Goal: Task Accomplishment & Management: Complete application form

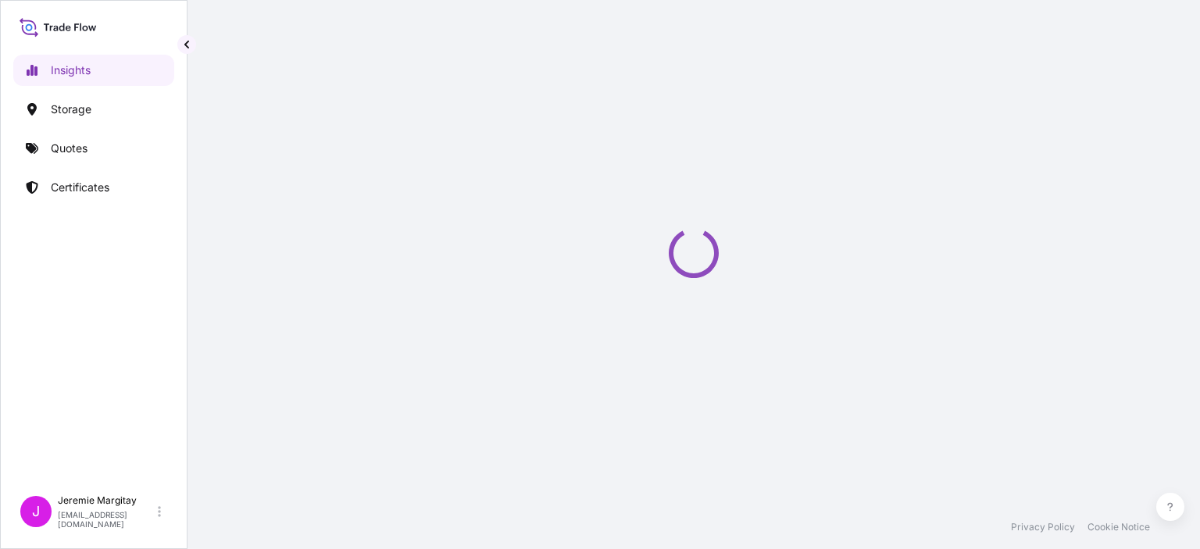
select select "2025"
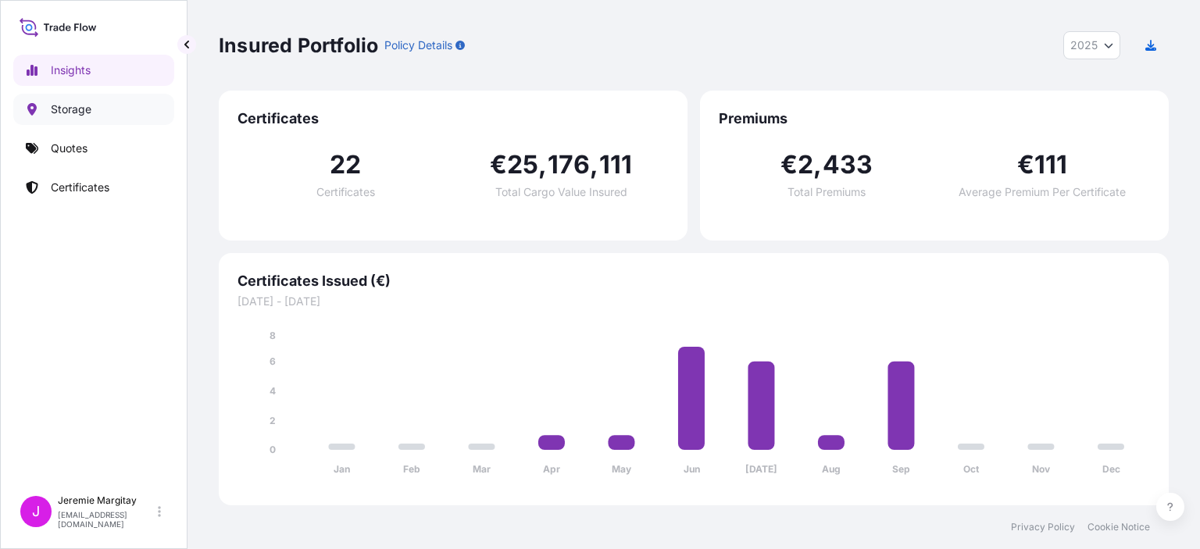
click at [80, 109] on p "Storage" at bounding box center [71, 110] width 41 height 16
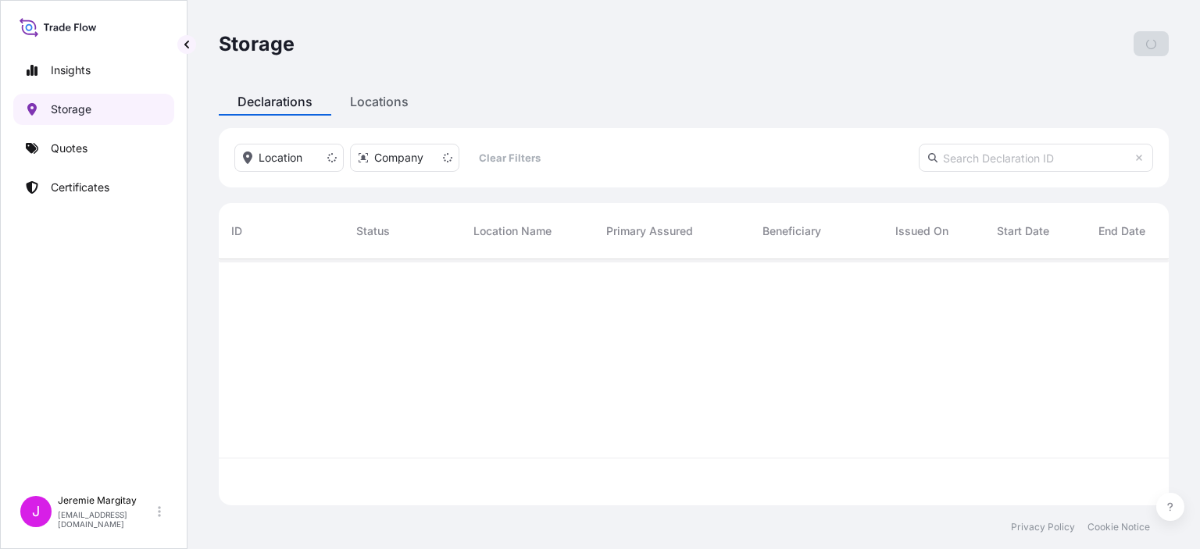
scroll to position [243, 937]
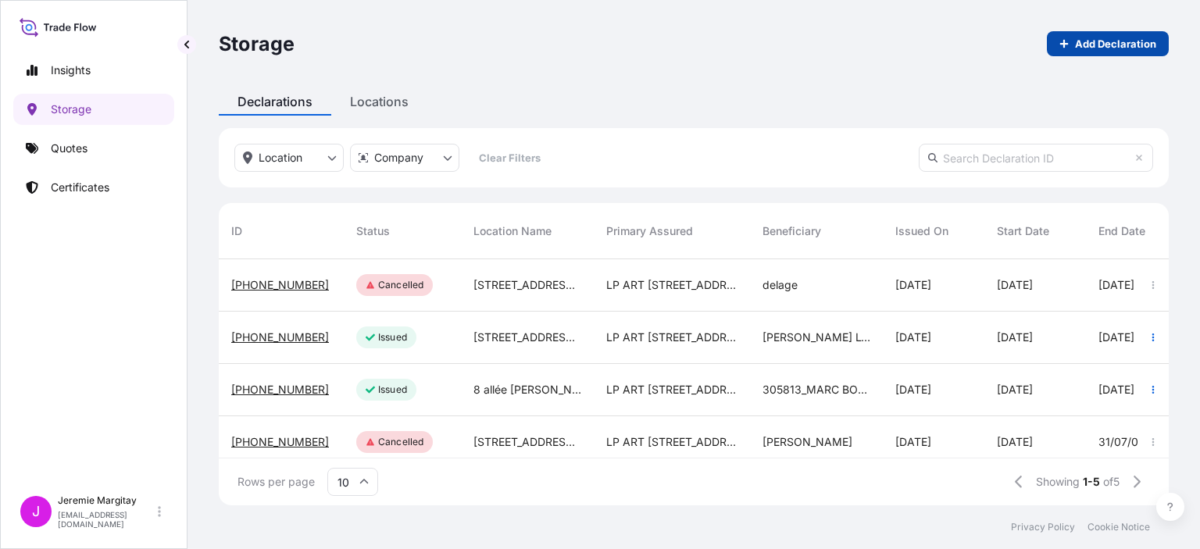
click at [1111, 49] on p "Add Declaration" at bounding box center [1115, 44] width 81 height 16
select select "31995"
select select "EUR"
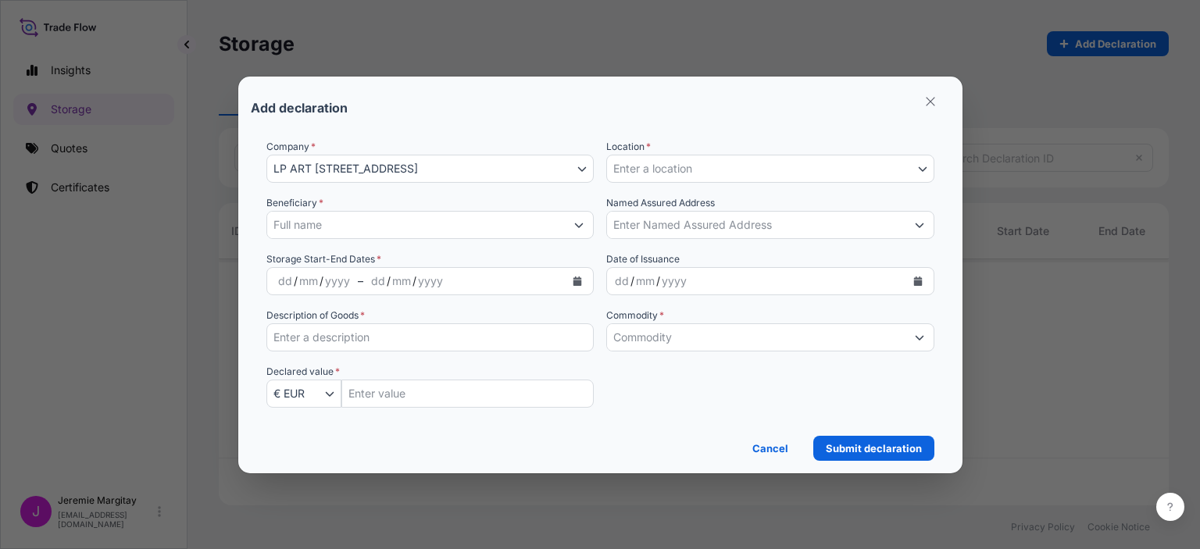
click at [332, 225] on input "Beneficiary *" at bounding box center [416, 225] width 298 height 28
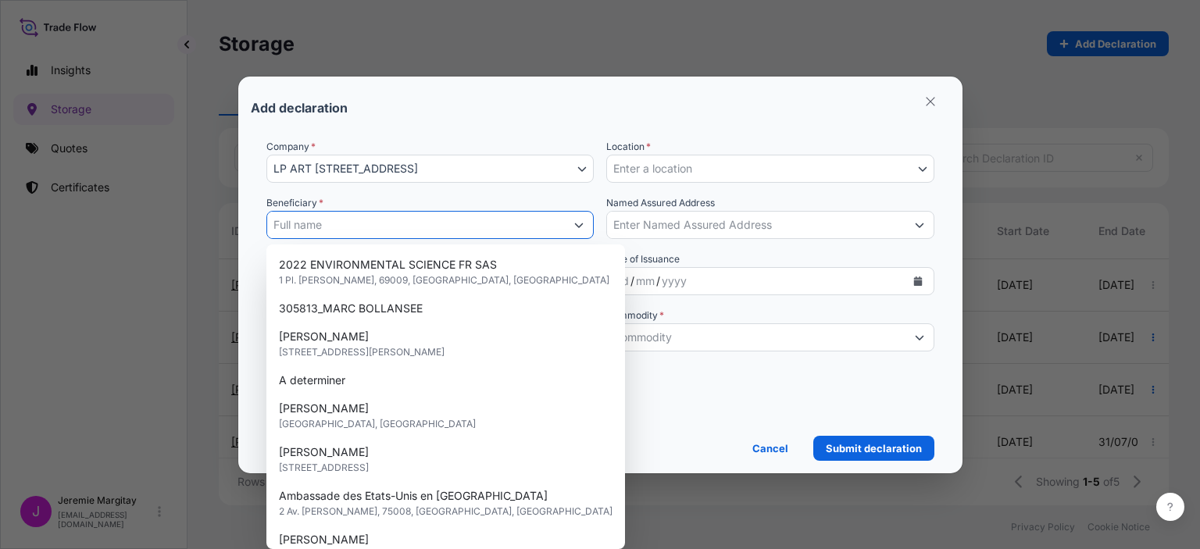
click at [328, 221] on input "Beneficiary *" at bounding box center [416, 225] width 298 height 28
click at [258, 227] on form "Company * LP ART [STREET_ADDRESS] LP ART 274-[STREET_ADDRESS] Location * Enter …" at bounding box center [600, 294] width 699 height 334
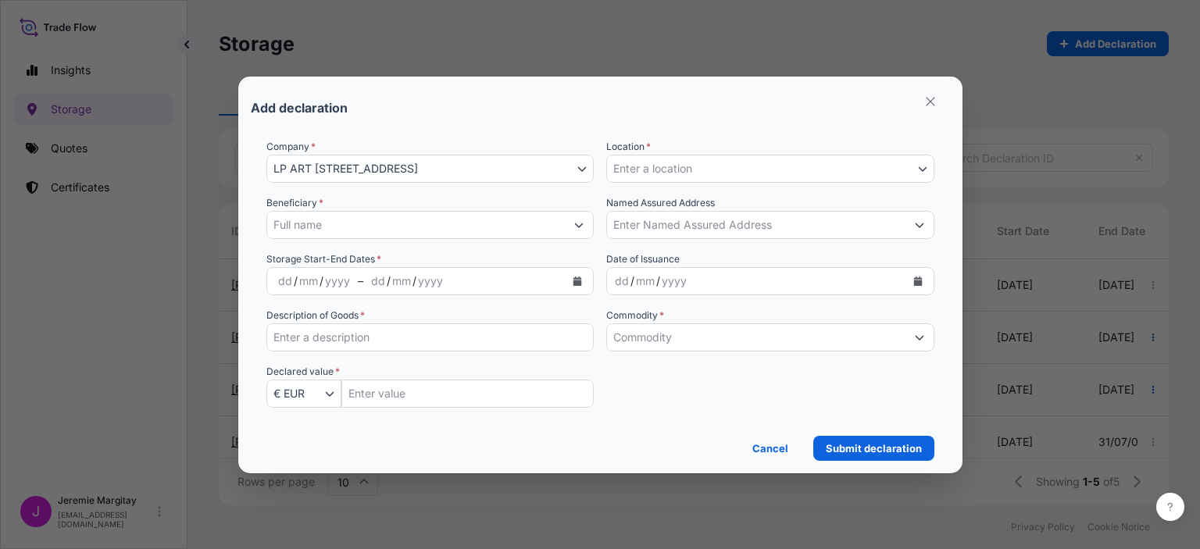
click at [676, 162] on span "Enter a location" at bounding box center [652, 169] width 79 height 16
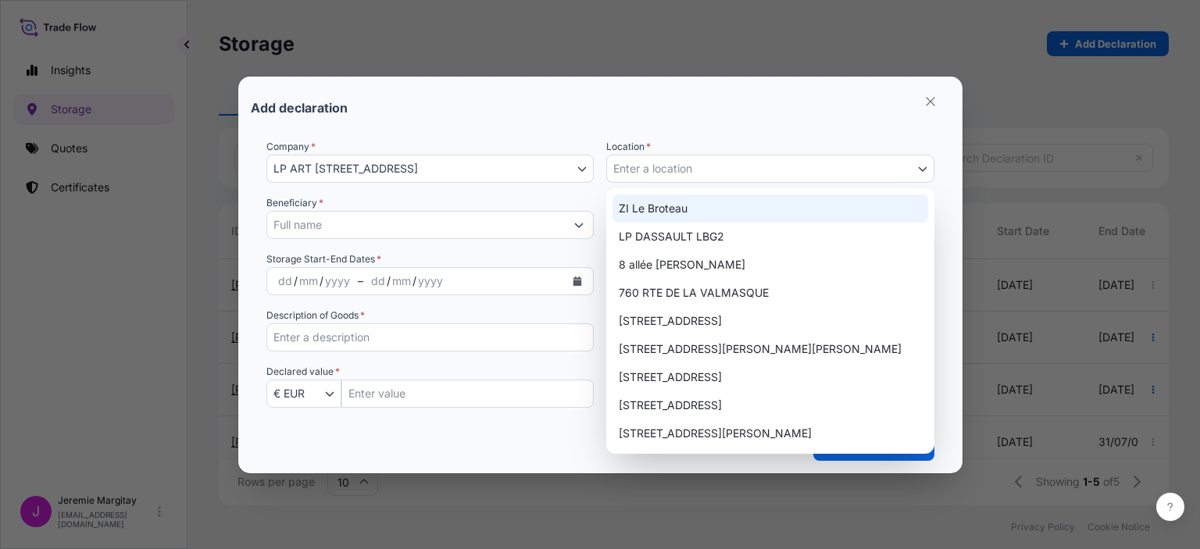
click at [682, 166] on span "Enter a location" at bounding box center [652, 169] width 79 height 16
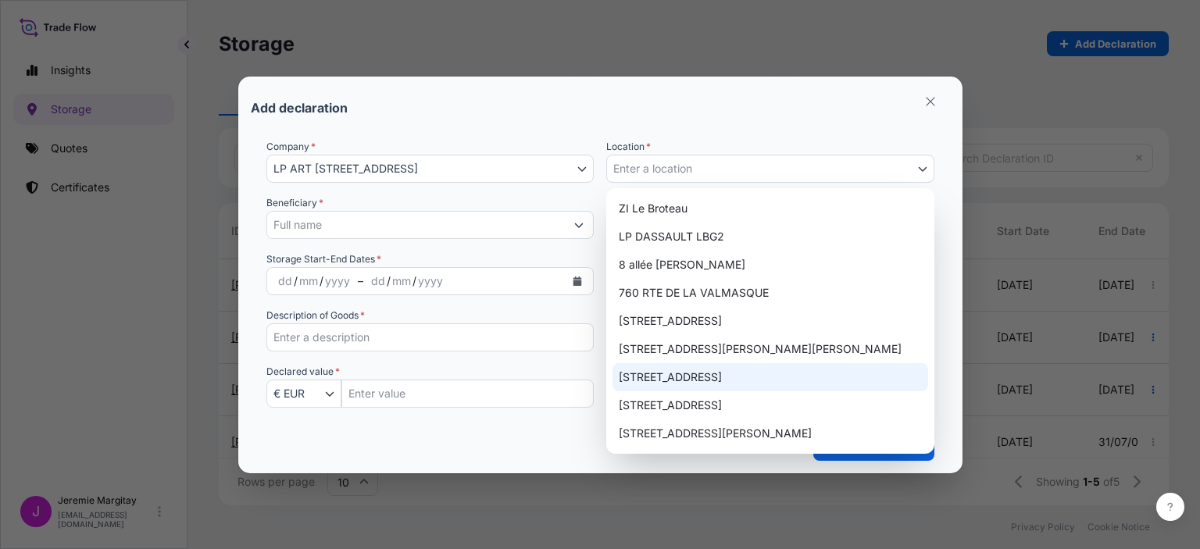
click at [356, 223] on input "Beneficiary *" at bounding box center [416, 225] width 298 height 28
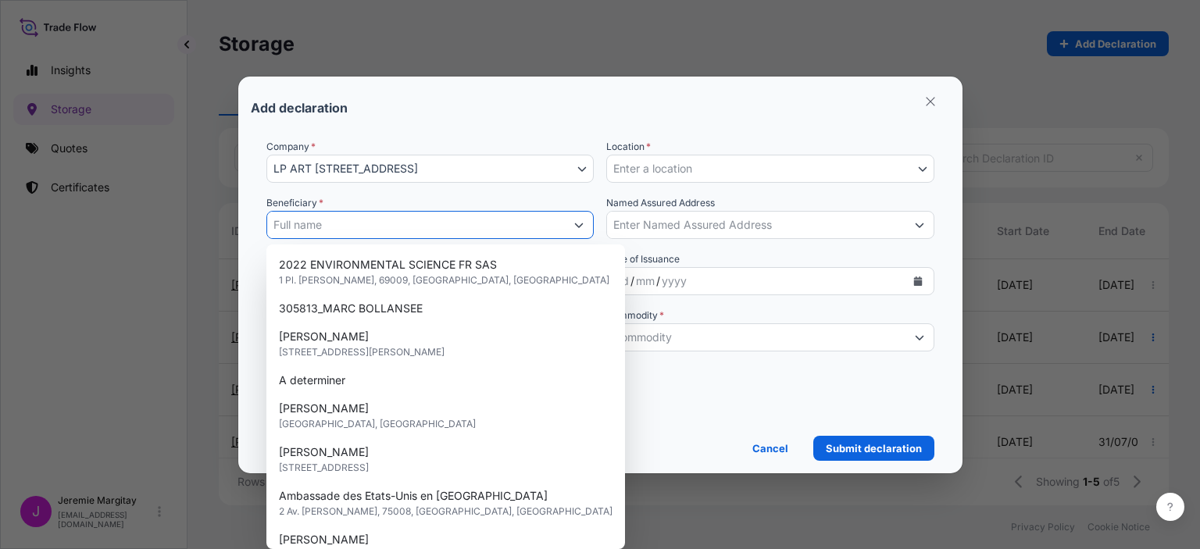
click at [356, 223] on input "Beneficiary *" at bounding box center [416, 225] width 298 height 28
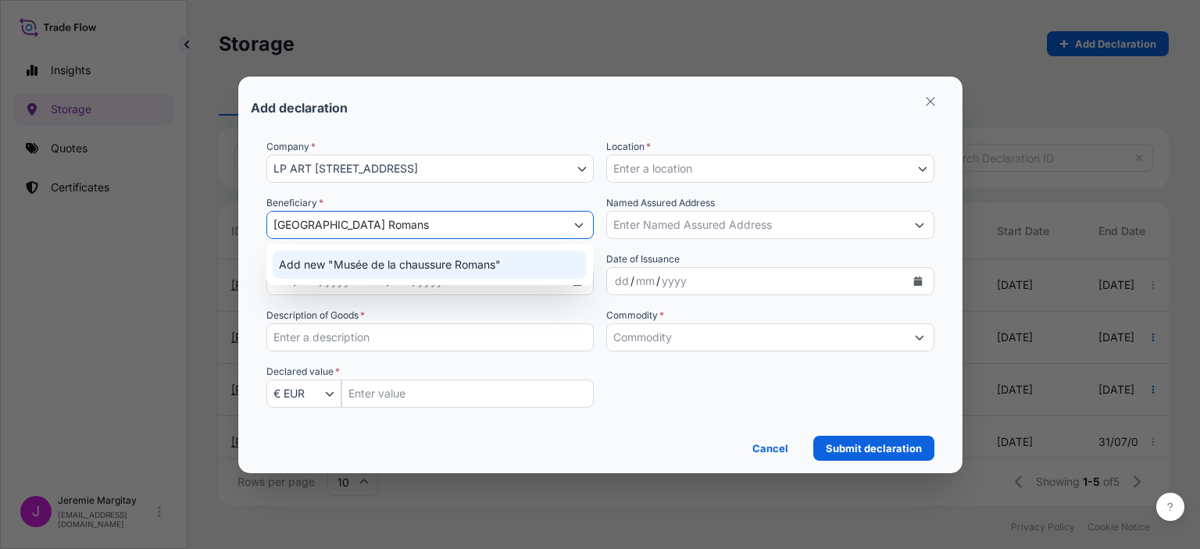
click at [315, 268] on span "Add new "Musée de la chaussure Romans"" at bounding box center [390, 265] width 222 height 16
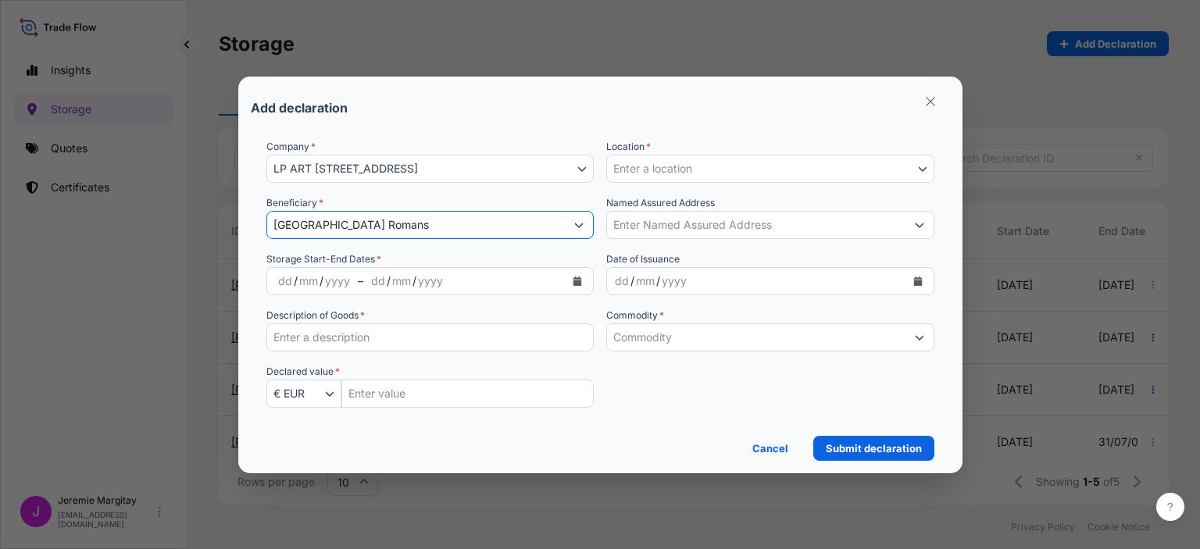
type input "[GEOGRAPHIC_DATA] Romans"
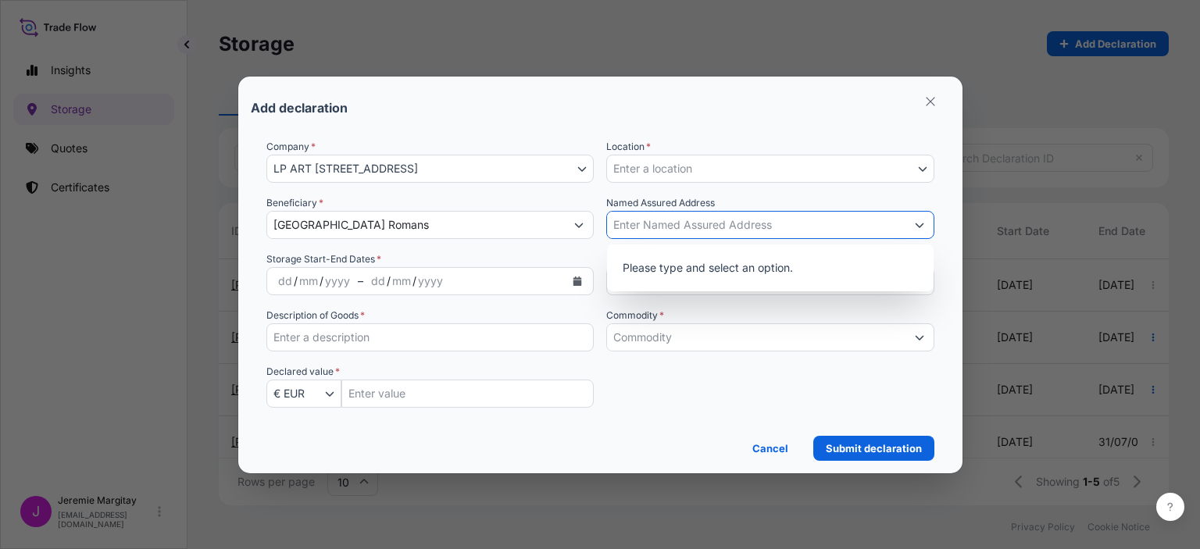
click at [651, 225] on input "Named Assured Address" at bounding box center [756, 225] width 298 height 28
click at [651, 224] on input "Named Assured Address" at bounding box center [756, 225] width 298 height 28
click at [648, 221] on input "Named Assured Address" at bounding box center [756, 225] width 298 height 28
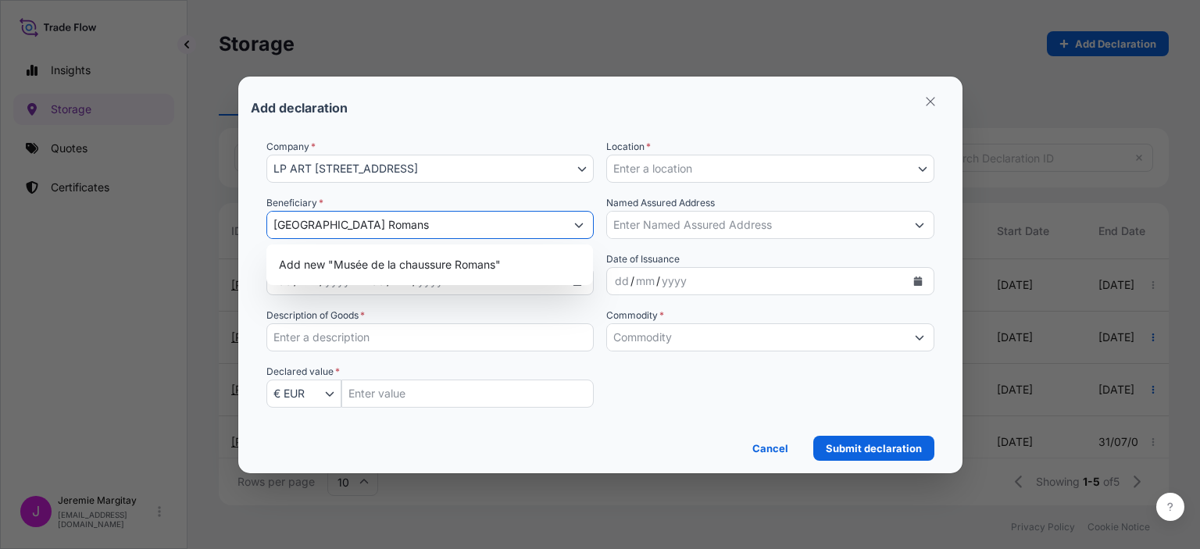
drag, startPoint x: 441, startPoint y: 226, endPoint x: 256, endPoint y: 219, distance: 185.2
click at [229, 222] on div "Add declaration Company * LP ART [STREET_ADDRESS] LP ART 274-[STREET_ADDRESS] L…" at bounding box center [600, 274] width 1200 height 549
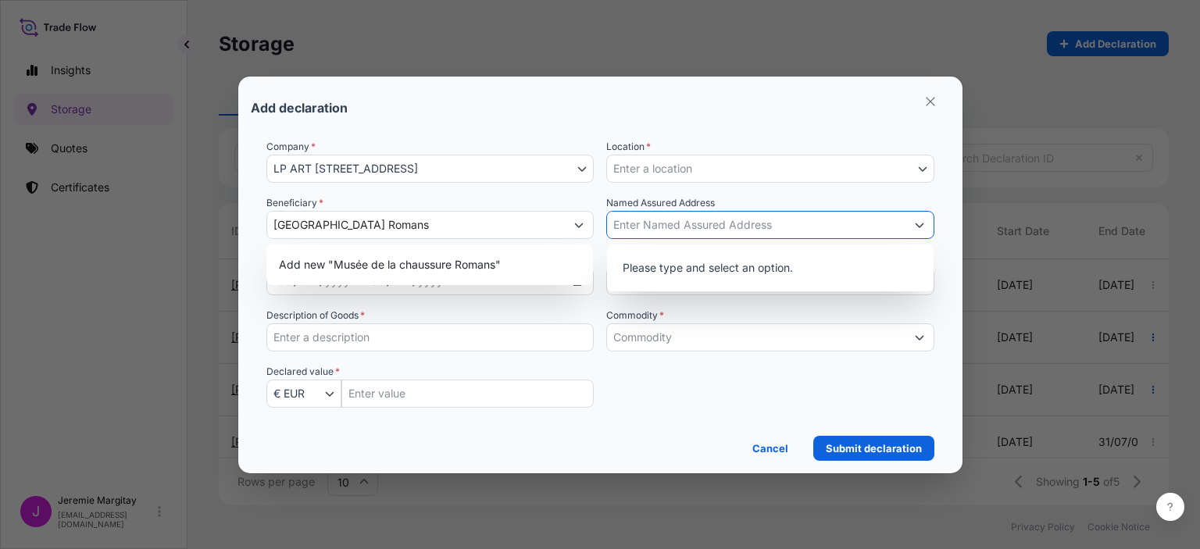
click at [652, 224] on input "Named Assured Address" at bounding box center [756, 225] width 298 height 28
paste input "[GEOGRAPHIC_DATA] Romans"
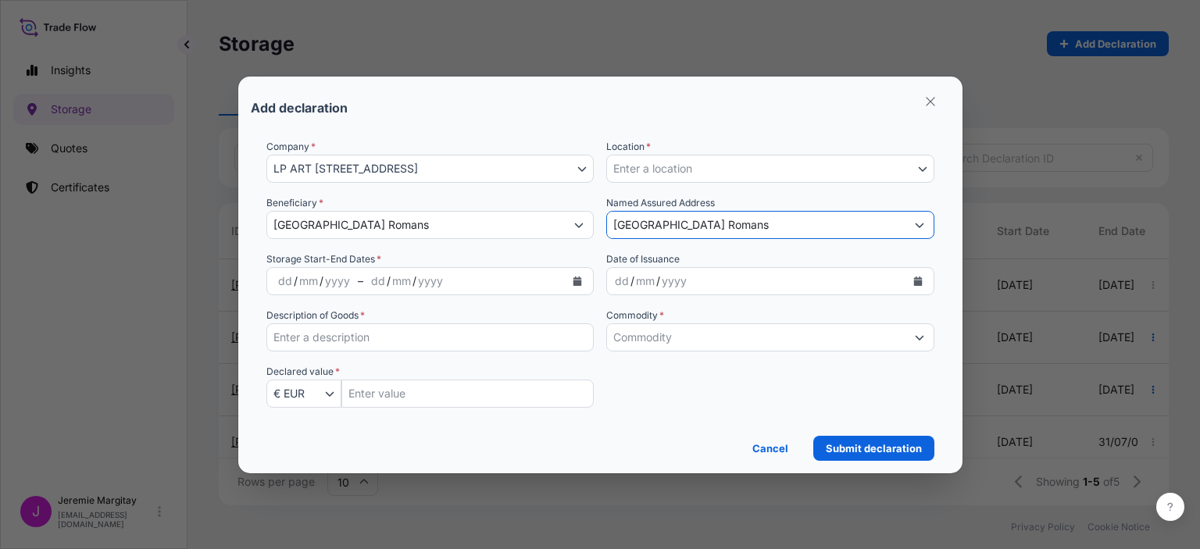
type input "[GEOGRAPHIC_DATA] Romans"
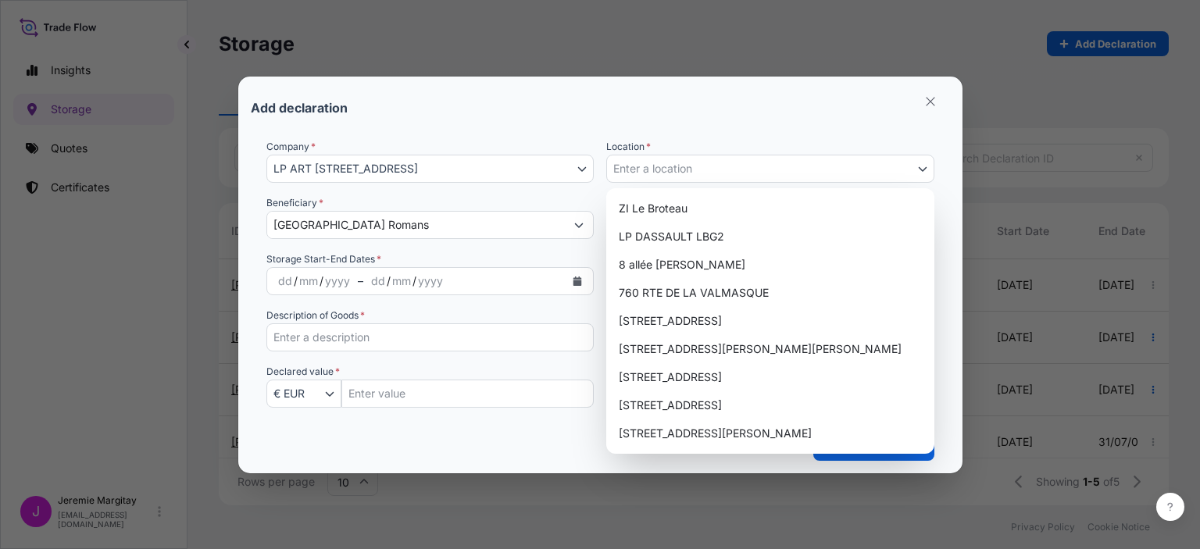
click at [661, 173] on span "Enter a location" at bounding box center [652, 169] width 79 height 16
click at [656, 171] on span "Enter a location" at bounding box center [652, 169] width 79 height 16
click at [533, 116] on div "Add declaration" at bounding box center [600, 107] width 699 height 37
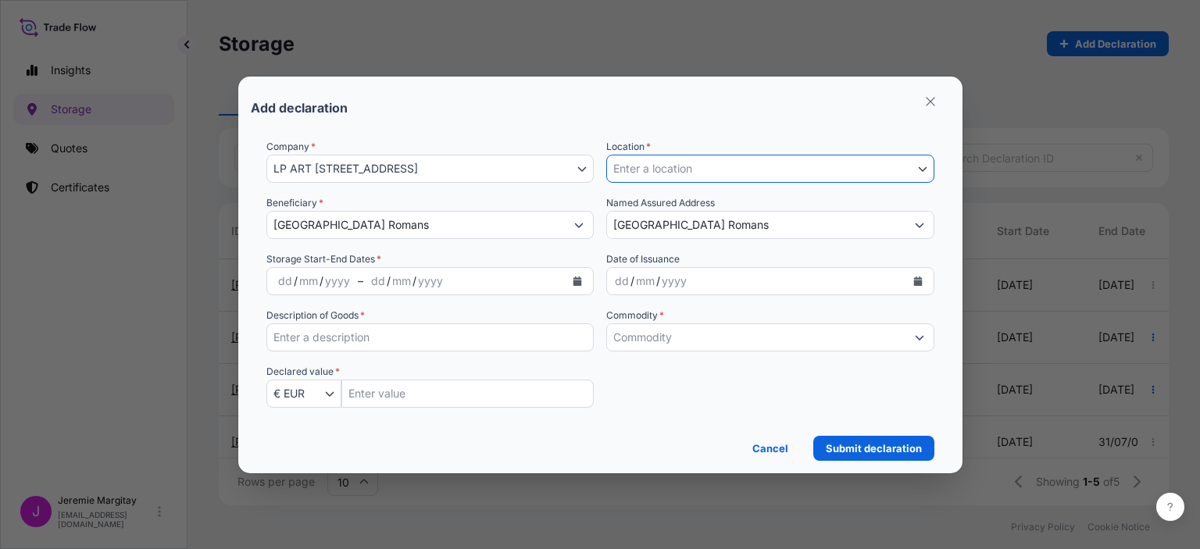
drag, startPoint x: 937, startPoint y: 165, endPoint x: 925, endPoint y: 171, distance: 13.3
click at [933, 167] on form "Company * LP ART [STREET_ADDRESS] LP ART 274-[STREET_ADDRESS] Location * Enter …" at bounding box center [600, 294] width 699 height 334
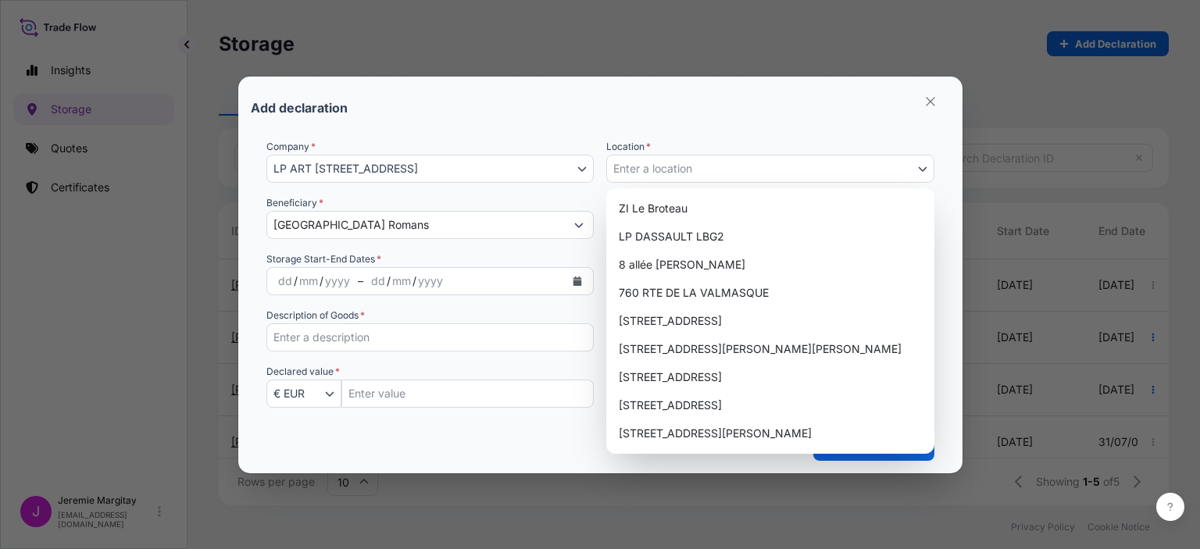
click at [922, 171] on icon "Select Location" at bounding box center [922, 168] width 9 height 9
click at [683, 169] on span "Enter a location" at bounding box center [652, 169] width 79 height 16
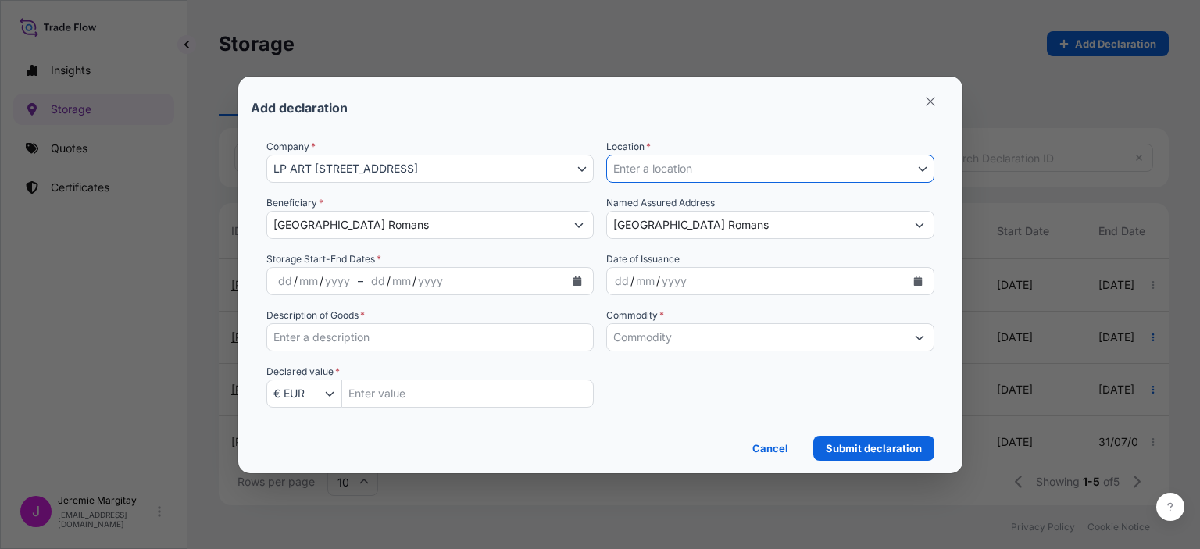
click at [294, 283] on div "/" at bounding box center [296, 281] width 4 height 19
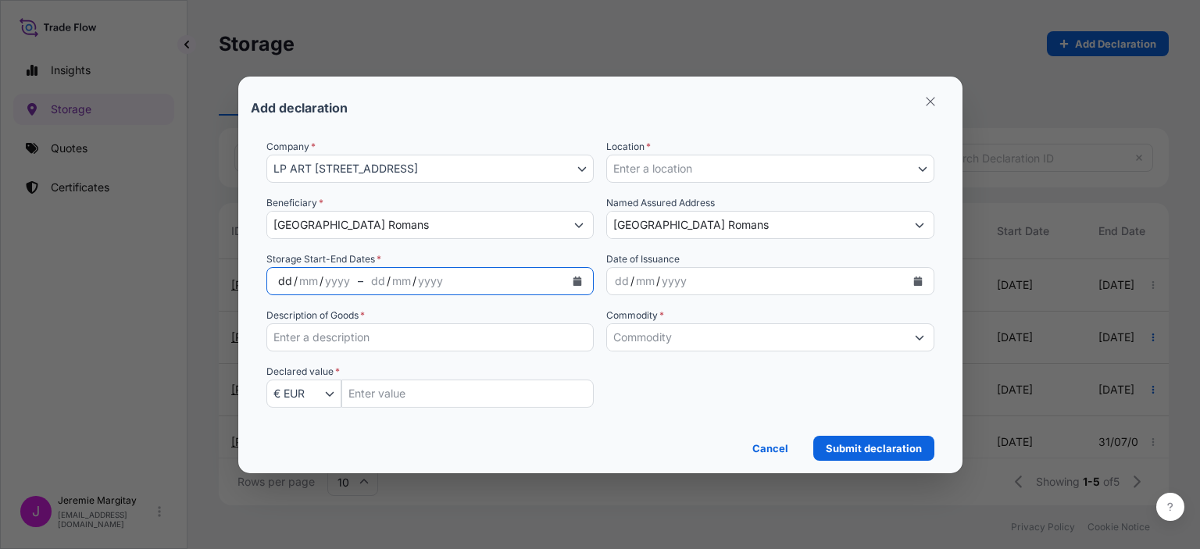
click at [277, 280] on div "dd" at bounding box center [285, 281] width 17 height 19
click at [370, 284] on div "dd" at bounding box center [375, 281] width 17 height 19
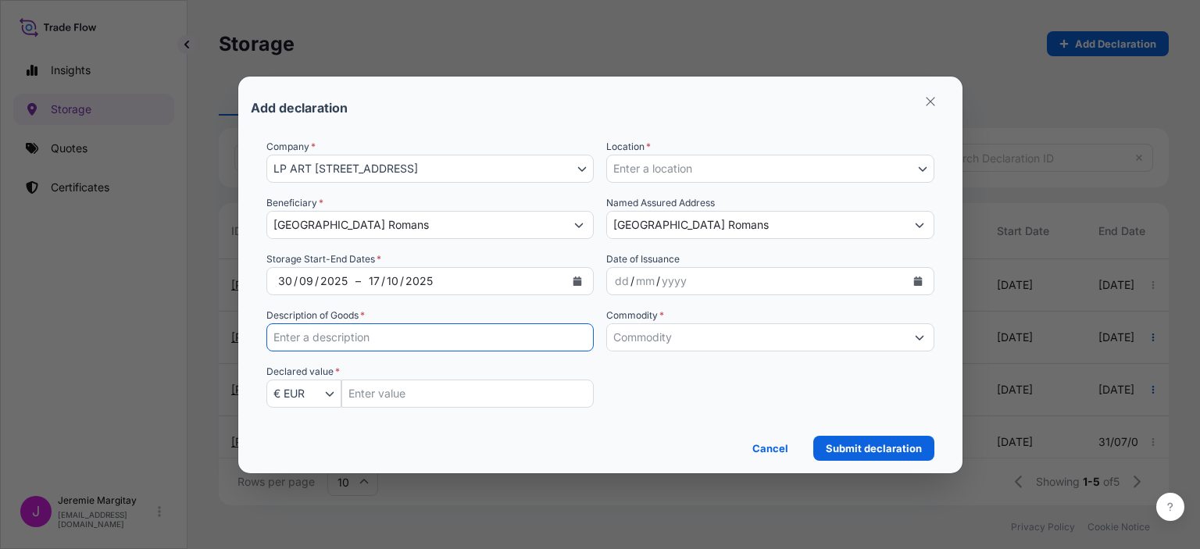
click at [363, 341] on input "Description of Goods *" at bounding box center [430, 337] width 328 height 28
type input "75 chaussures"
click at [716, 291] on div "dd / mm / yyyy" at bounding box center [756, 281] width 298 height 28
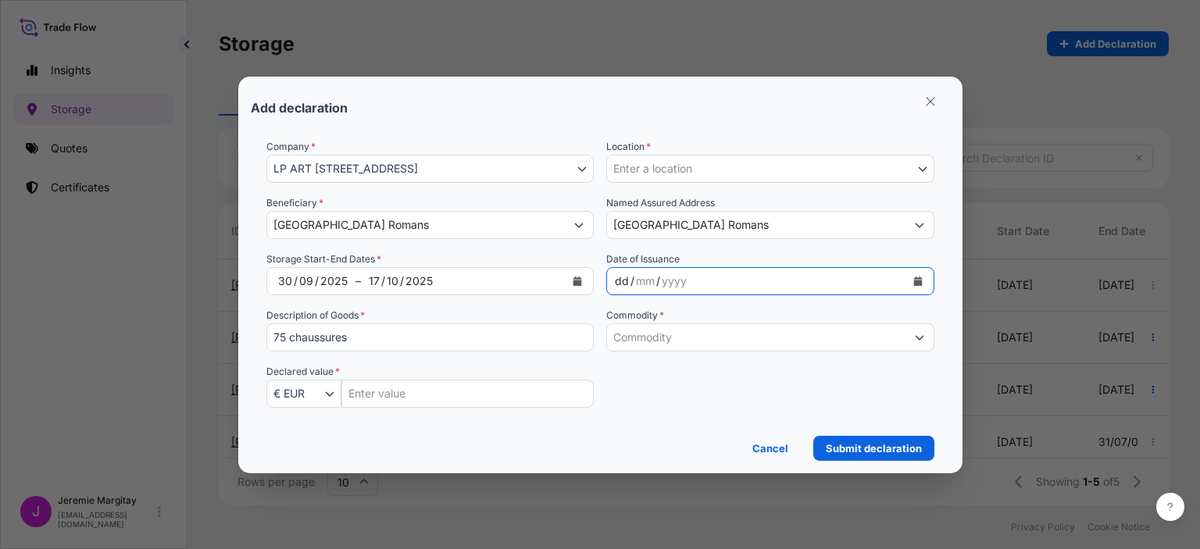
click at [716, 281] on div "dd / mm / yyyy" at bounding box center [756, 281] width 298 height 28
click at [637, 280] on div "mm" at bounding box center [645, 281] width 22 height 19
click at [619, 280] on div "dd" at bounding box center [621, 281] width 17 height 19
click at [625, 335] on input "Commodity *" at bounding box center [756, 337] width 298 height 28
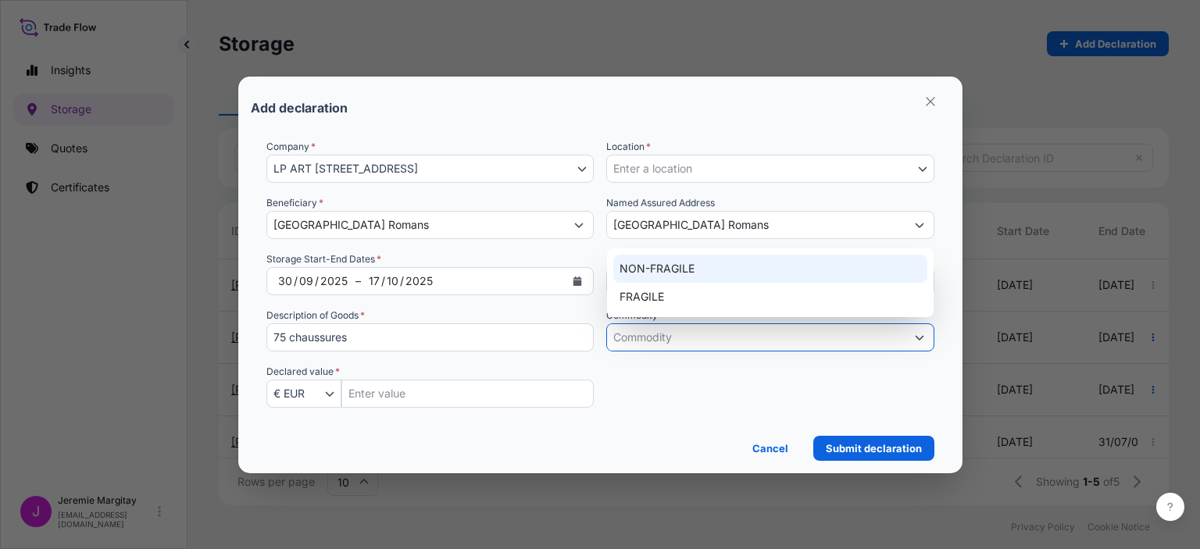
click at [635, 269] on div "NON-FRAGILE" at bounding box center [770, 269] width 314 height 28
type input "NON-FRAGILE"
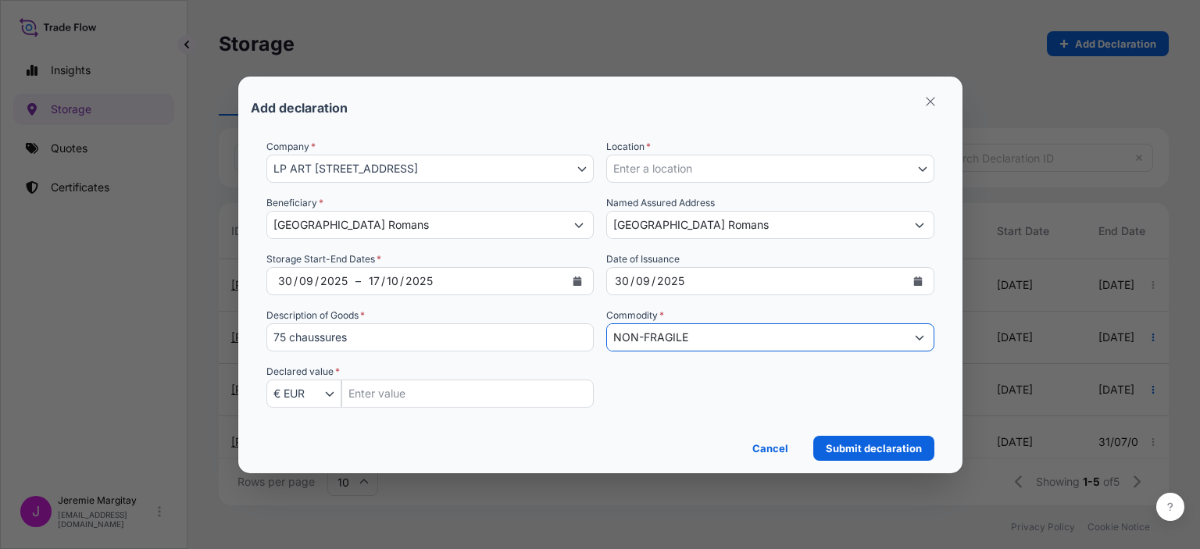
click at [664, 164] on span "Enter a location" at bounding box center [652, 169] width 79 height 16
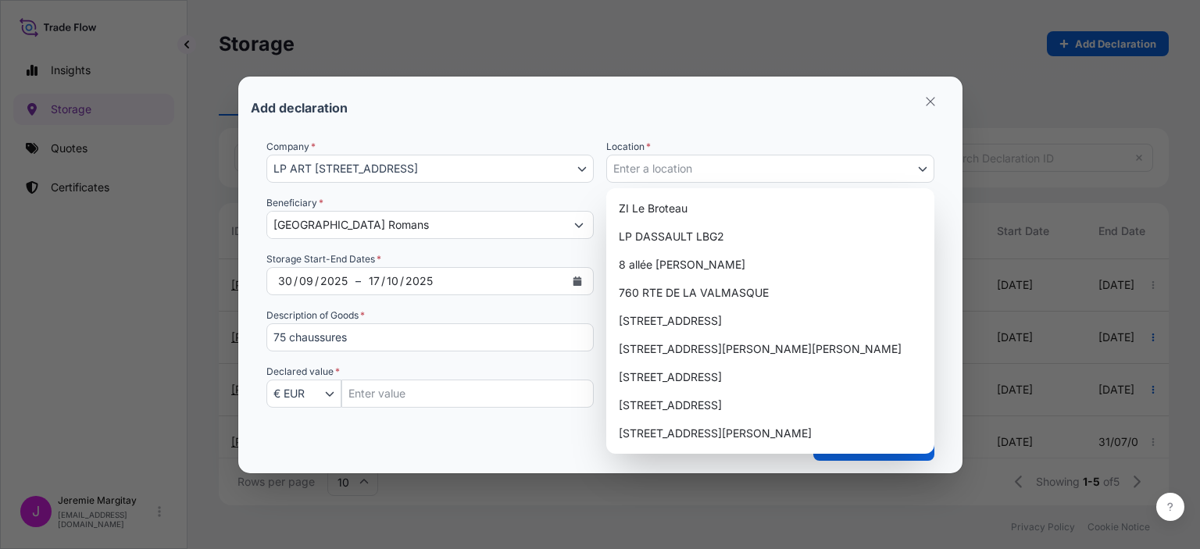
click at [668, 173] on span "Enter a location" at bounding box center [652, 169] width 79 height 16
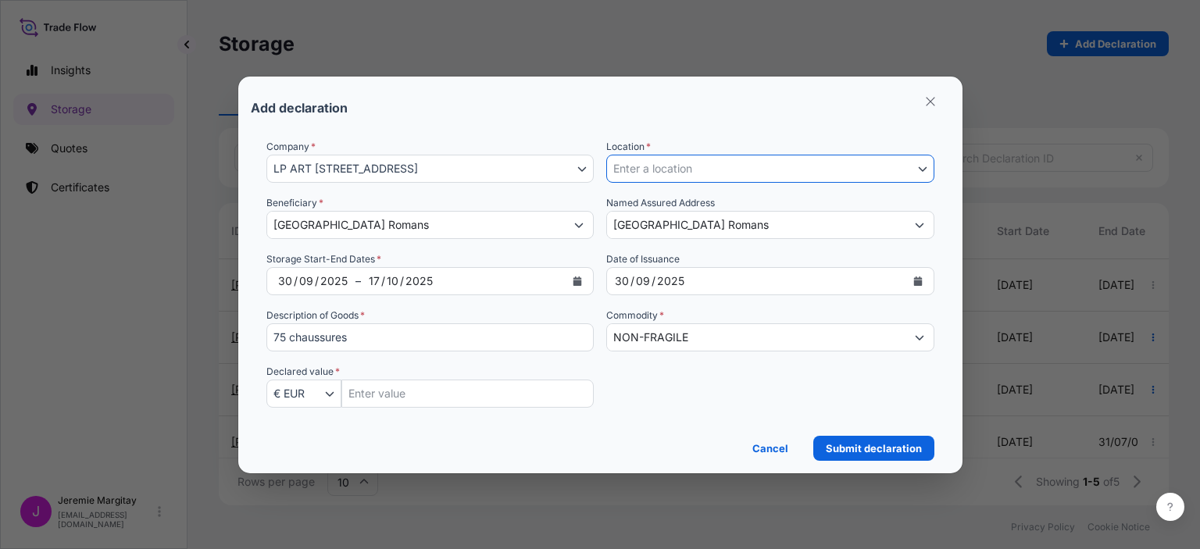
click at [406, 394] on input "Insured Value Amount" at bounding box center [467, 394] width 253 height 28
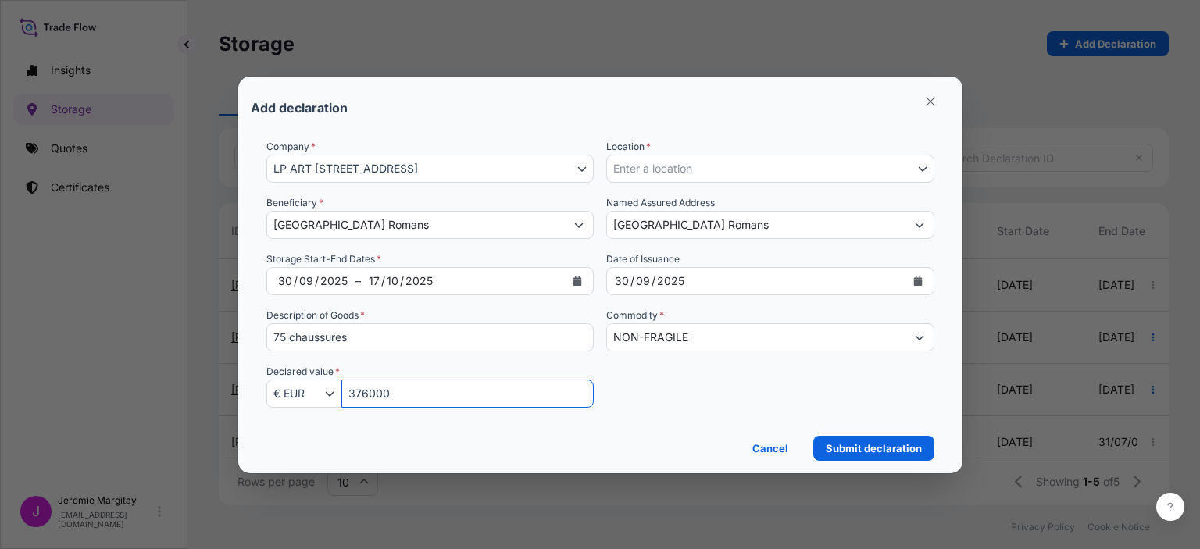
type input "376000"
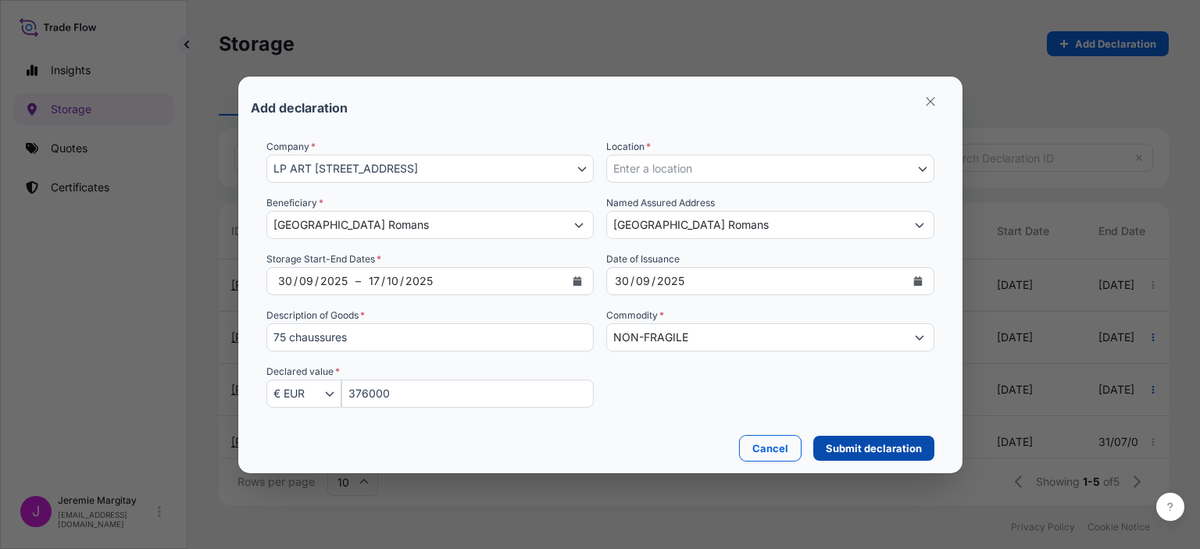
click at [836, 443] on p "Submit declaration" at bounding box center [874, 449] width 96 height 16
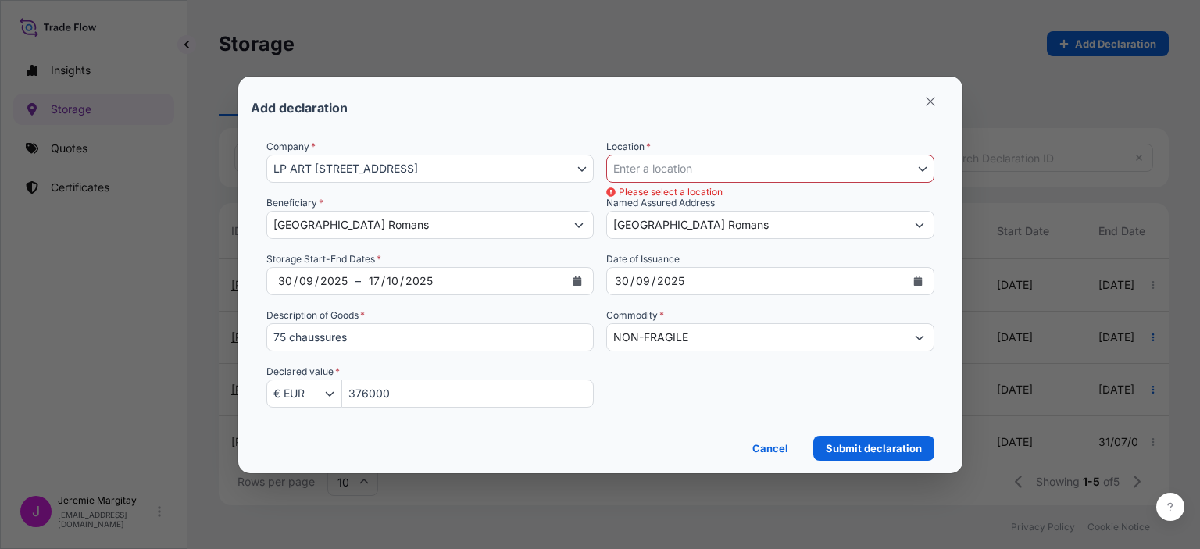
click at [860, 162] on button "Enter a location" at bounding box center [770, 169] width 328 height 28
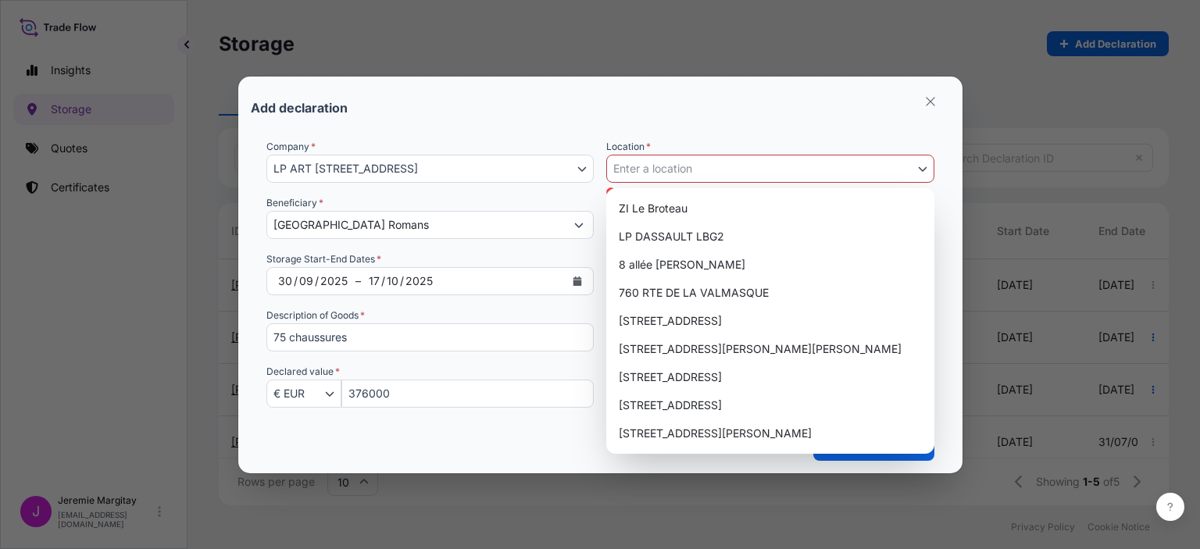
click at [840, 170] on button "Enter a location" at bounding box center [770, 169] width 328 height 28
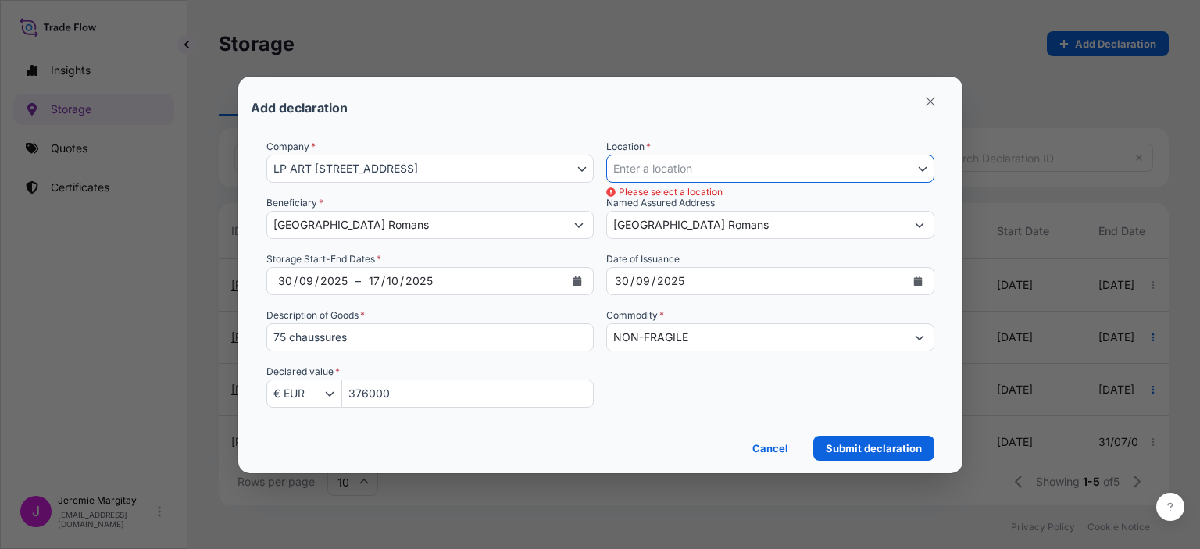
click at [753, 168] on button "Enter a location" at bounding box center [770, 169] width 328 height 28
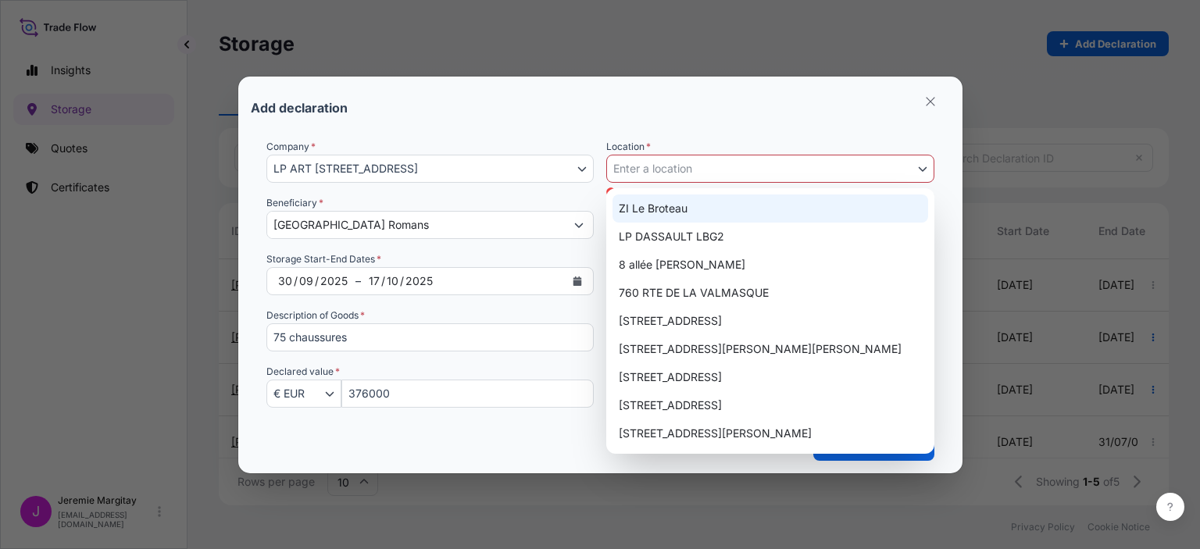
click at [638, 110] on div "Add declaration" at bounding box center [600, 107] width 699 height 37
click at [679, 174] on span "Enter a location" at bounding box center [652, 169] width 79 height 16
click at [683, 215] on div "ZI Le Broteau" at bounding box center [770, 208] width 316 height 28
select select "825"
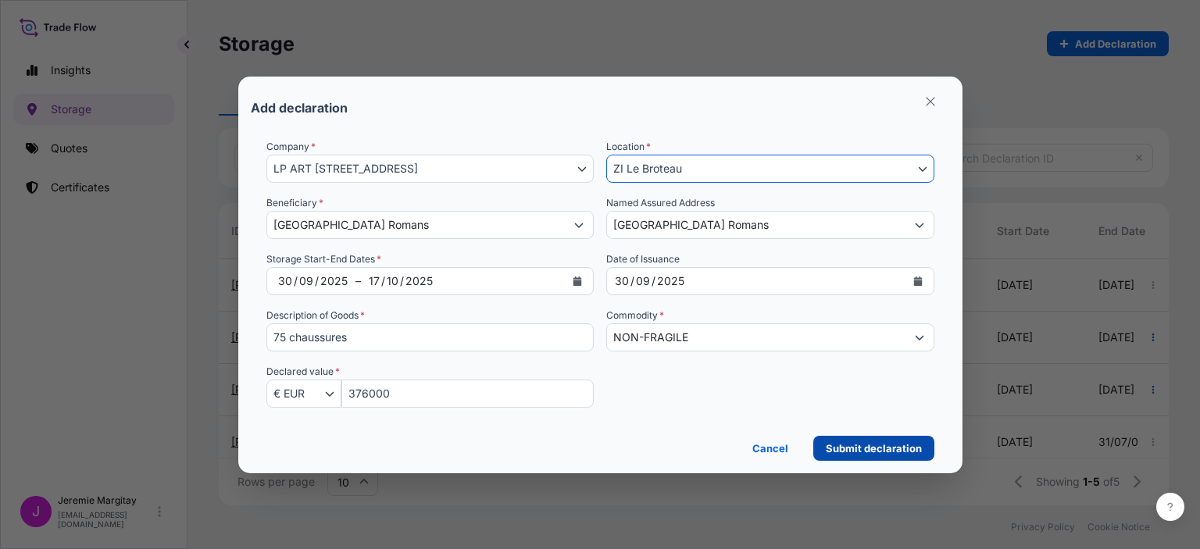
click at [855, 446] on p "Submit declaration" at bounding box center [874, 449] width 96 height 16
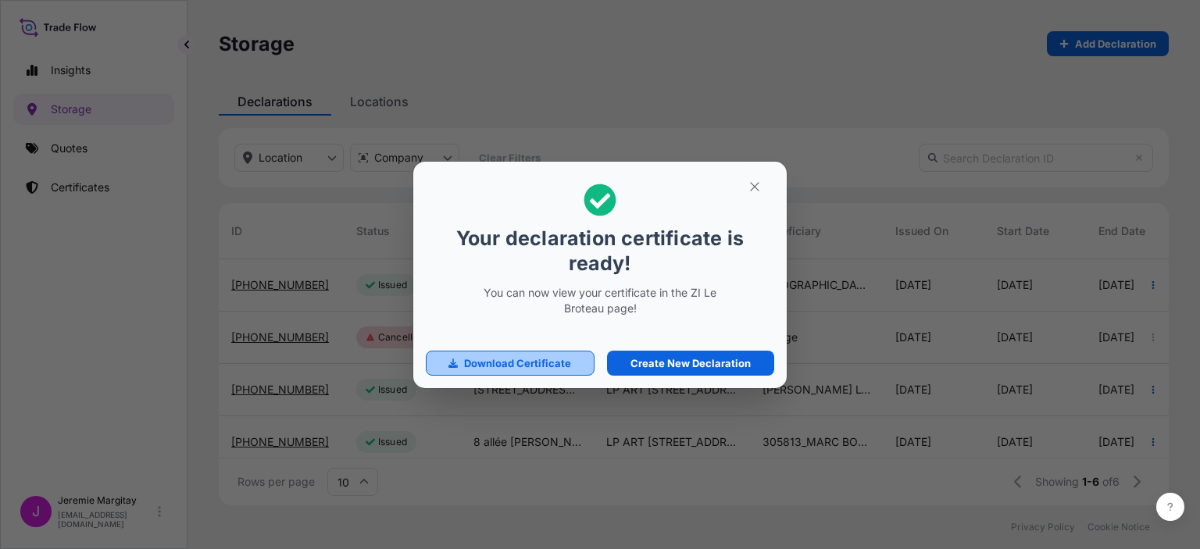
click at [548, 359] on p "Download Certificate" at bounding box center [517, 363] width 107 height 16
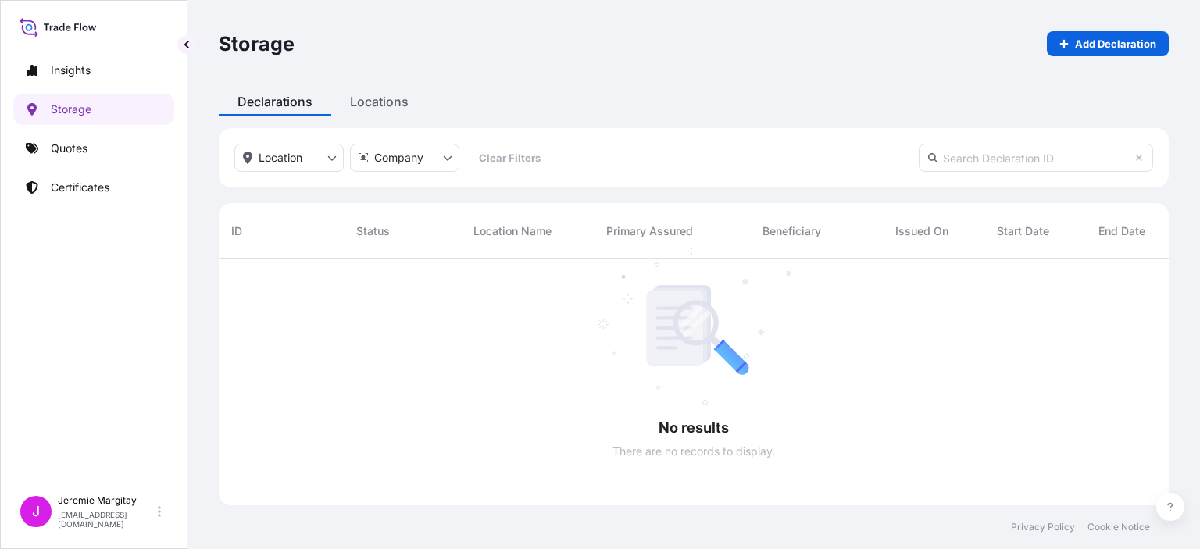
scroll to position [243, 937]
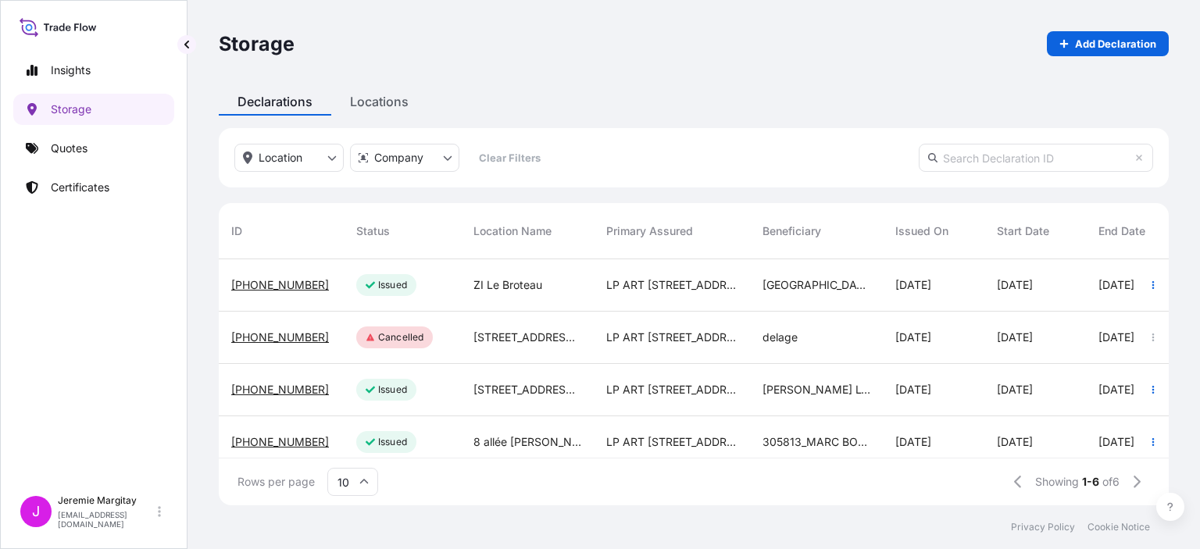
drag, startPoint x: 37, startPoint y: 245, endPoint x: 78, endPoint y: 211, distance: 53.2
click at [39, 243] on div "Insights Storage Quotes Certificates" at bounding box center [93, 264] width 161 height 447
click at [261, 283] on tcxspan "[PHONE_NUMBER]" at bounding box center [280, 284] width 98 height 13
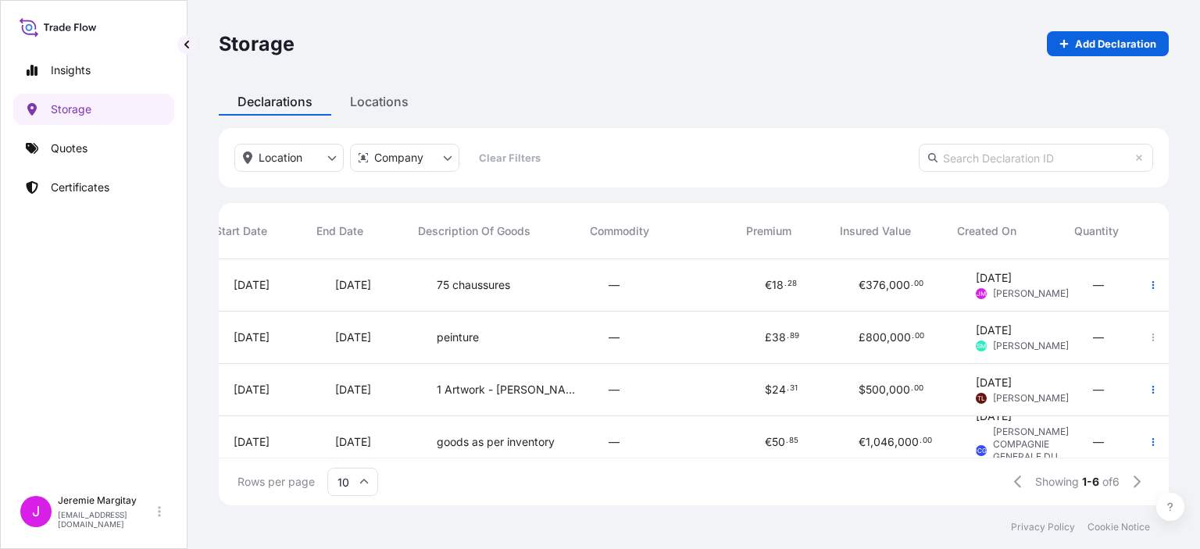
scroll to position [0, 812]
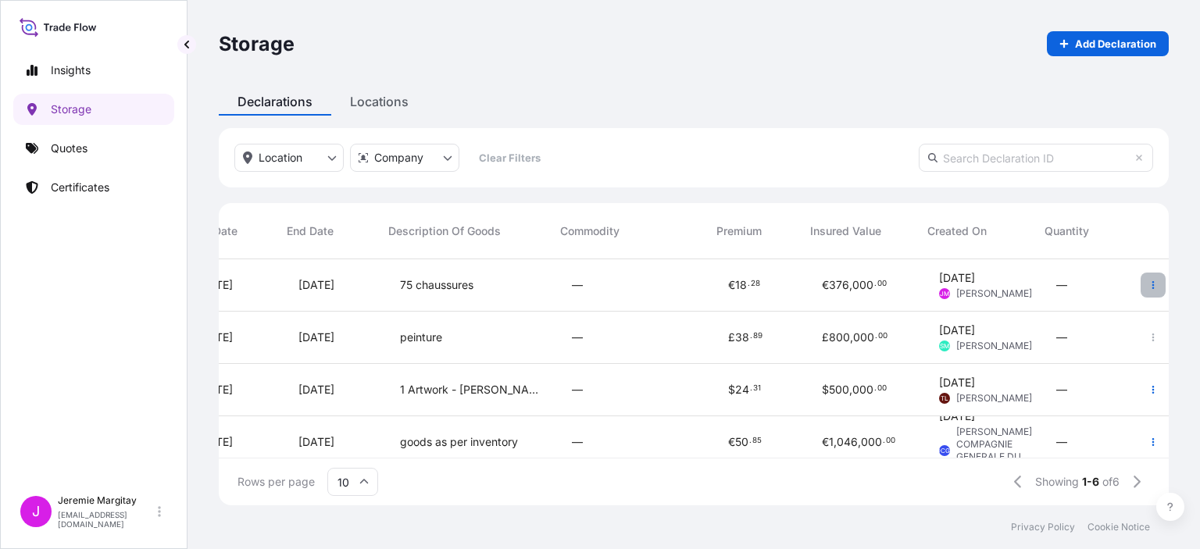
click at [1148, 277] on button "button" at bounding box center [1152, 285] width 25 height 25
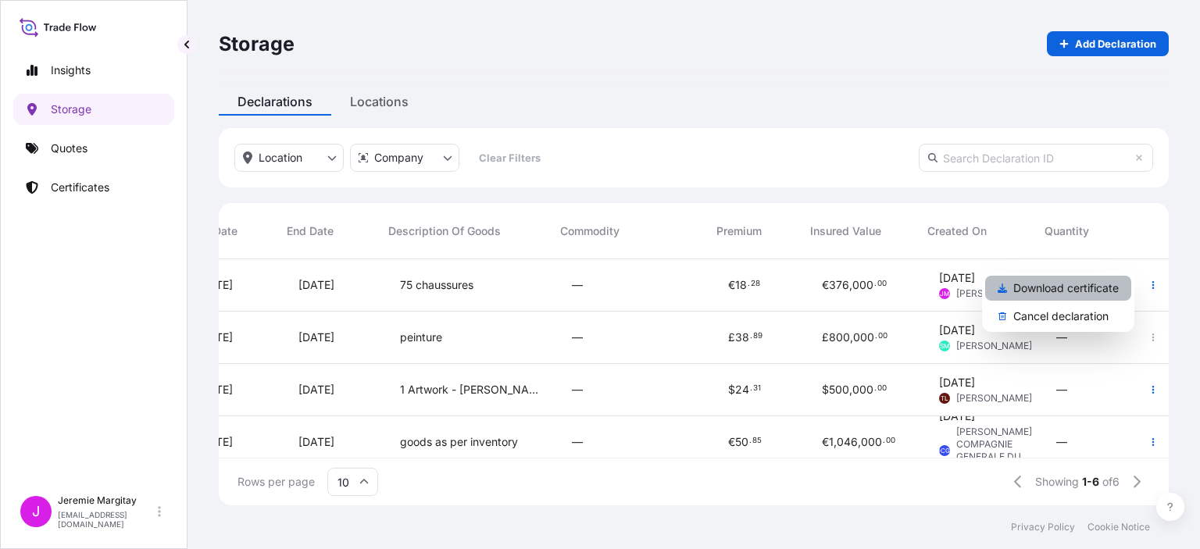
click at [1087, 289] on p "Download certificate" at bounding box center [1065, 288] width 105 height 16
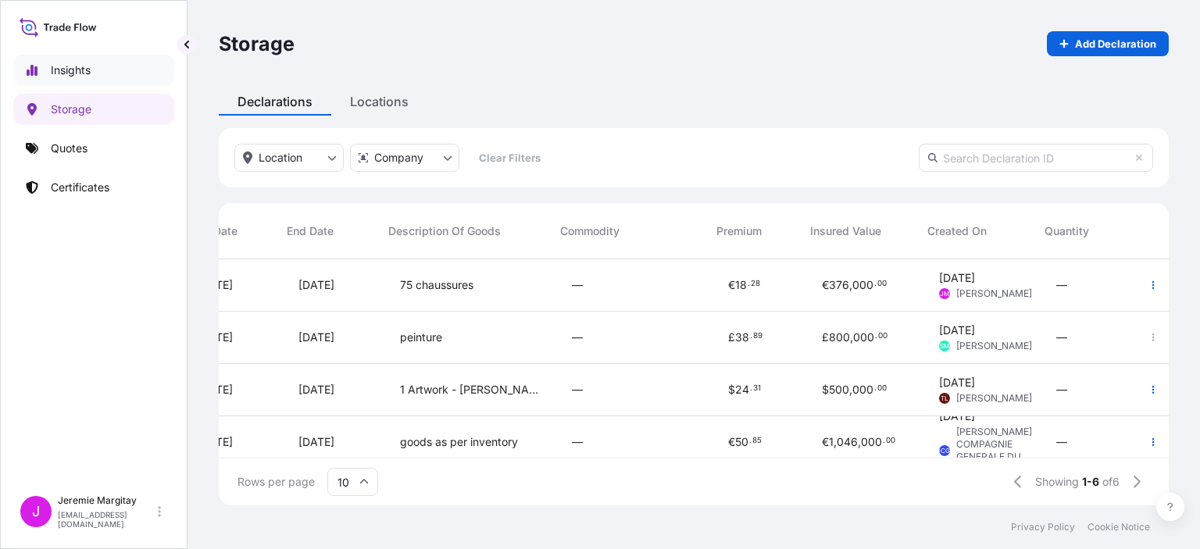
click at [66, 67] on p "Insights" at bounding box center [71, 70] width 40 height 16
select select "2025"
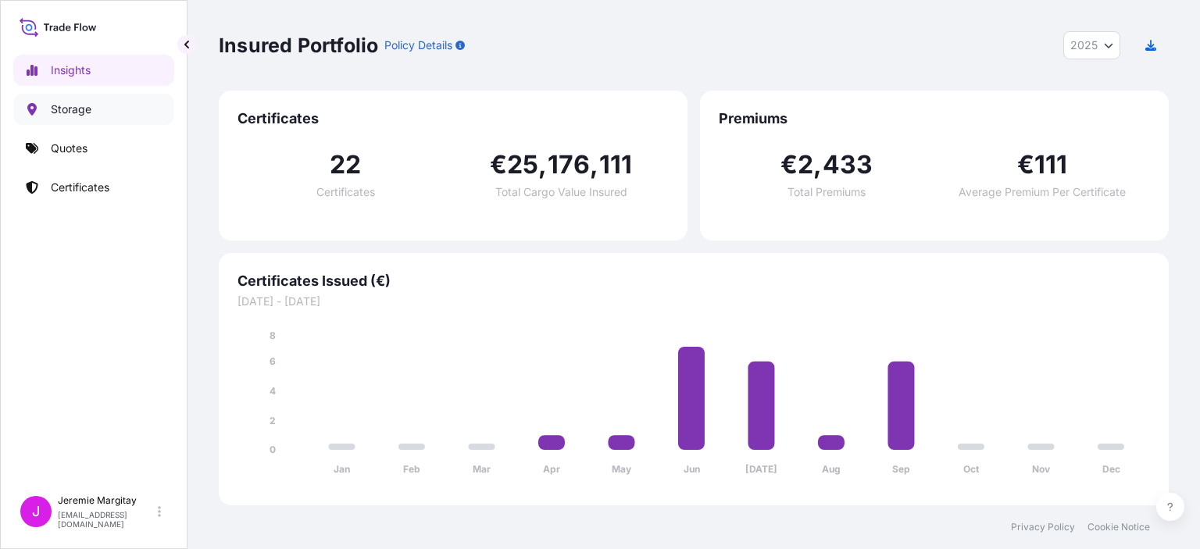
click at [80, 111] on p "Storage" at bounding box center [71, 110] width 41 height 16
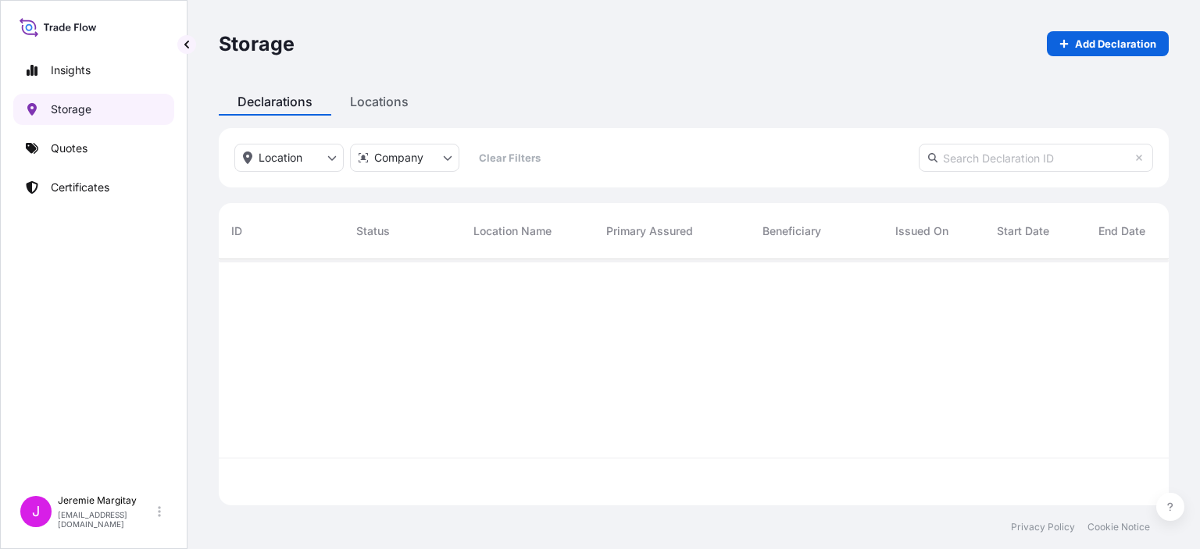
scroll to position [243, 937]
click at [362, 107] on div "Storage Add Declaration Declarations Locations Location Company Clear Filters I…" at bounding box center [693, 252] width 1012 height 505
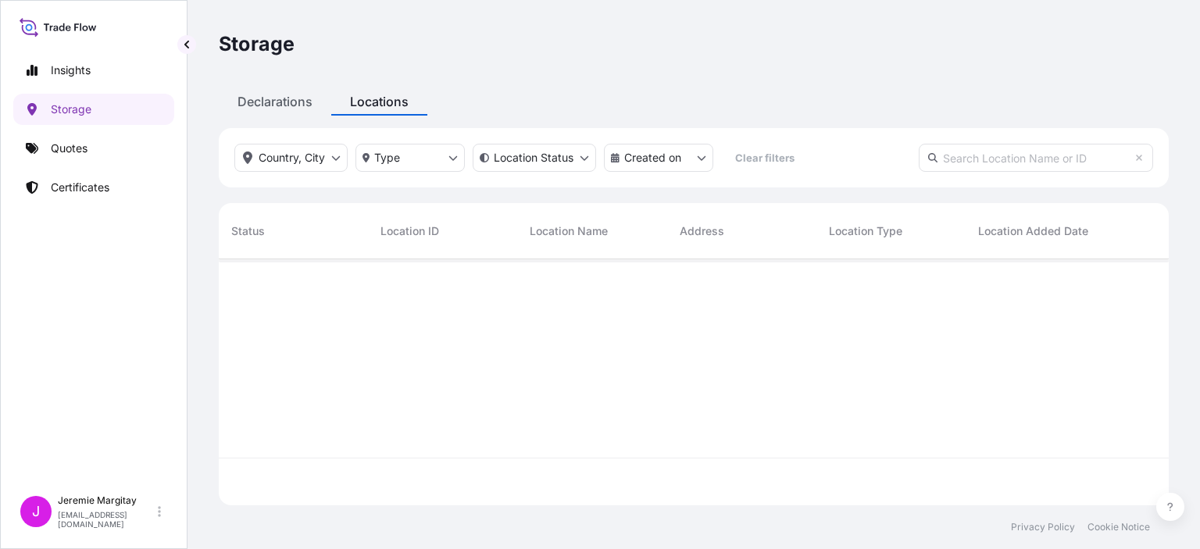
scroll to position [243, 937]
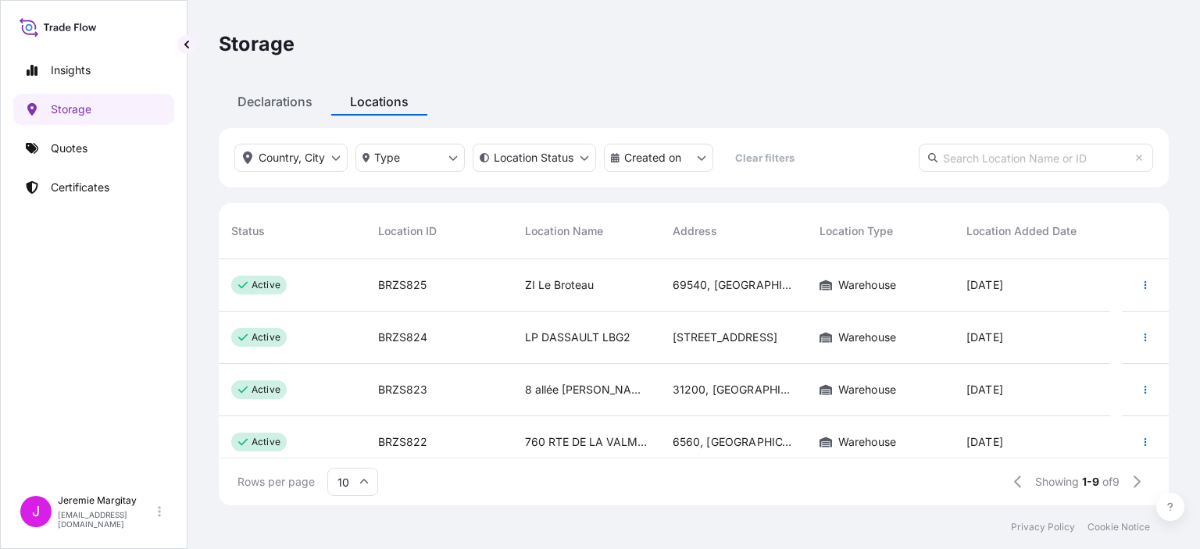
click at [82, 184] on p "Certificates" at bounding box center [80, 188] width 59 height 16
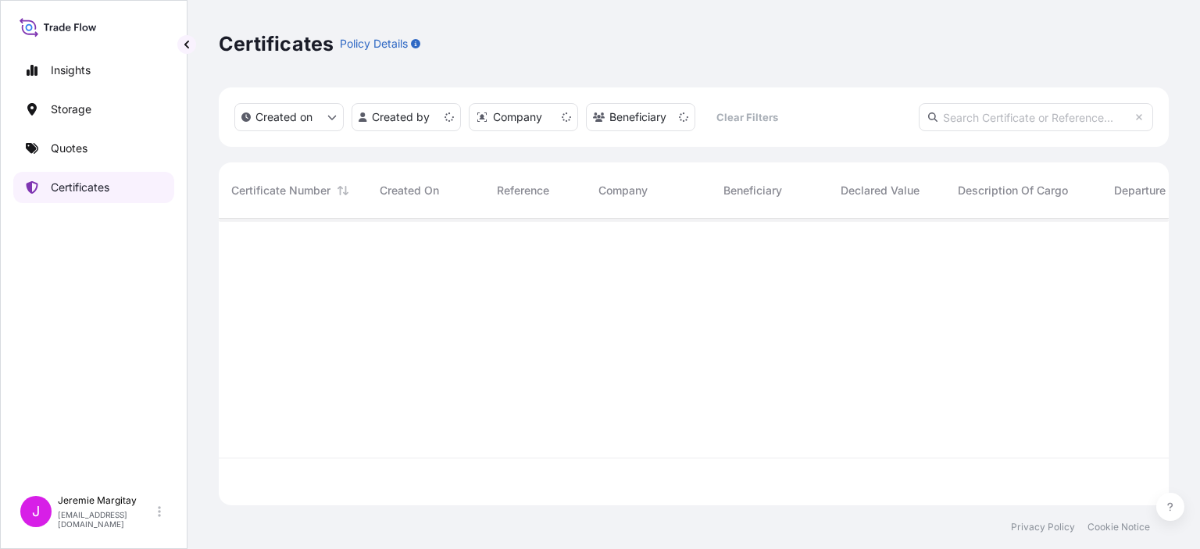
scroll to position [284, 937]
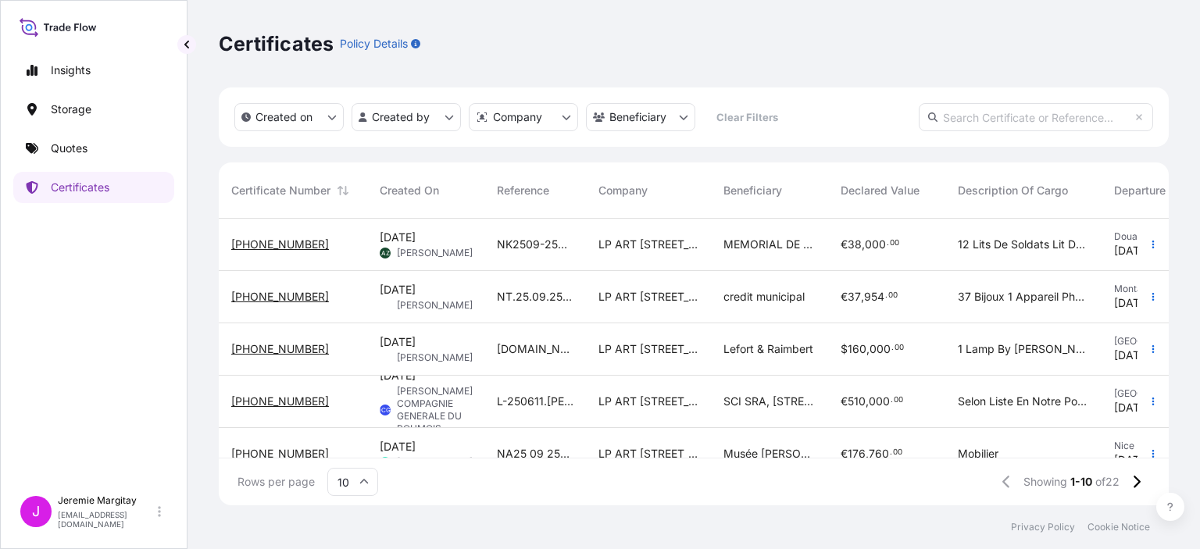
click at [84, 24] on icon at bounding box center [58, 27] width 77 height 23
click at [91, 112] on p "Storage" at bounding box center [71, 110] width 41 height 16
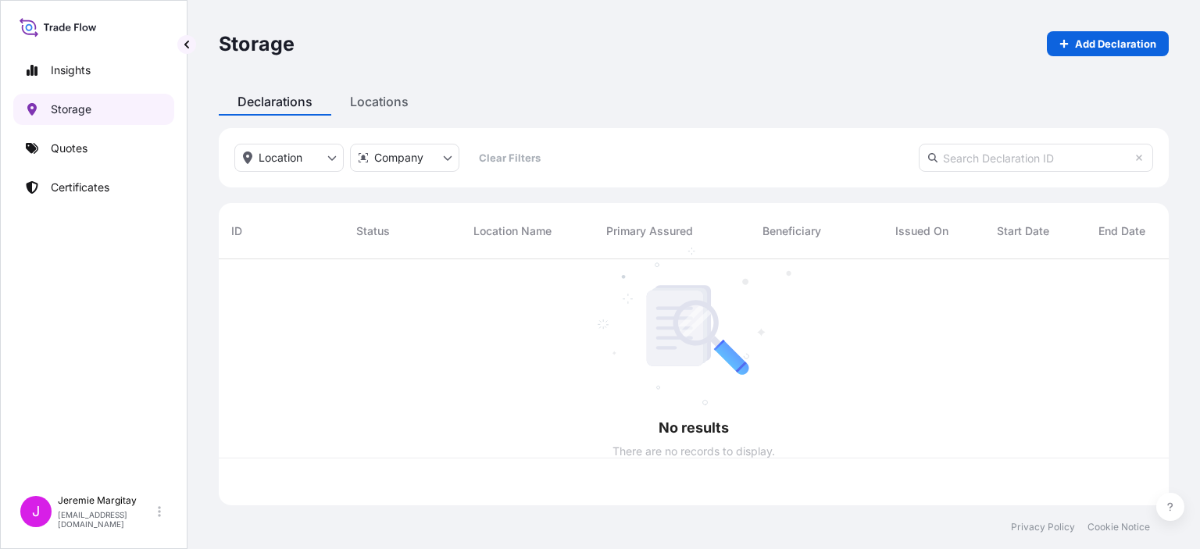
scroll to position [243, 937]
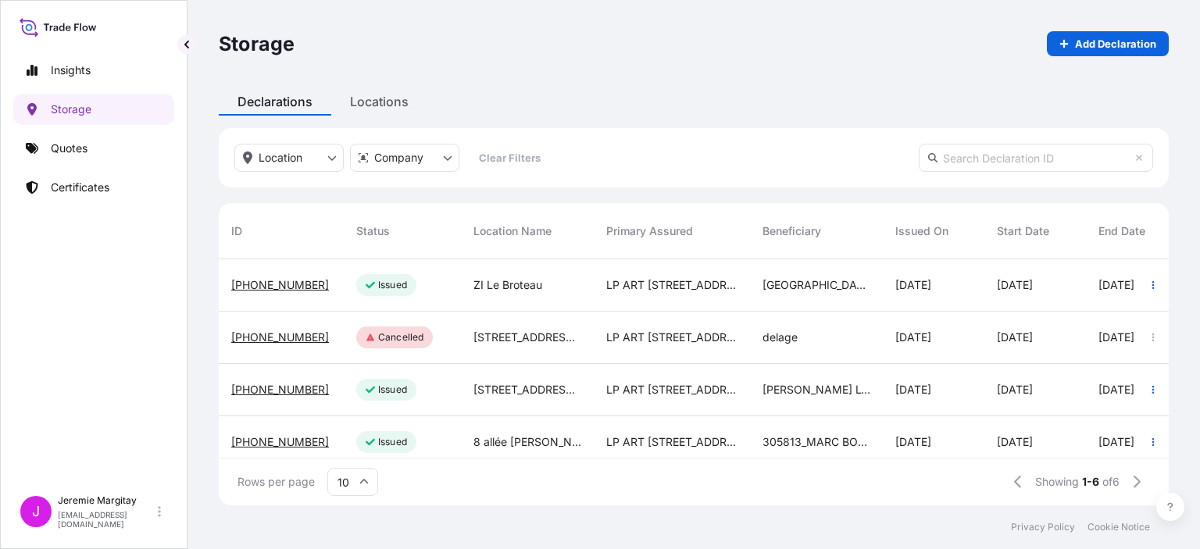
click at [34, 312] on div "Insights Storage Quotes Certificates" at bounding box center [93, 264] width 161 height 447
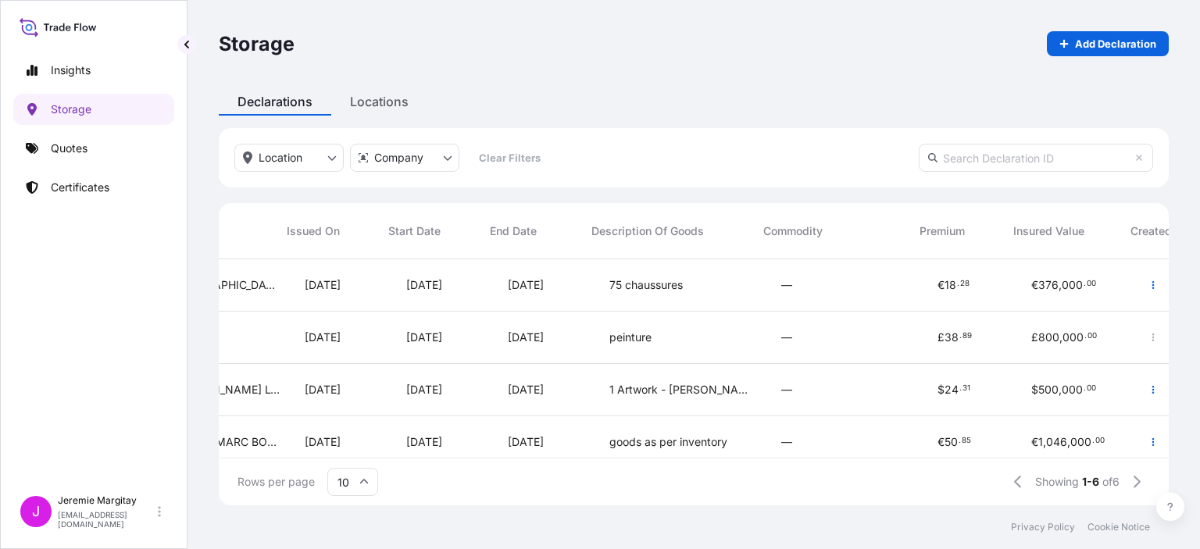
scroll to position [0, 812]
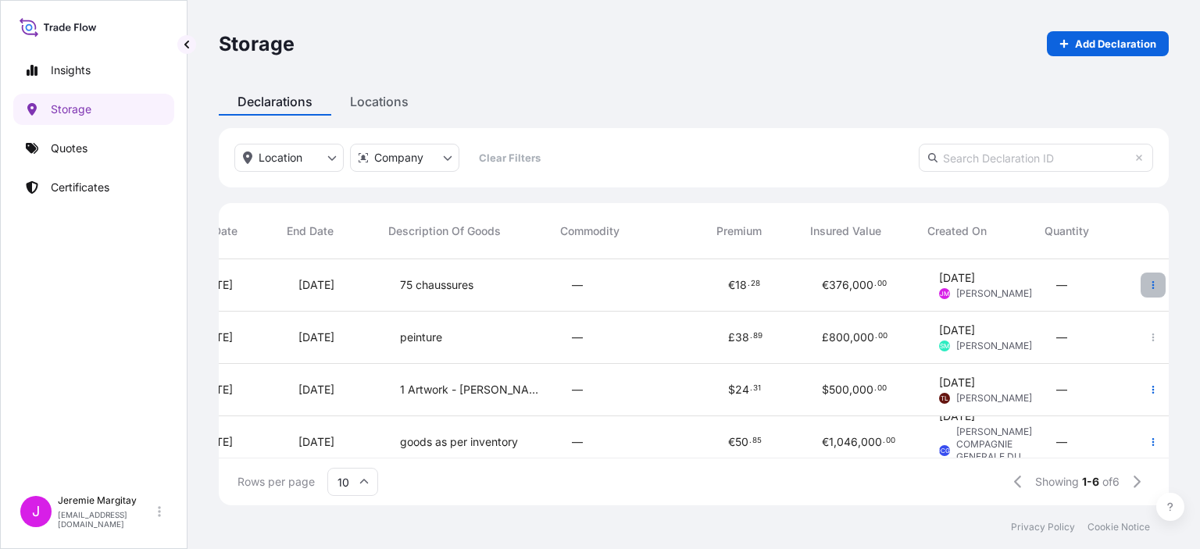
click at [1147, 291] on button "button" at bounding box center [1152, 285] width 25 height 25
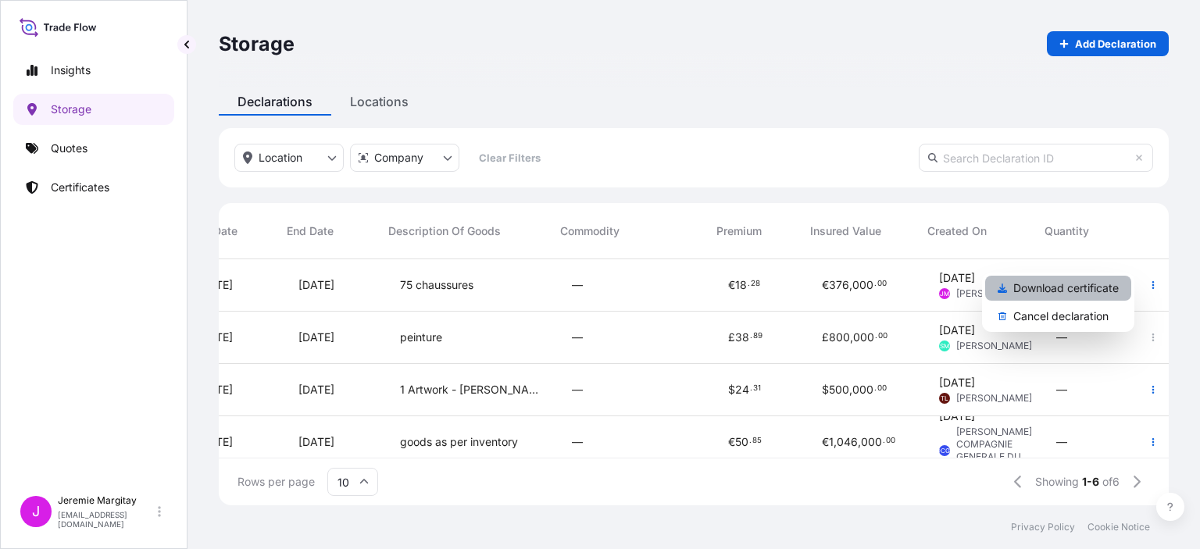
click at [1077, 291] on p "Download certificate" at bounding box center [1065, 288] width 105 height 16
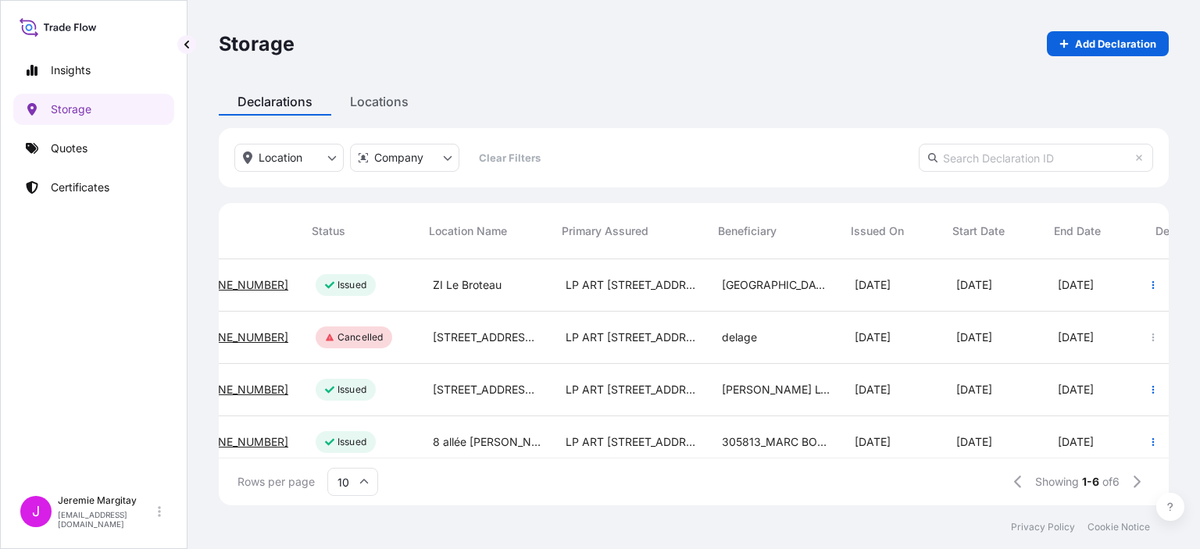
scroll to position [0, 0]
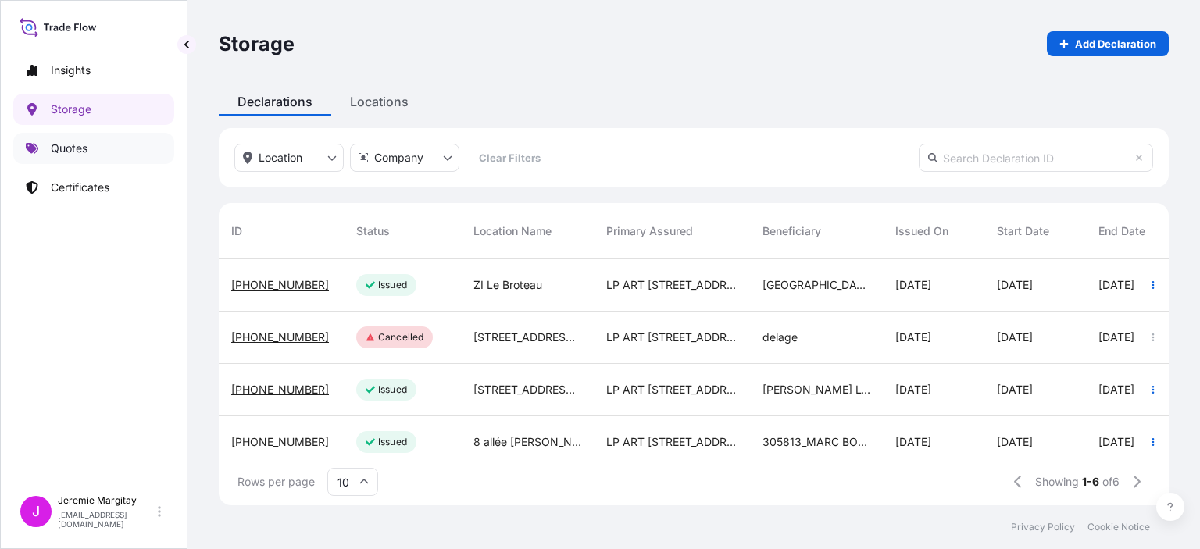
click at [83, 147] on p "Quotes" at bounding box center [69, 149] width 37 height 16
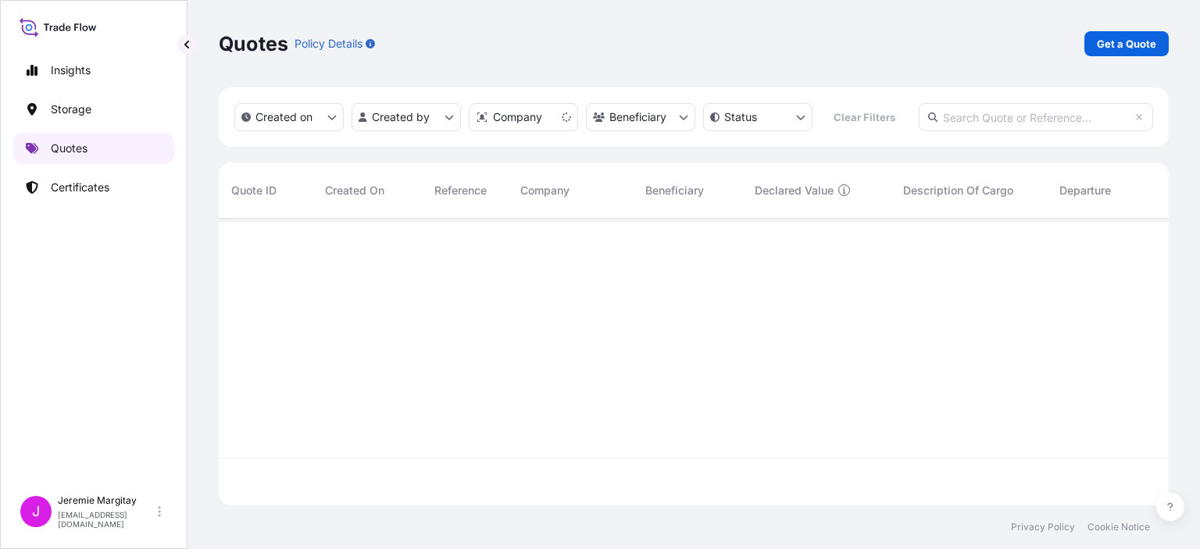
scroll to position [284, 937]
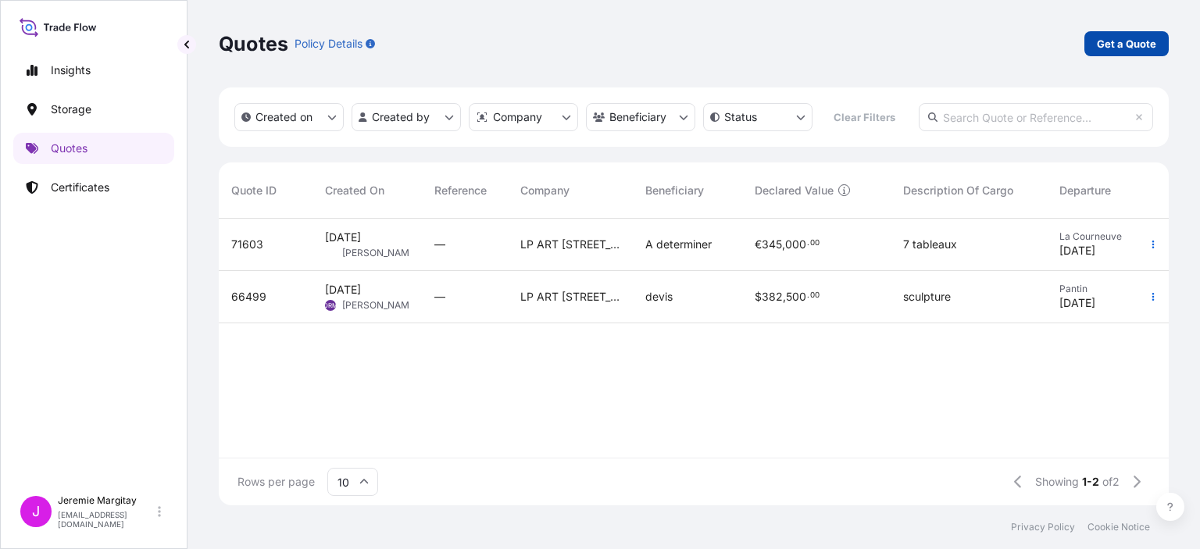
click at [1141, 43] on p "Get a Quote" at bounding box center [1126, 44] width 59 height 16
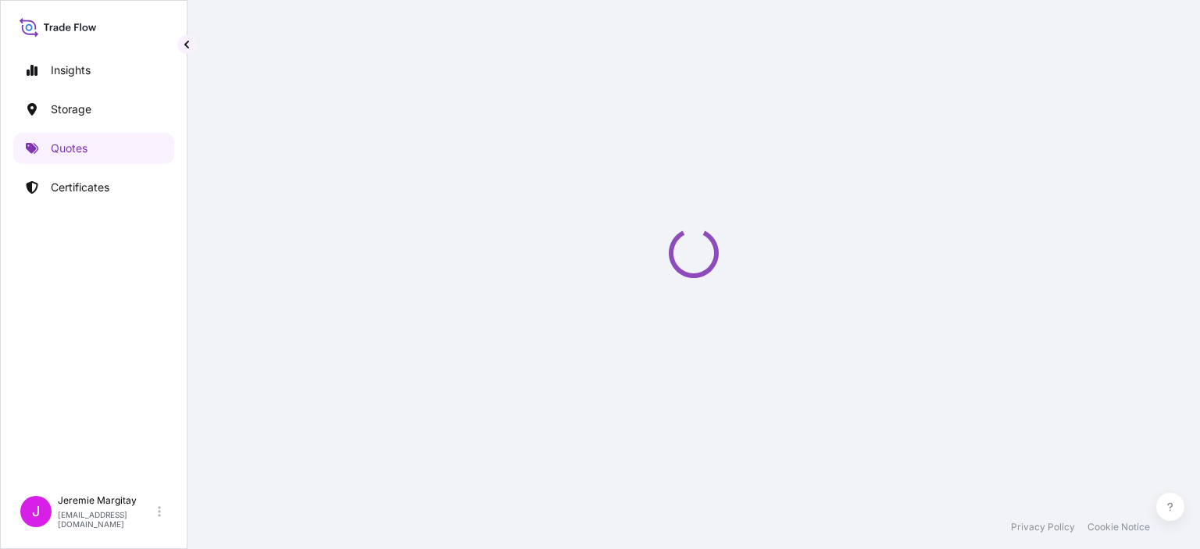
select select "Art Handling"
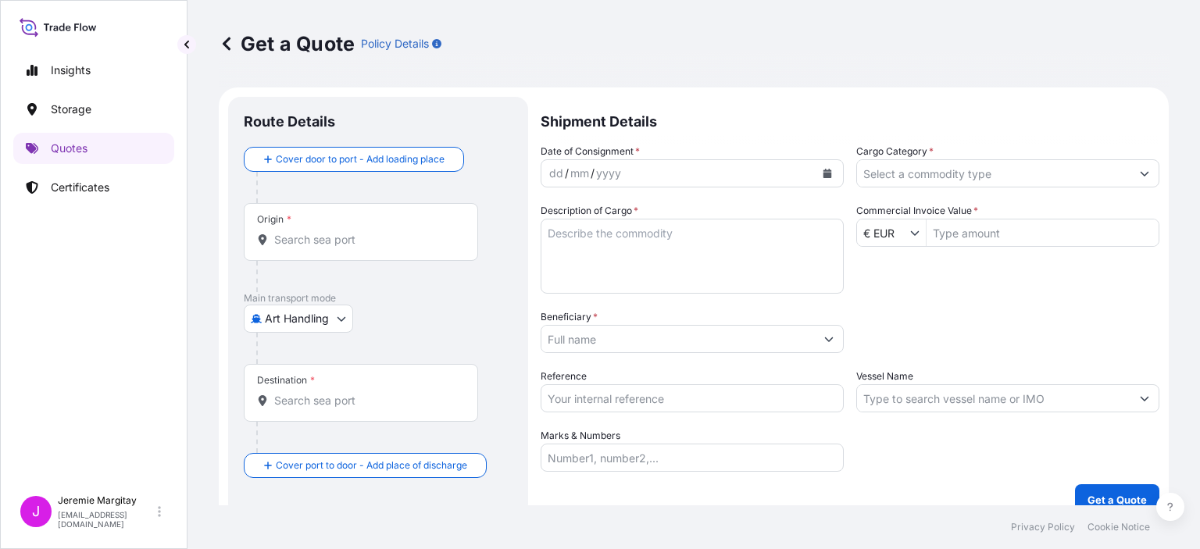
scroll to position [19, 0]
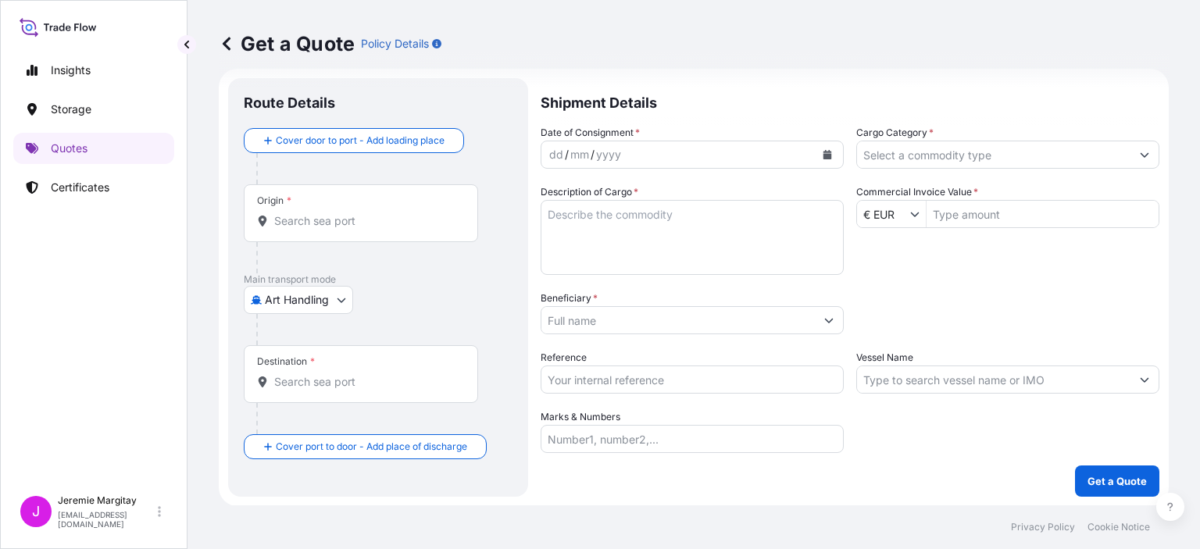
click at [346, 227] on input "Origin *" at bounding box center [366, 221] width 184 height 16
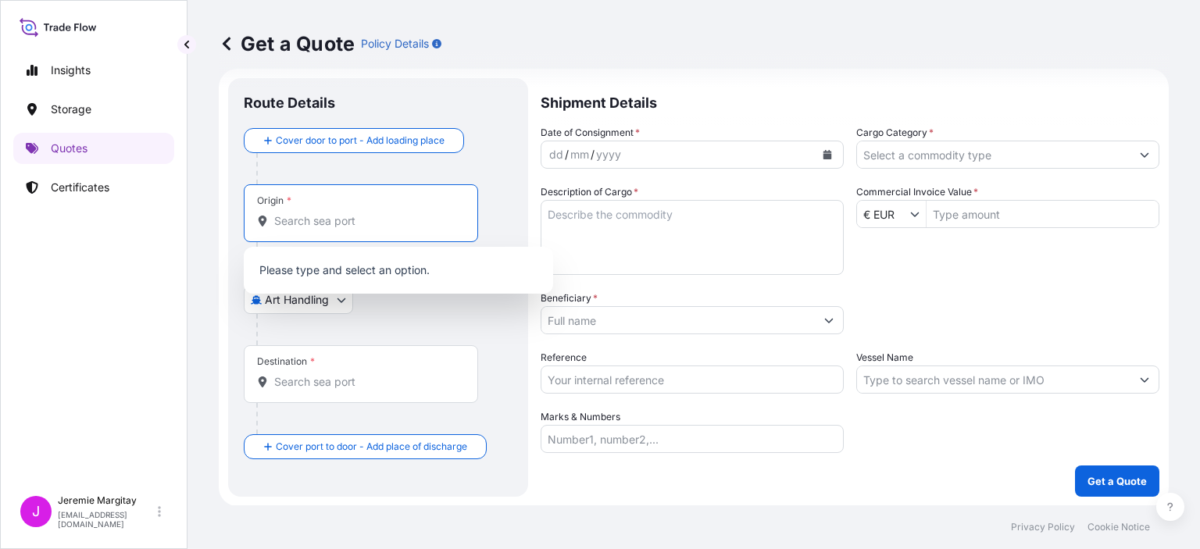
click at [222, 295] on form "Route Details Cover door to port - Add loading place Place of loading Road / In…" at bounding box center [694, 287] width 950 height 437
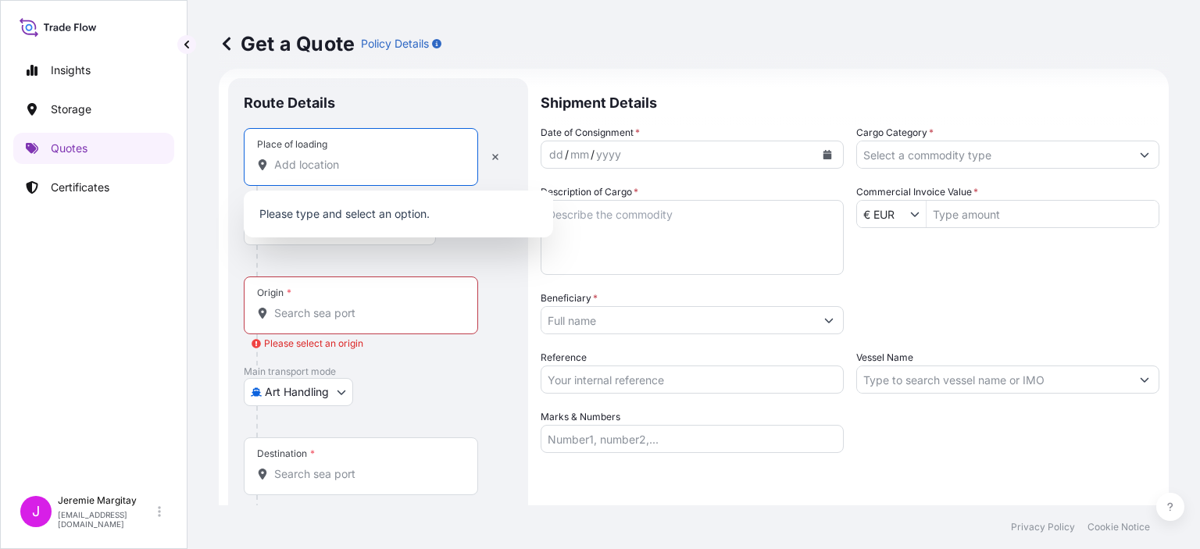
click at [329, 171] on input "Place of loading" at bounding box center [366, 165] width 184 height 16
click at [331, 214] on p "Please type and select an option." at bounding box center [398, 214] width 297 height 34
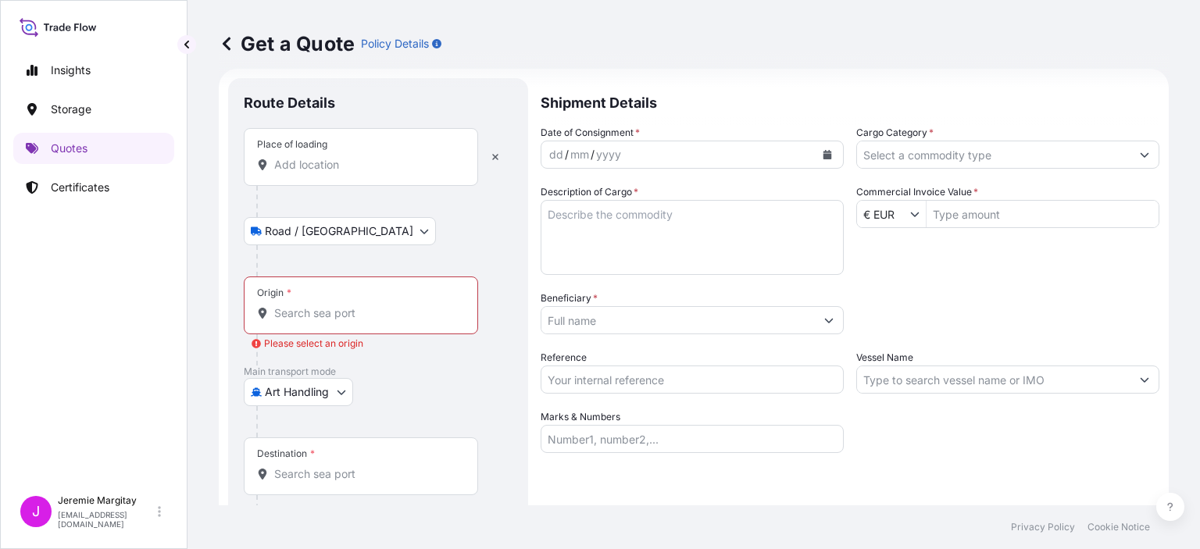
click at [277, 163] on input "Place of loading" at bounding box center [366, 165] width 184 height 16
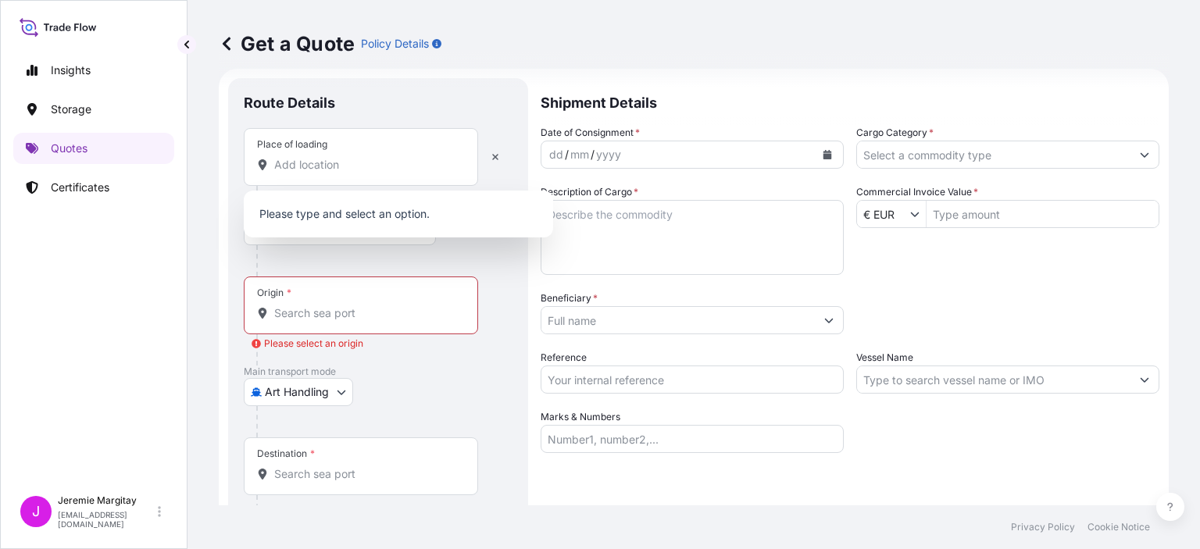
click at [369, 220] on p "Please type and select an option." at bounding box center [398, 214] width 297 height 34
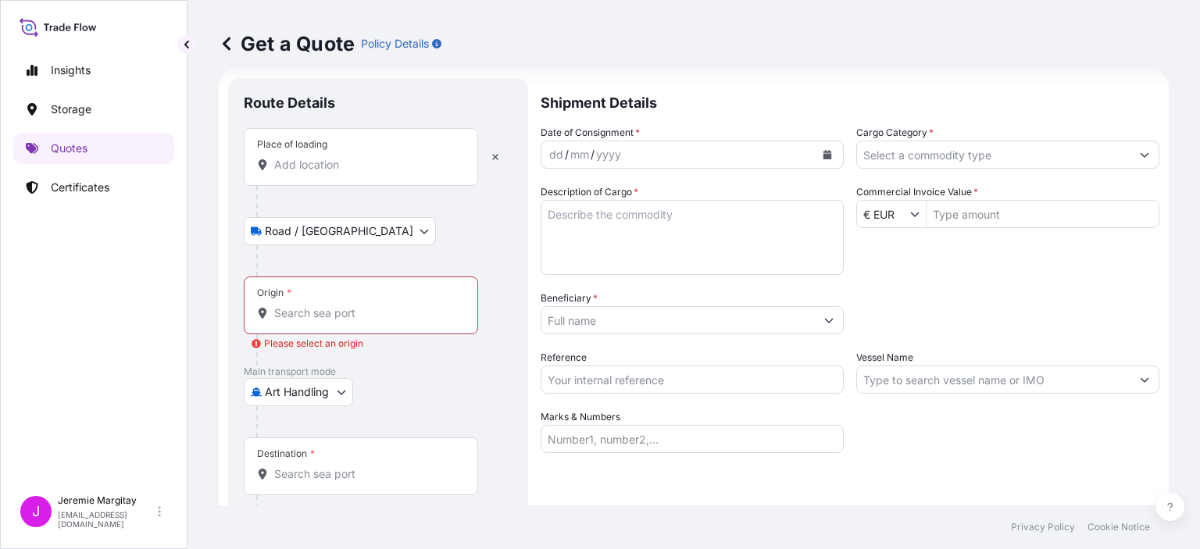
click at [358, 168] on input "Place of loading" at bounding box center [366, 165] width 184 height 16
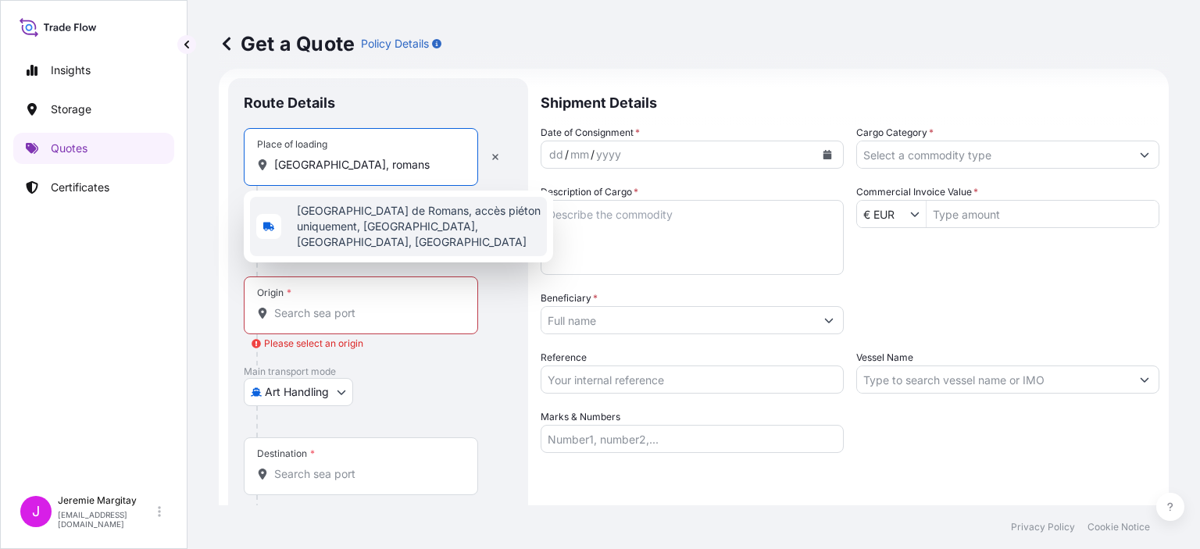
click at [378, 224] on span "[GEOGRAPHIC_DATA] de Romans, accès piéton uniquement, [GEOGRAPHIC_DATA], [GEOGR…" at bounding box center [419, 226] width 244 height 47
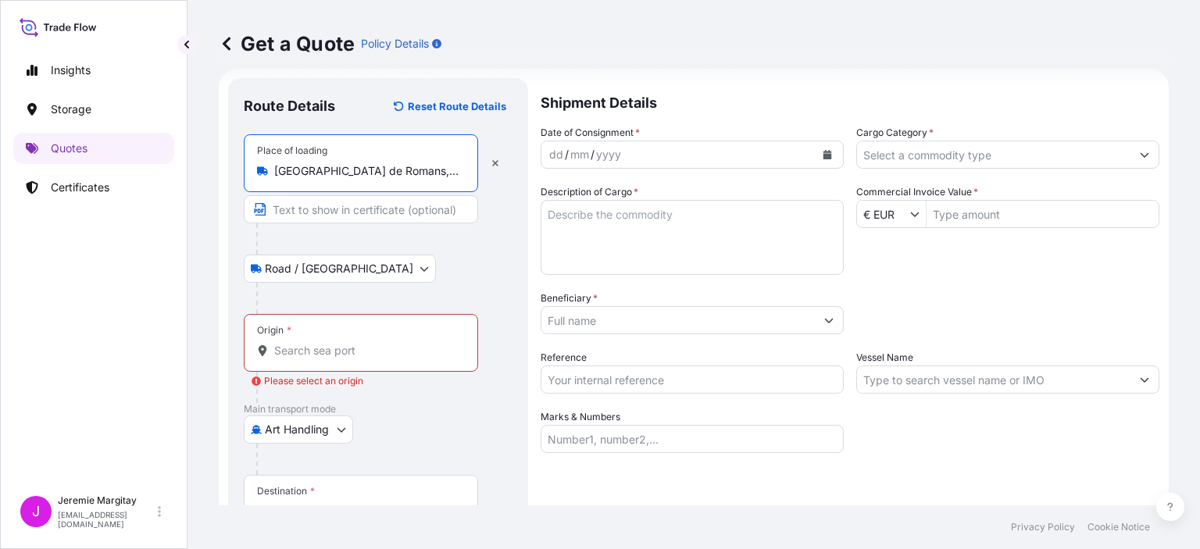
type input "[GEOGRAPHIC_DATA] de Romans, accès piéton uniquement, [GEOGRAPHIC_DATA], [GEOGR…"
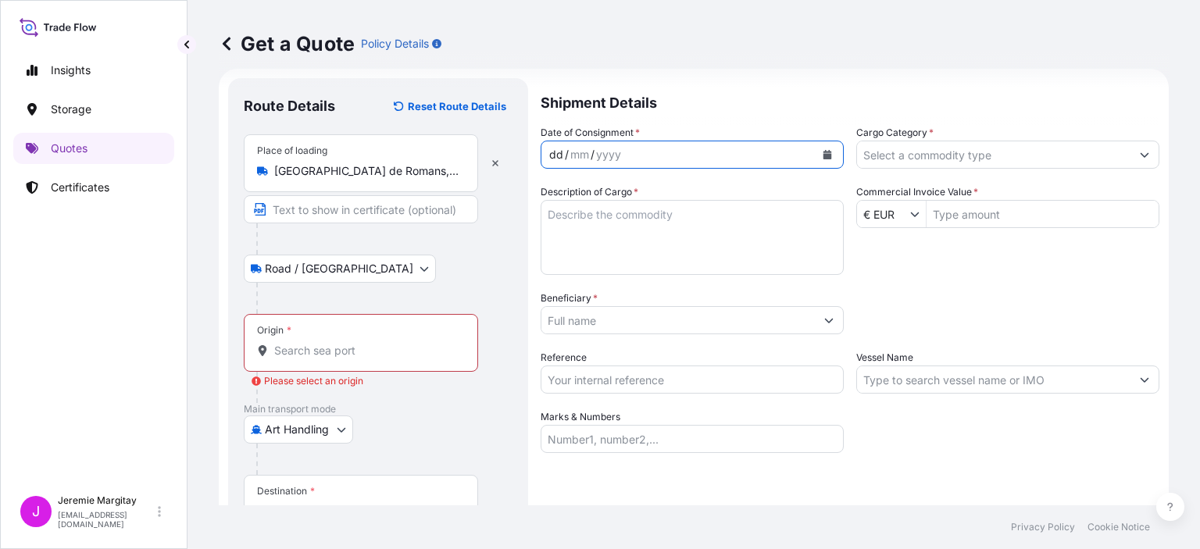
click at [592, 156] on div "/" at bounding box center [592, 154] width 4 height 19
click at [545, 145] on div "dd / mm / yyyy" at bounding box center [677, 155] width 273 height 28
click at [554, 165] on div "dd / mm / yyyy" at bounding box center [677, 155] width 273 height 28
click at [558, 158] on div "dd" at bounding box center [556, 154] width 17 height 19
click at [719, 241] on textarea "Description of Cargo *" at bounding box center [692, 237] width 303 height 75
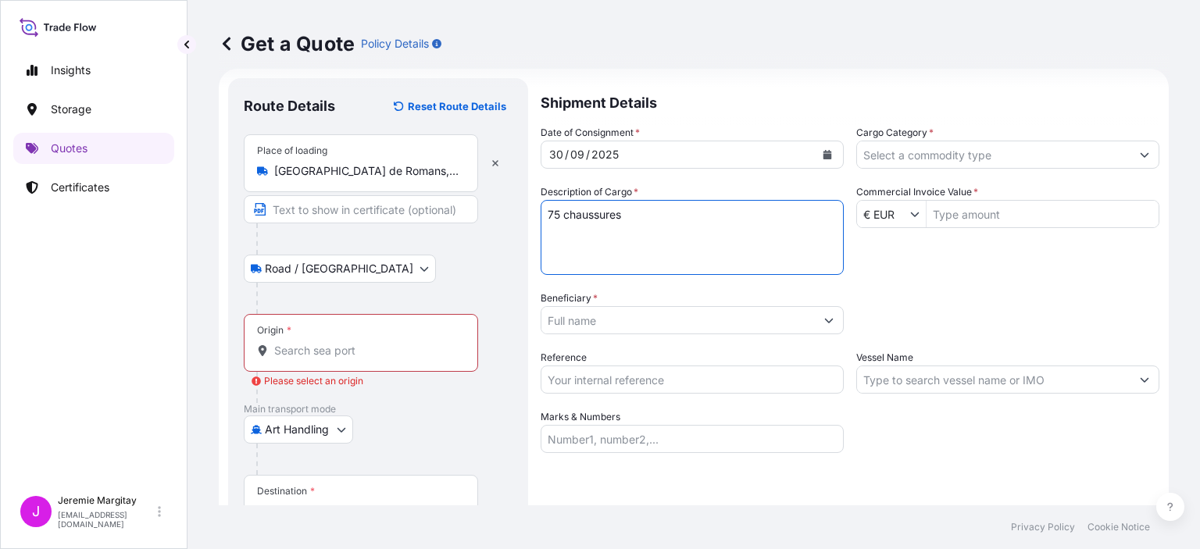
type textarea "75 chaussures"
click at [329, 349] on input "Origin * Please select an origin" at bounding box center [366, 351] width 184 height 16
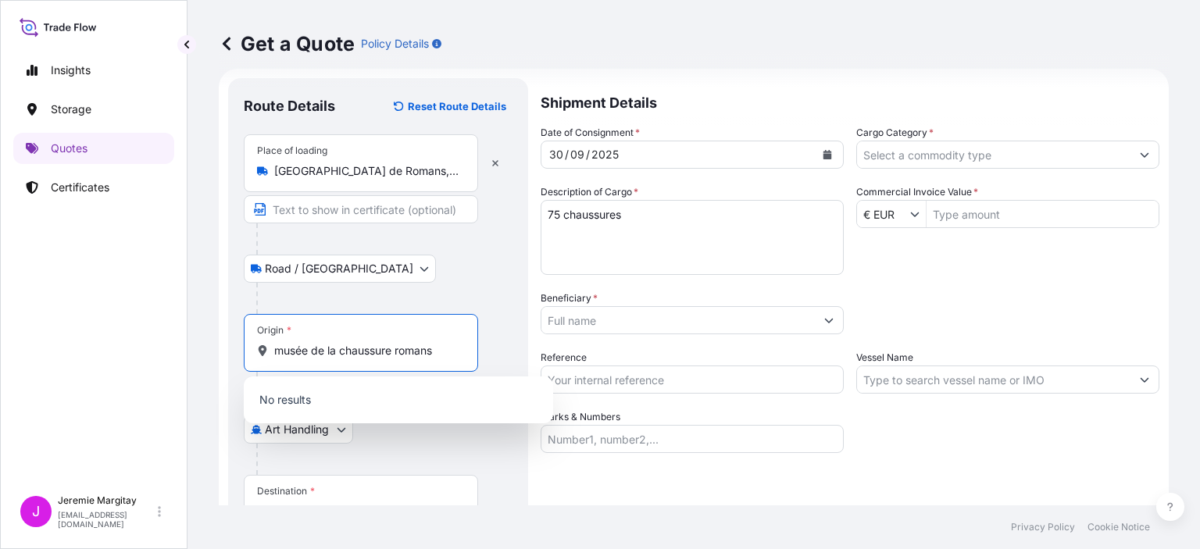
type input "musée de la chaussure romans"
click at [231, 381] on div "Route Details Reset Route Details Place of loading [GEOGRAPHIC_DATA] de Romans,…" at bounding box center [378, 341] width 300 height 526
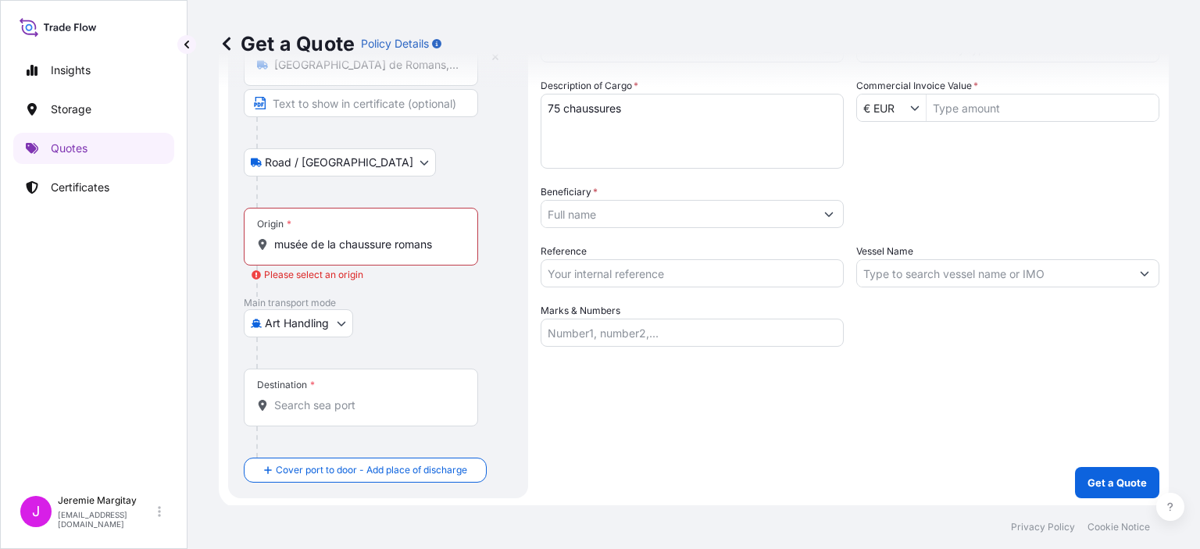
scroll to position [126, 0]
click at [332, 415] on div "Destination *" at bounding box center [361, 397] width 234 height 58
click at [332, 412] on input "Destination *" at bounding box center [366, 405] width 184 height 16
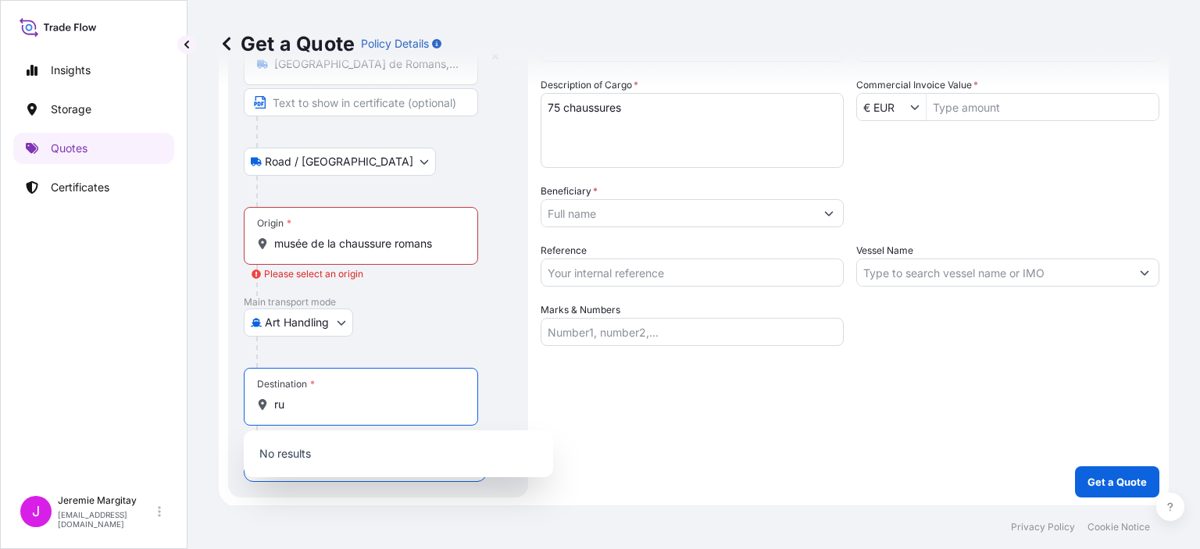
type input "r"
type input "l"
type input "[GEOGRAPHIC_DATA]"
drag, startPoint x: 604, startPoint y: 446, endPoint x: 622, endPoint y: 359, distance: 89.3
click at [606, 440] on div "Shipment Details Date of Consignment * [DATE] Cargo Category * Description of C…" at bounding box center [850, 234] width 619 height 526
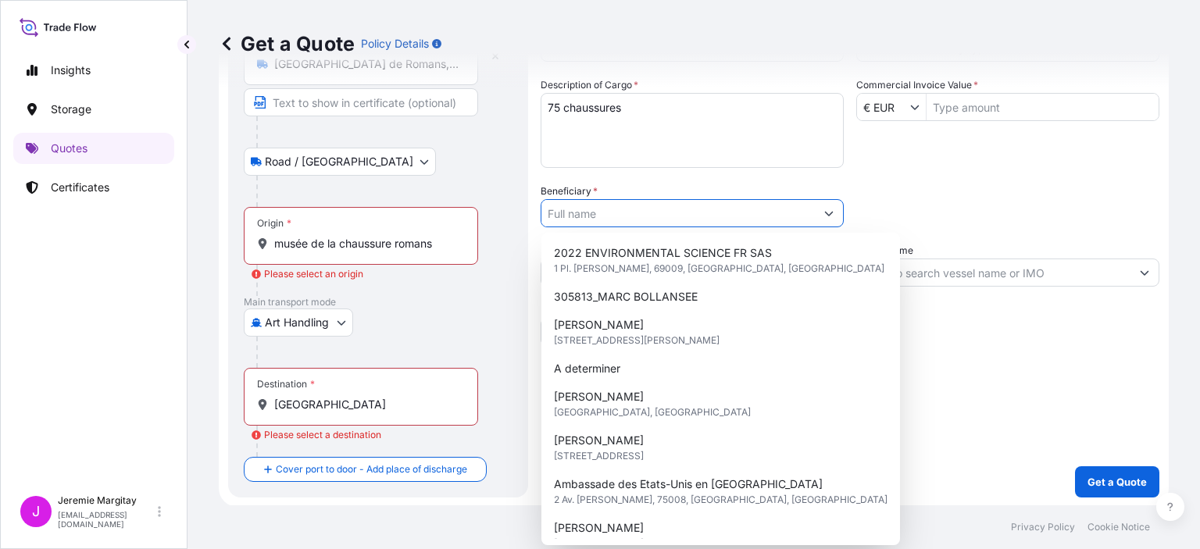
click at [648, 213] on input "Beneficiary *" at bounding box center [677, 213] width 273 height 28
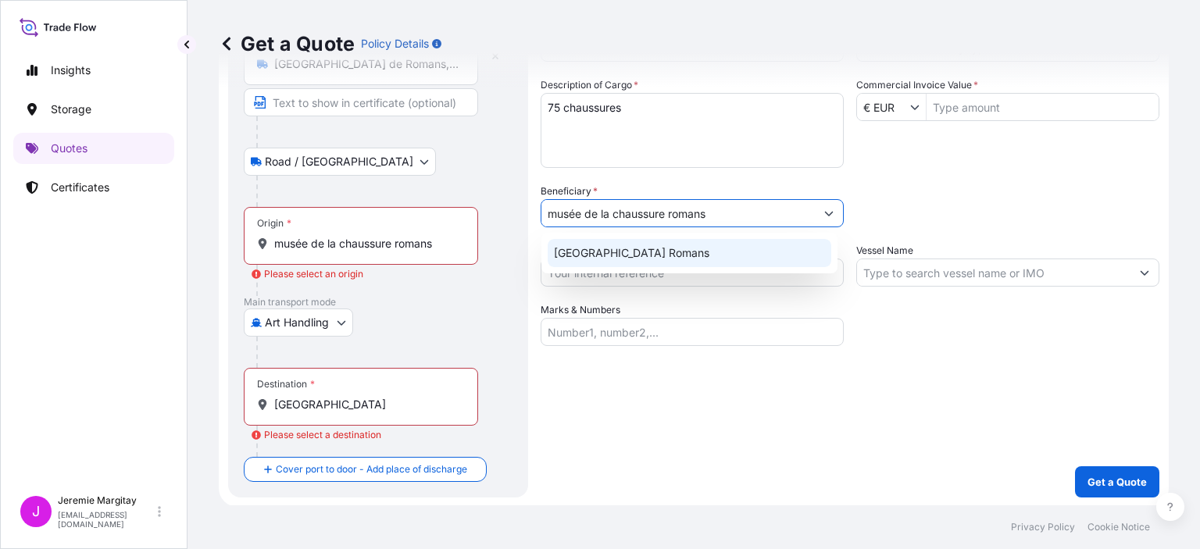
click at [662, 264] on div "[GEOGRAPHIC_DATA] Romans" at bounding box center [690, 253] width 284 height 28
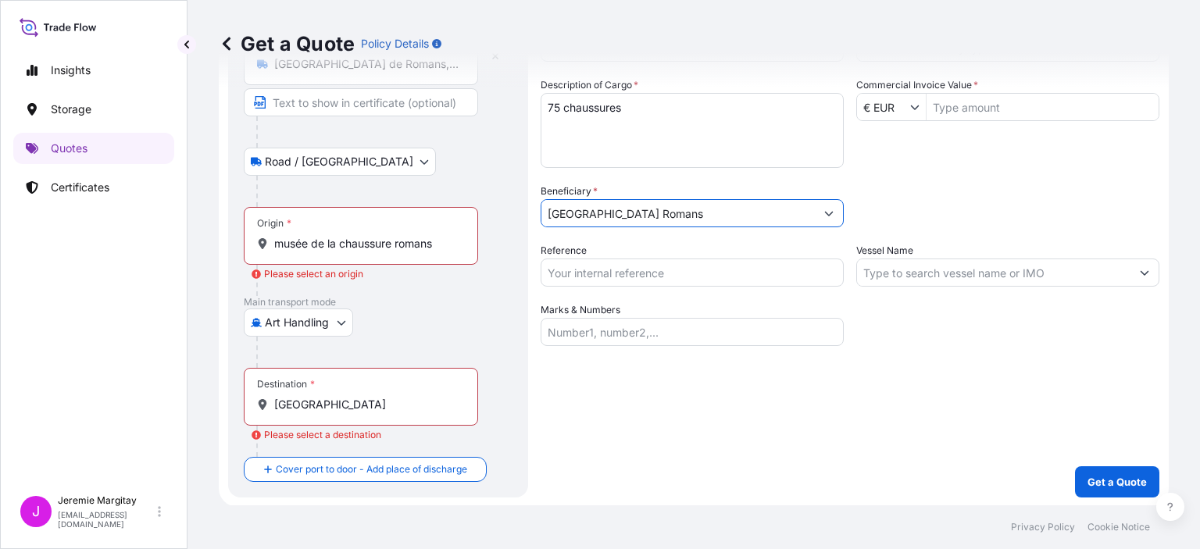
type input "[GEOGRAPHIC_DATA] Romans"
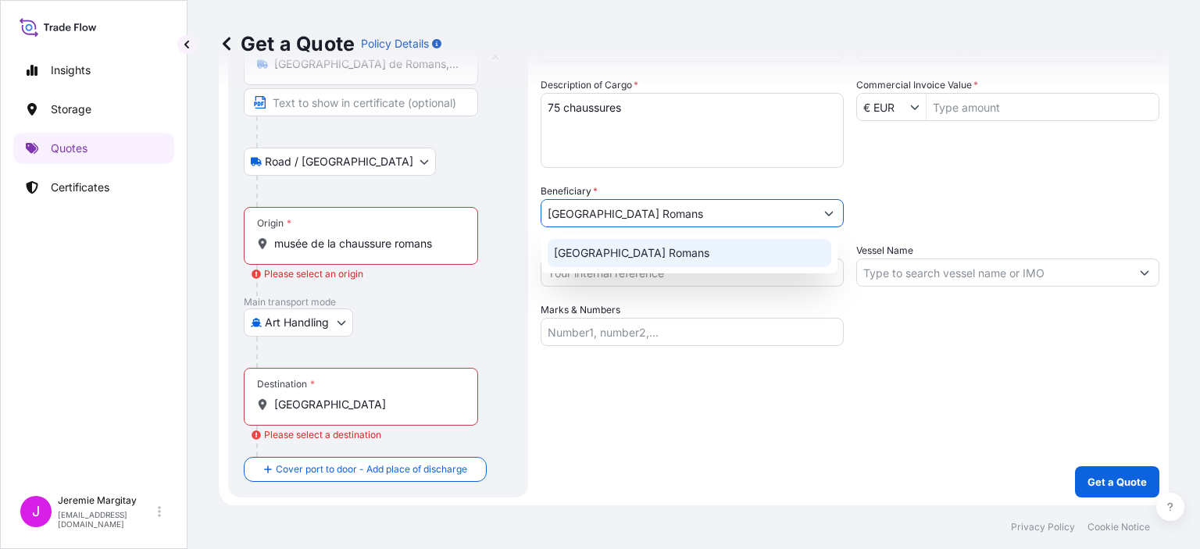
click at [722, 433] on div "Shipment Details Date of Consignment * [DATE] Cargo Category * Description of C…" at bounding box center [850, 234] width 619 height 526
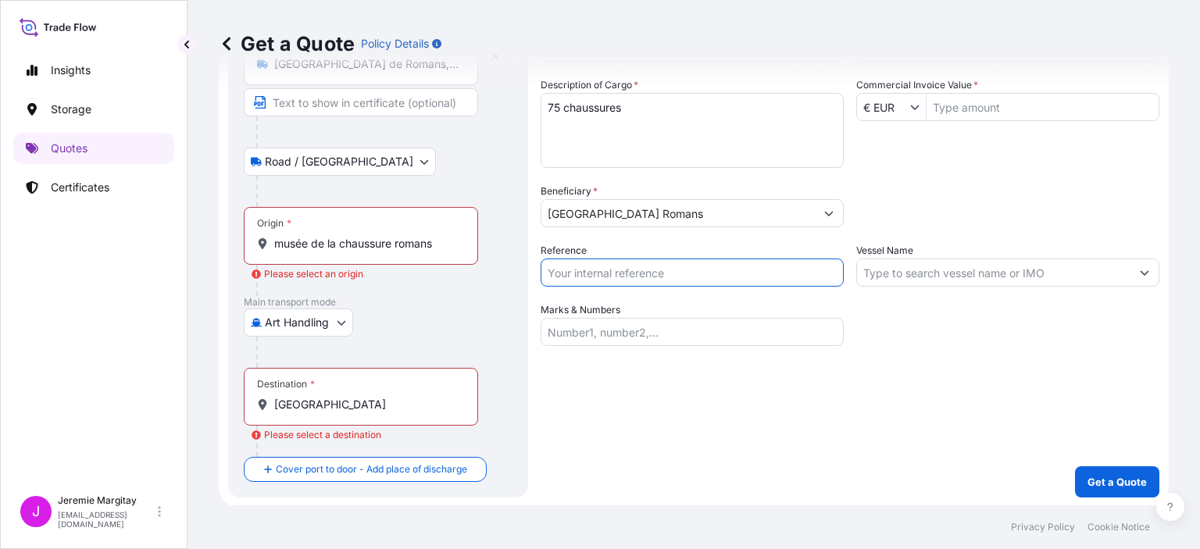
click at [622, 280] on input "Reference" at bounding box center [692, 273] width 303 height 28
paste input "EL.25.10.250248.ECI"
type input "EL.25.10.250248.ECI"
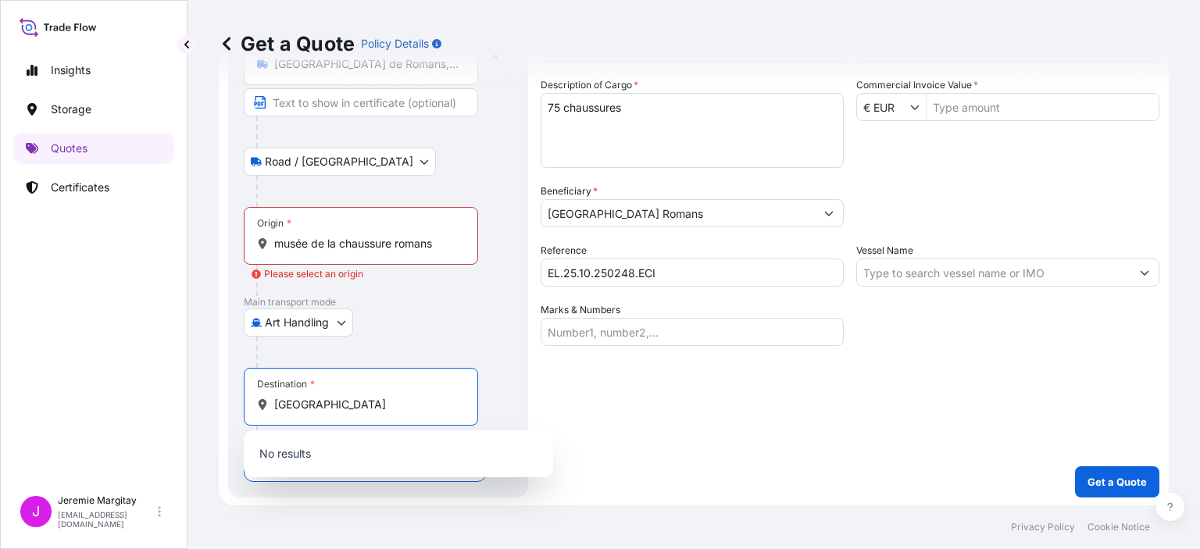
drag, startPoint x: 362, startPoint y: 409, endPoint x: 259, endPoint y: 402, distance: 103.3
click at [259, 405] on div "[GEOGRAPHIC_DATA]" at bounding box center [361, 405] width 208 height 16
type input "LP ART [PERSON_NAME][GEOGRAPHIC_DATA]"
click at [429, 408] on input "LP ART [PERSON_NAME][GEOGRAPHIC_DATA]" at bounding box center [366, 405] width 184 height 16
click at [371, 409] on input "LP ART [PERSON_NAME][GEOGRAPHIC_DATA]" at bounding box center [366, 405] width 184 height 16
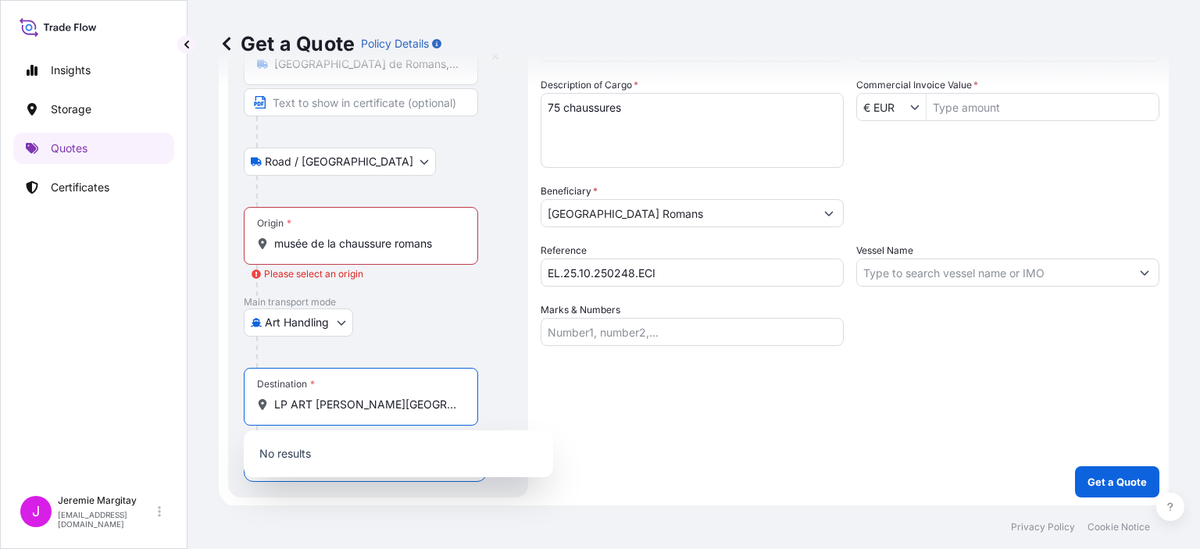
drag, startPoint x: 437, startPoint y: 405, endPoint x: 125, endPoint y: 363, distance: 315.3
click at [125, 363] on div "Insights Storage Quotes Certificates J [PERSON_NAME] [EMAIL_ADDRESS][DOMAIN_NAM…" at bounding box center [600, 274] width 1200 height 549
type input "[GEOGRAPHIC_DATA]"
click at [735, 453] on div "Shipment Details Date of Consignment * [DATE] Cargo Category * Description of C…" at bounding box center [850, 234] width 619 height 526
click at [387, 401] on input "[GEOGRAPHIC_DATA]" at bounding box center [366, 405] width 184 height 16
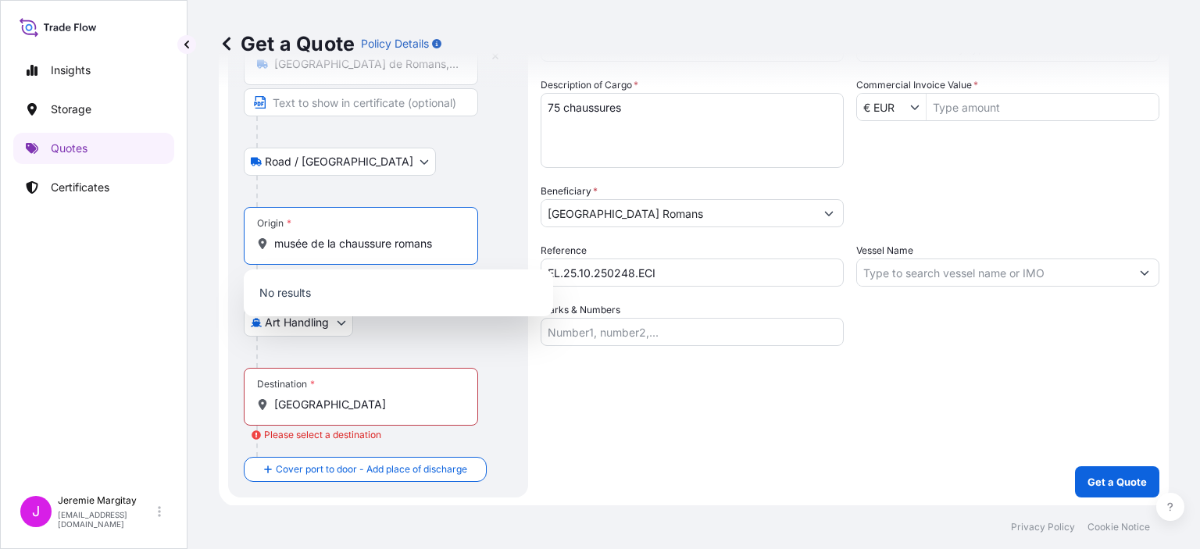
click at [451, 243] on input "musée de la chaussure romans" at bounding box center [366, 244] width 184 height 16
click at [639, 419] on div "Shipment Details Date of Consignment * [DATE] Cargo Category * Description of C…" at bounding box center [850, 234] width 619 height 526
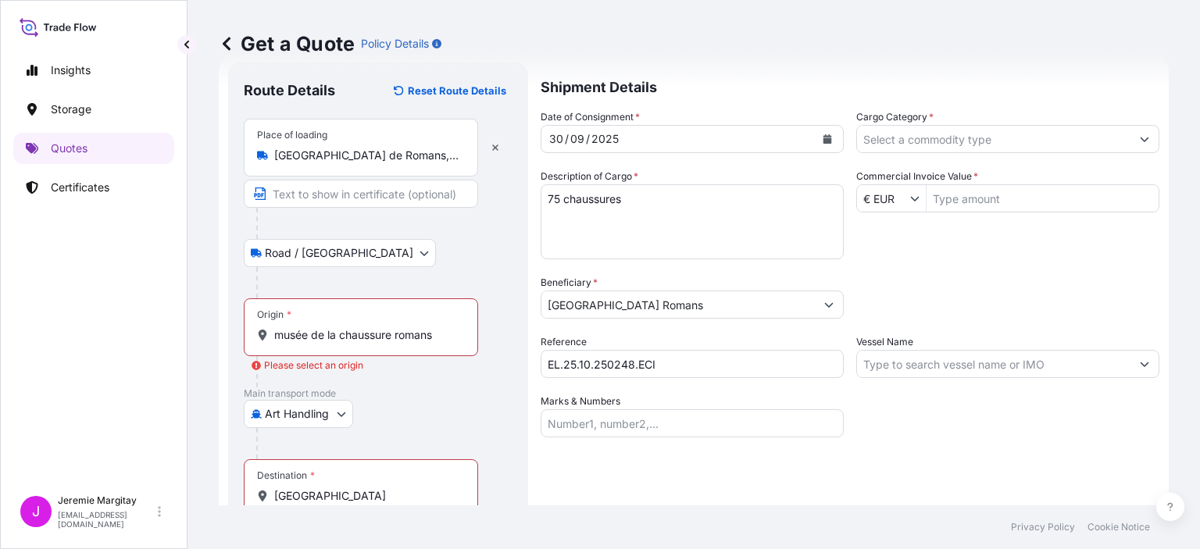
scroll to position [0, 0]
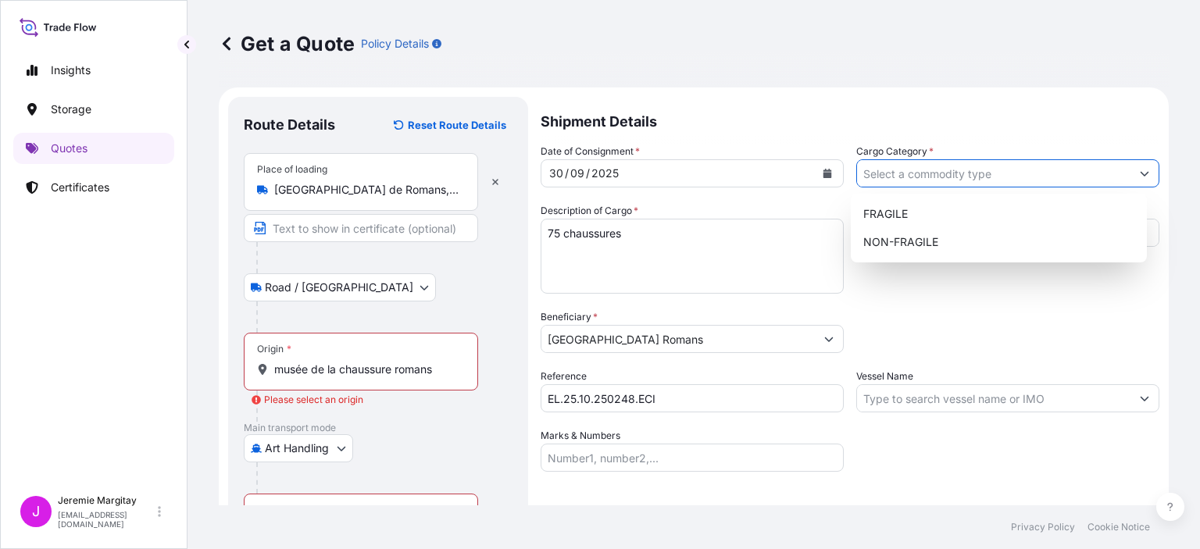
click at [890, 173] on input "Cargo Category *" at bounding box center [993, 173] width 273 height 28
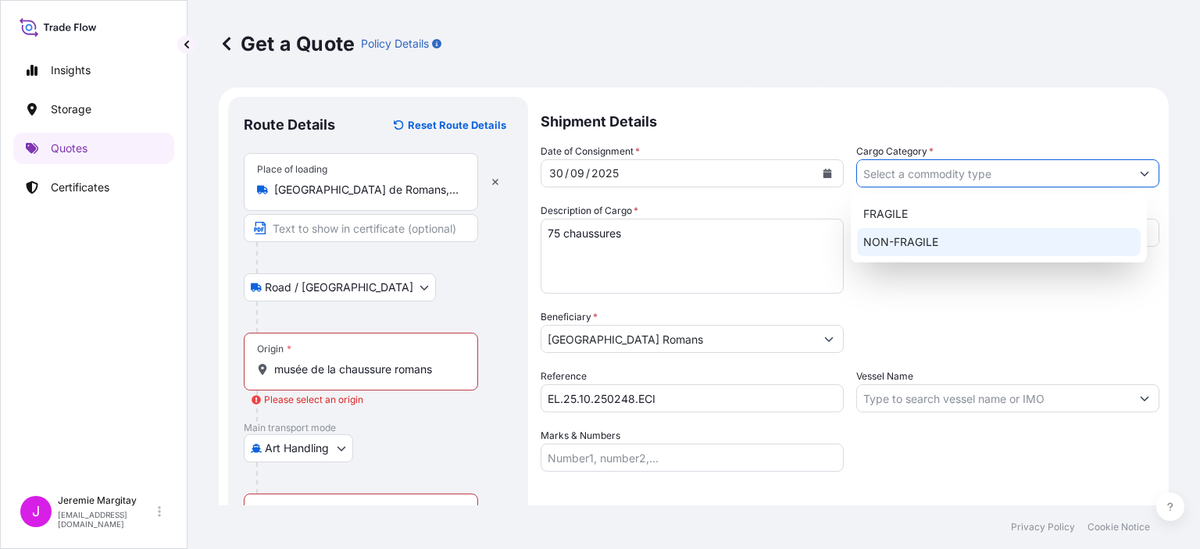
click at [897, 245] on div "NON-FRAGILE" at bounding box center [999, 242] width 284 height 28
type input "NON-FRAGILE"
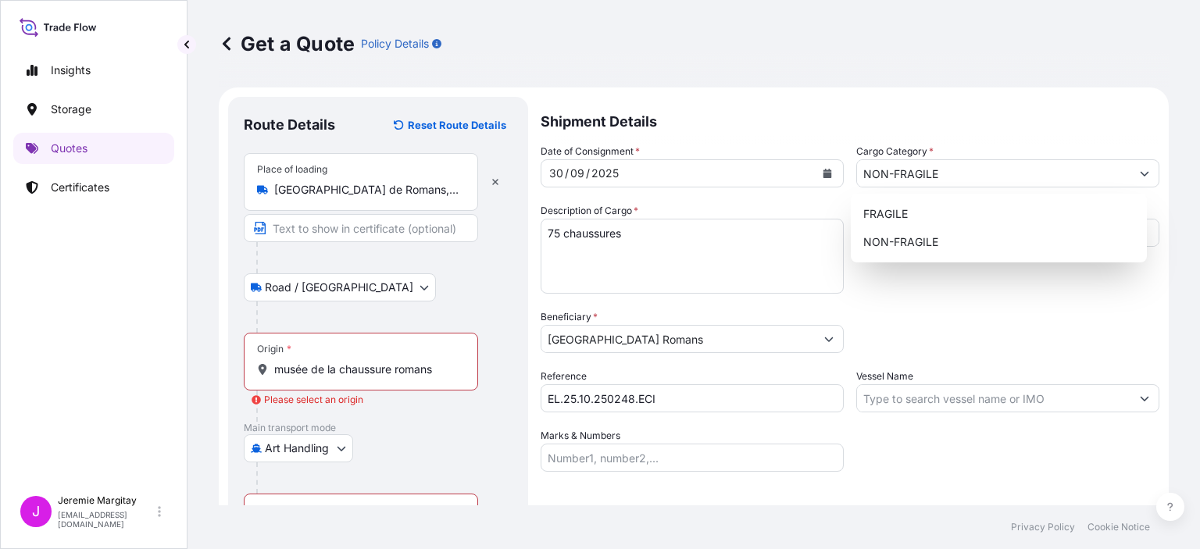
click at [892, 316] on div "Packing Category Type to search a container mode Please select a primary mode o…" at bounding box center [1007, 331] width 303 height 44
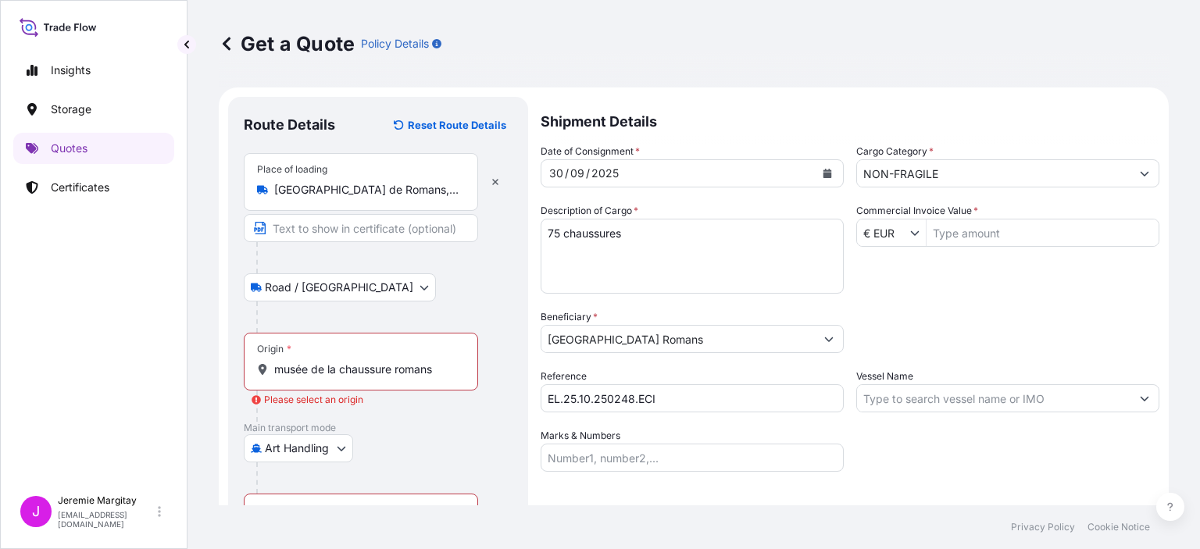
click at [1008, 237] on input "Commercial Invoice Value *" at bounding box center [1042, 233] width 232 height 28
type input "376,000"
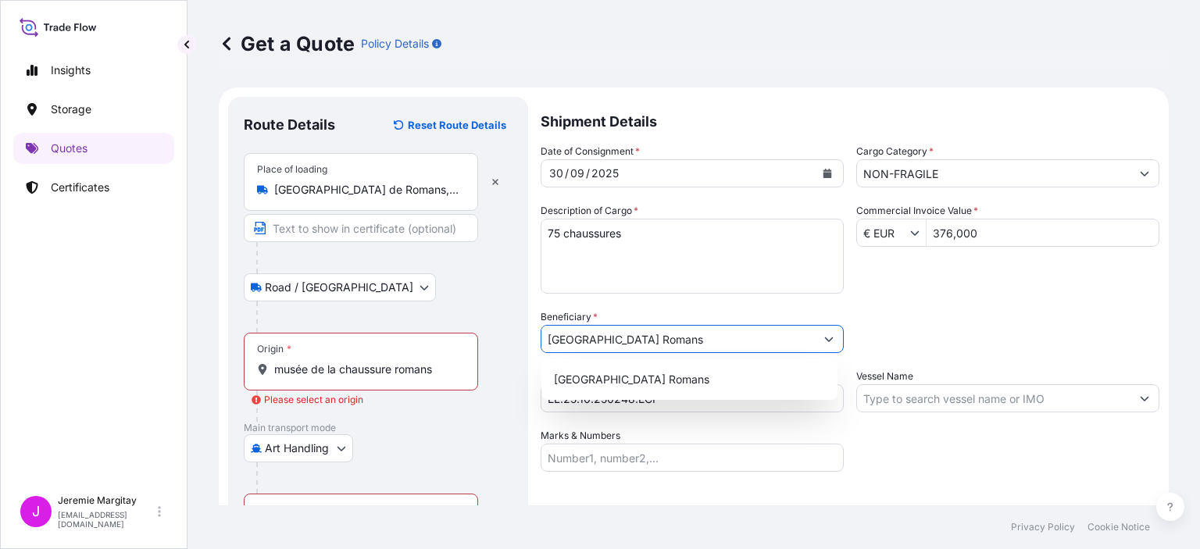
click at [984, 447] on div "Date of Consignment * [DATE] Cargo Category * NON-FRAGILE Description of Cargo …" at bounding box center [850, 308] width 619 height 328
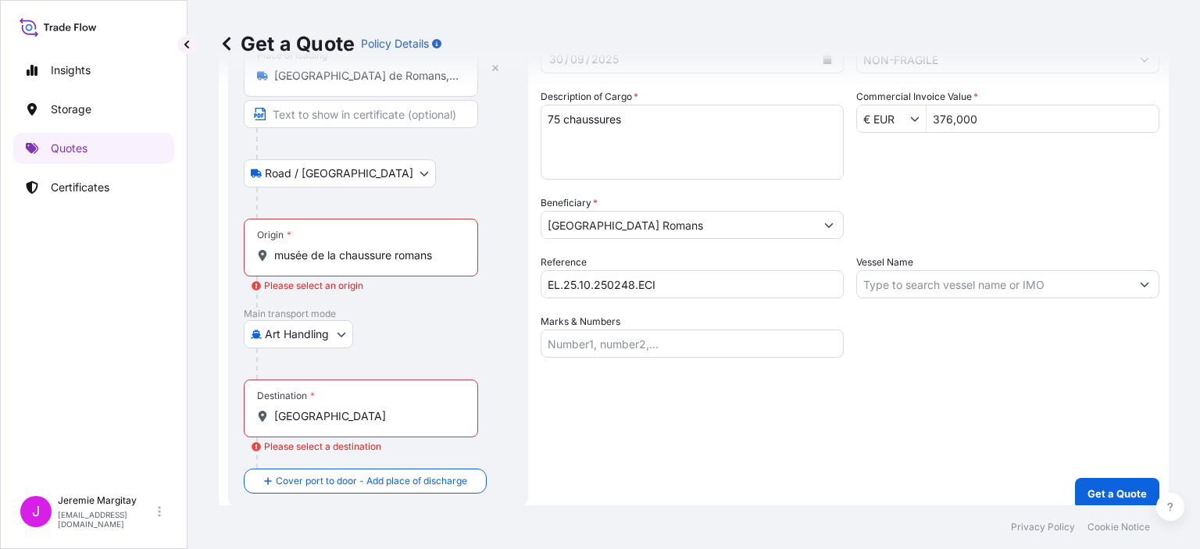
scroll to position [126, 0]
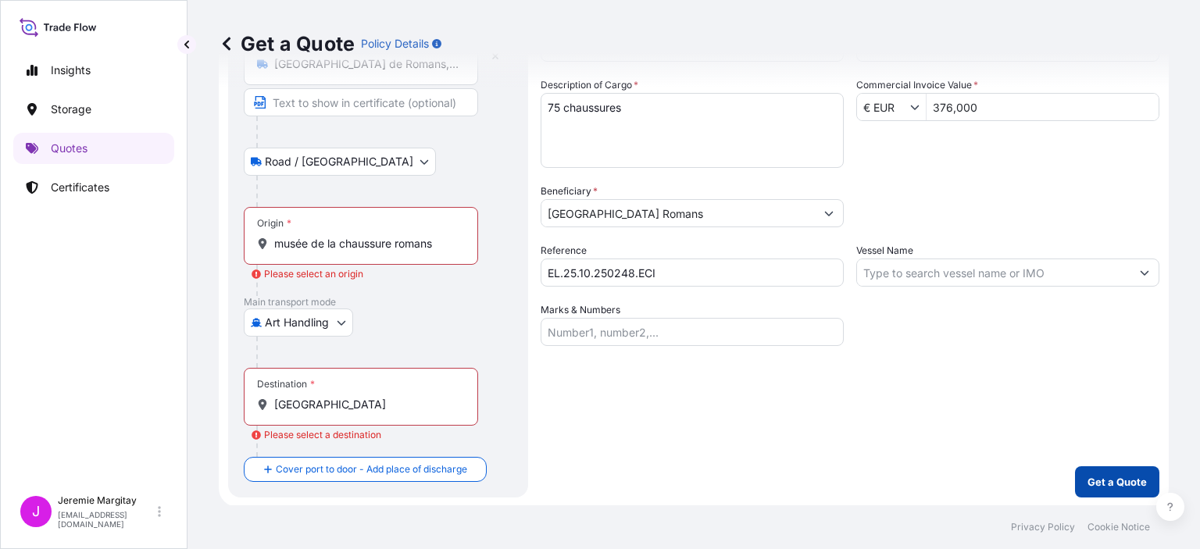
click at [1102, 470] on button "Get a Quote" at bounding box center [1117, 481] width 84 height 31
click at [316, 234] on div "Origin * [GEOGRAPHIC_DATA] romans" at bounding box center [361, 236] width 234 height 58
click at [316, 236] on input "musée de la chaussure romans" at bounding box center [366, 244] width 184 height 16
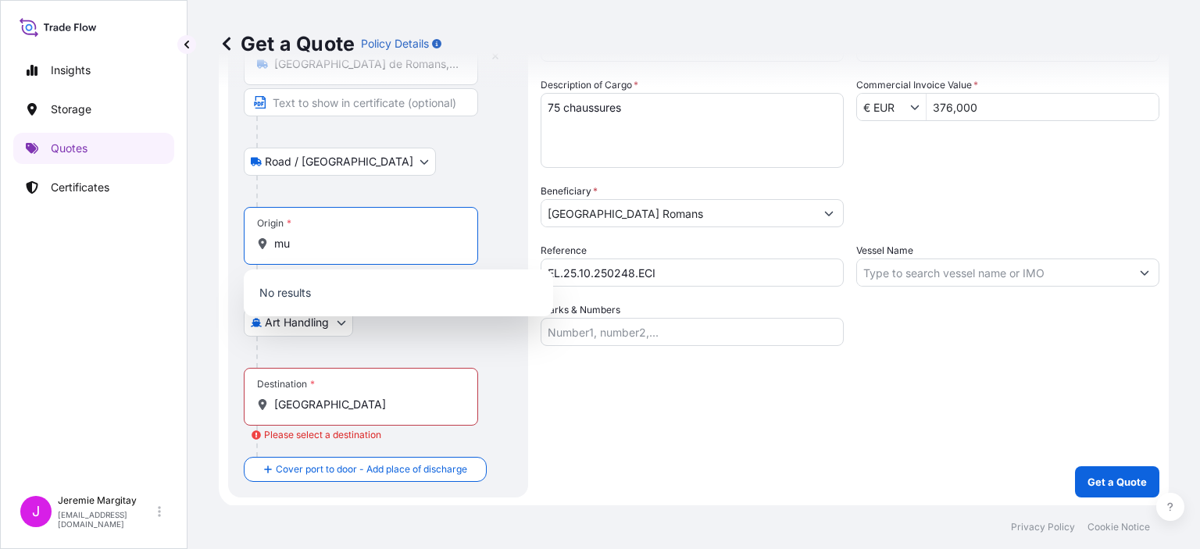
type input "m"
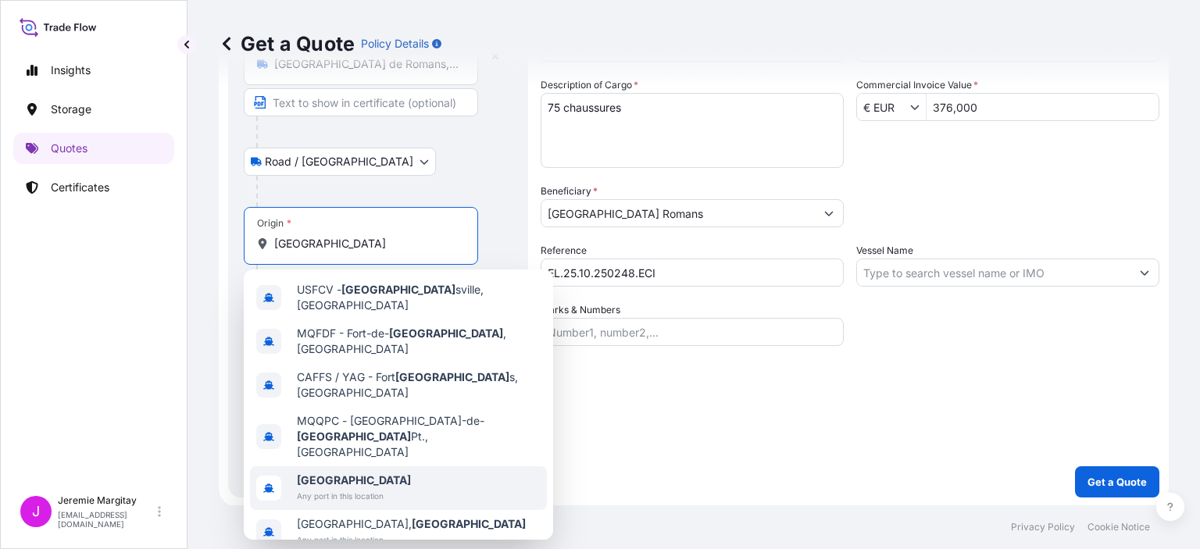
click at [344, 488] on span "Any port in this location" at bounding box center [354, 496] width 114 height 16
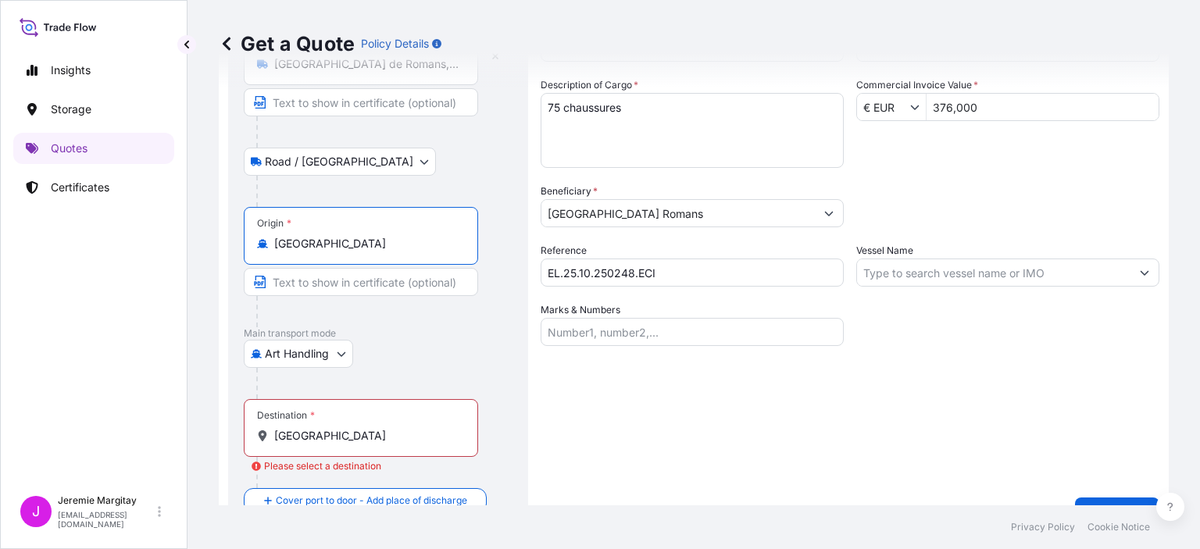
type input "[GEOGRAPHIC_DATA]"
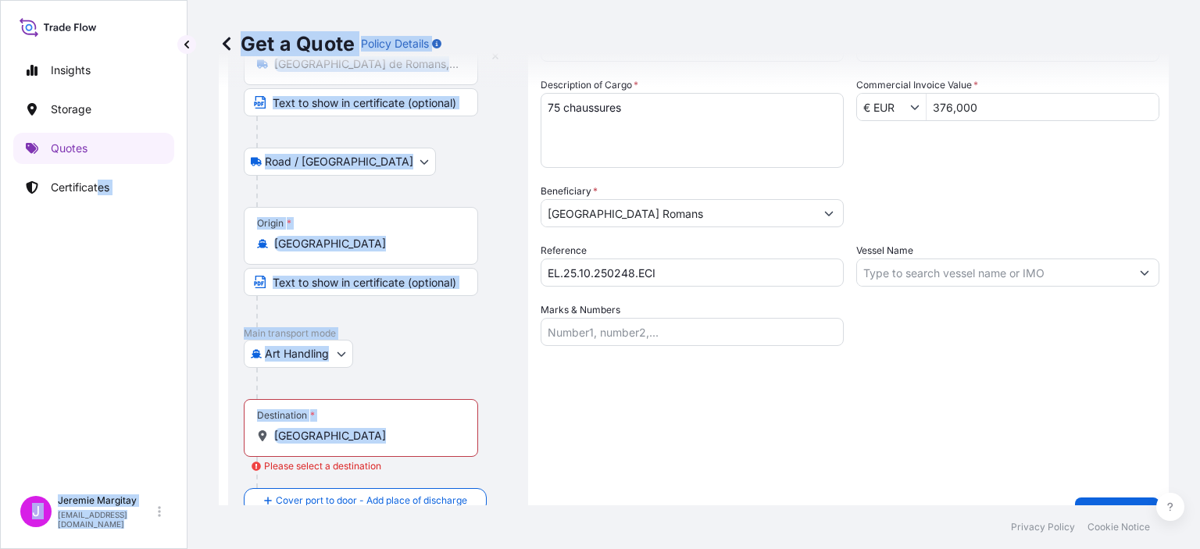
drag, startPoint x: 376, startPoint y: 444, endPoint x: 98, endPoint y: 361, distance: 290.4
click at [102, 368] on div "Insights Storage Quotes Certificates J [PERSON_NAME] [EMAIL_ADDRESS][DOMAIN_NAM…" at bounding box center [600, 274] width 1200 height 549
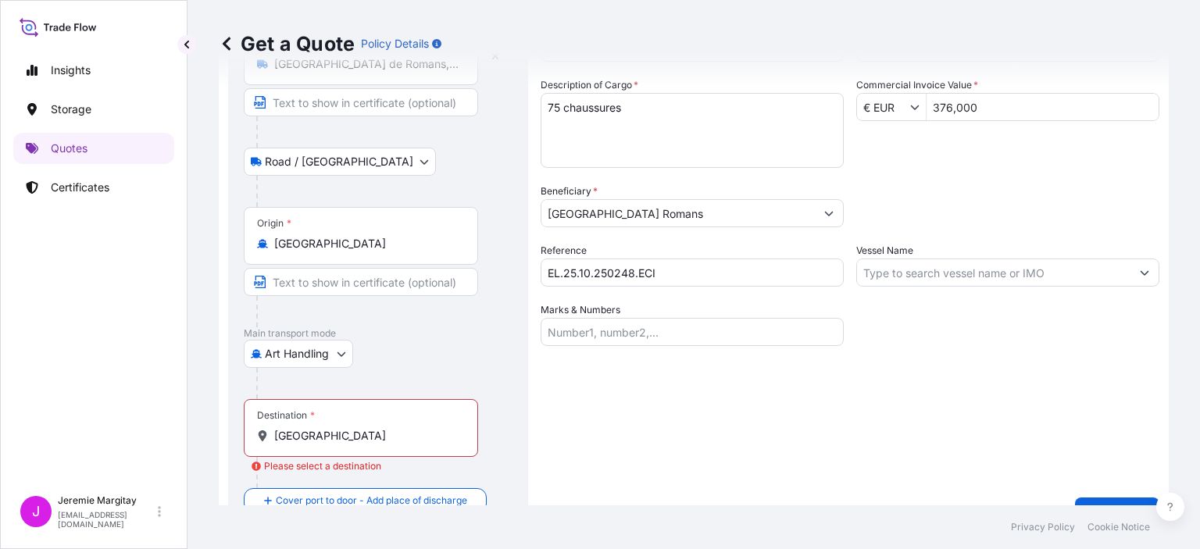
drag, startPoint x: 590, startPoint y: 410, endPoint x: 435, endPoint y: 397, distance: 156.0
click at [587, 412] on div "Shipment Details Date of Consignment * [DATE] Cargo Category * NON-FRAGILE Desc…" at bounding box center [850, 250] width 619 height 558
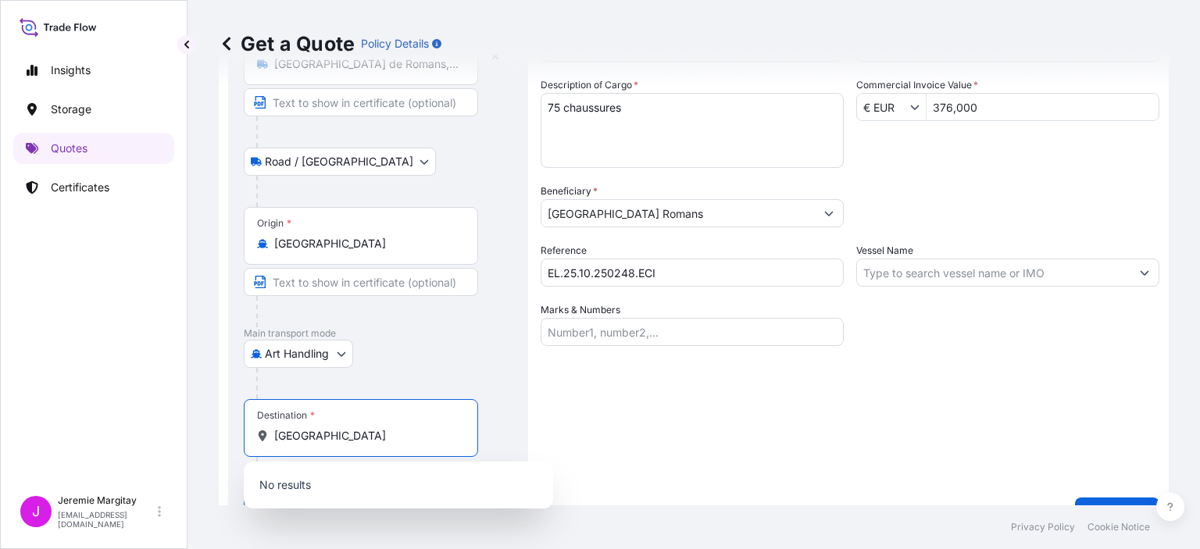
drag, startPoint x: 374, startPoint y: 440, endPoint x: 248, endPoint y: 440, distance: 125.8
click at [248, 440] on div "Destination * [GEOGRAPHIC_DATA]" at bounding box center [361, 428] width 234 height 58
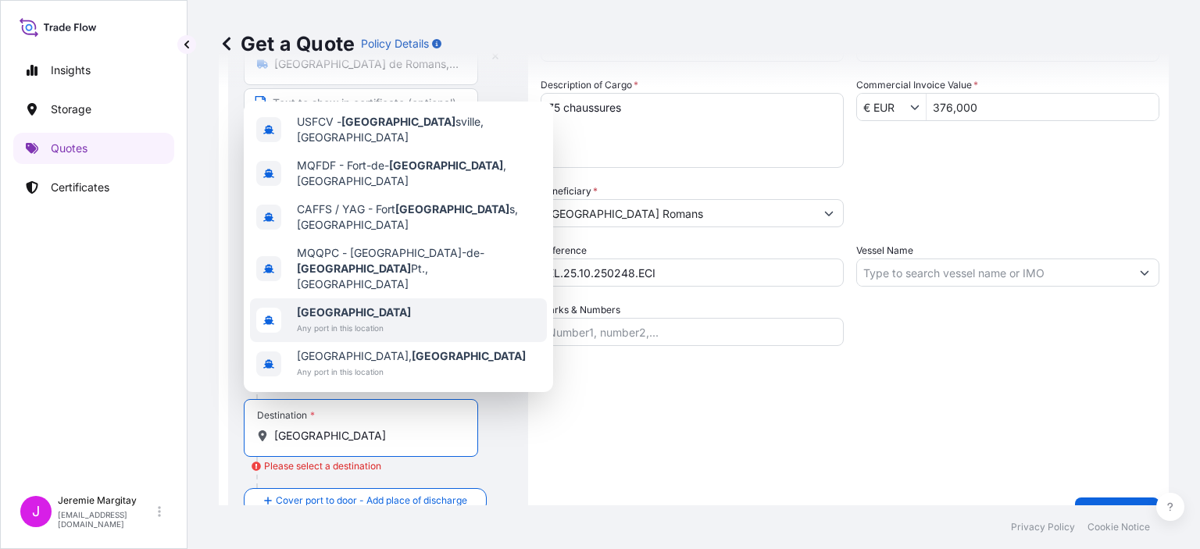
click at [348, 320] on span "Any port in this location" at bounding box center [354, 328] width 114 height 16
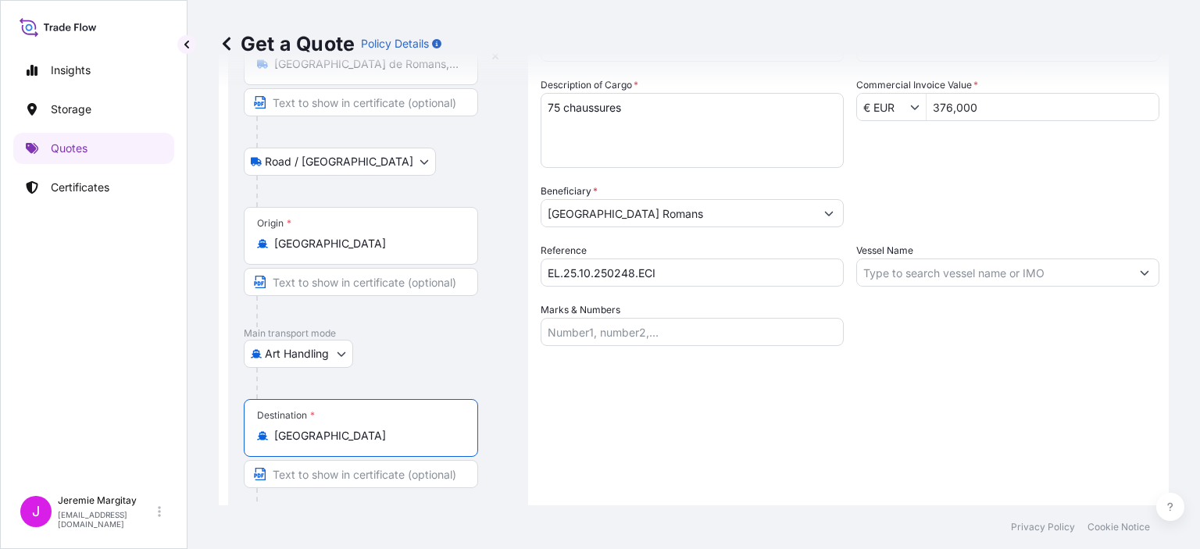
type input "[GEOGRAPHIC_DATA]"
click at [661, 415] on div "Shipment Details Date of Consignment * [DATE] Cargo Category * NON-FRAGILE Desc…" at bounding box center [850, 265] width 619 height 589
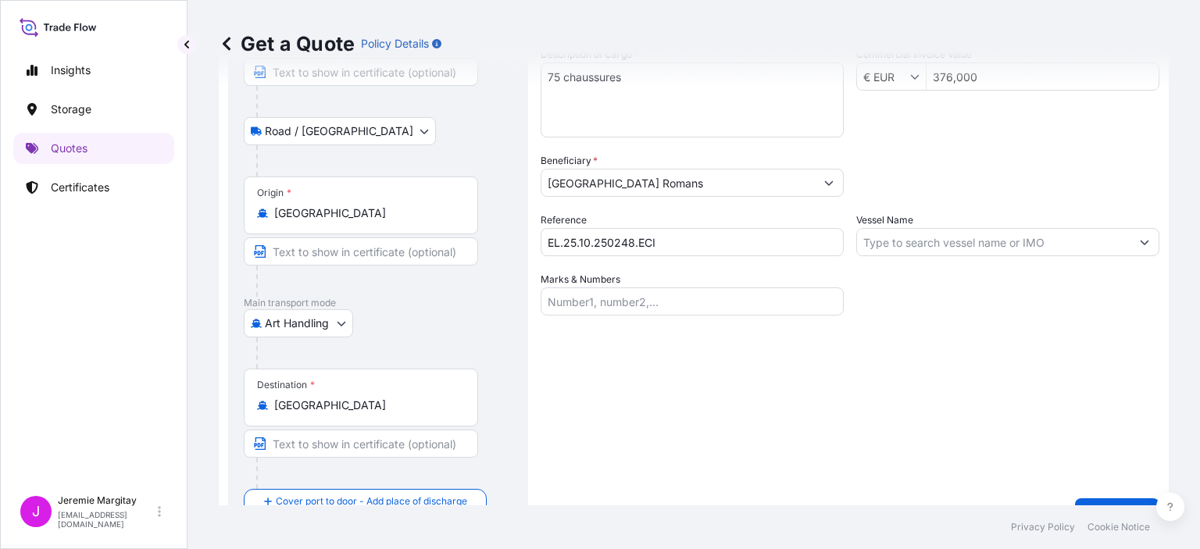
scroll to position [188, 0]
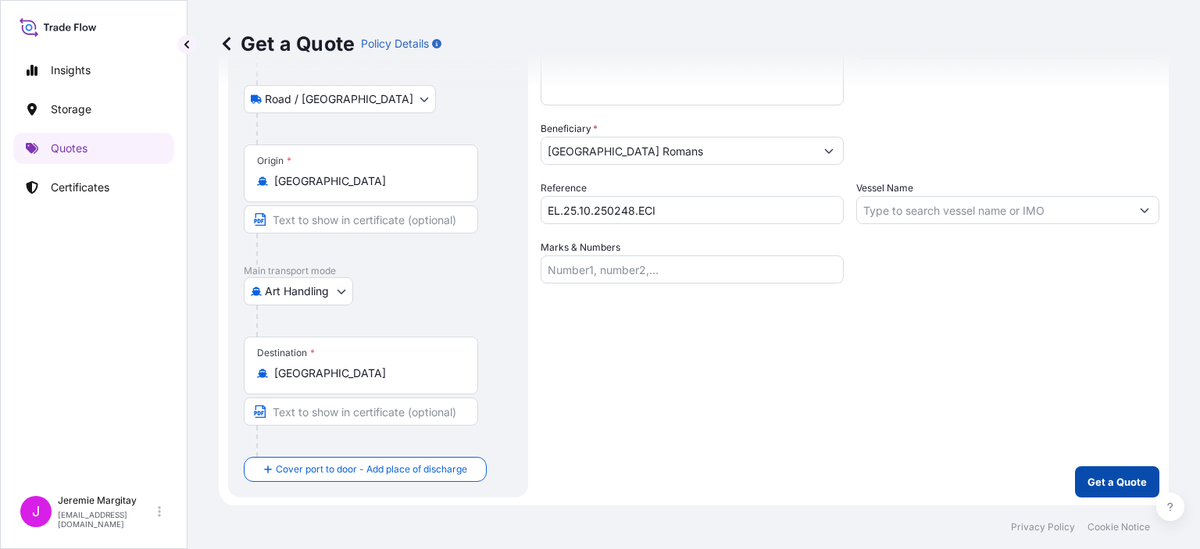
click at [1120, 474] on p "Get a Quote" at bounding box center [1116, 482] width 59 height 16
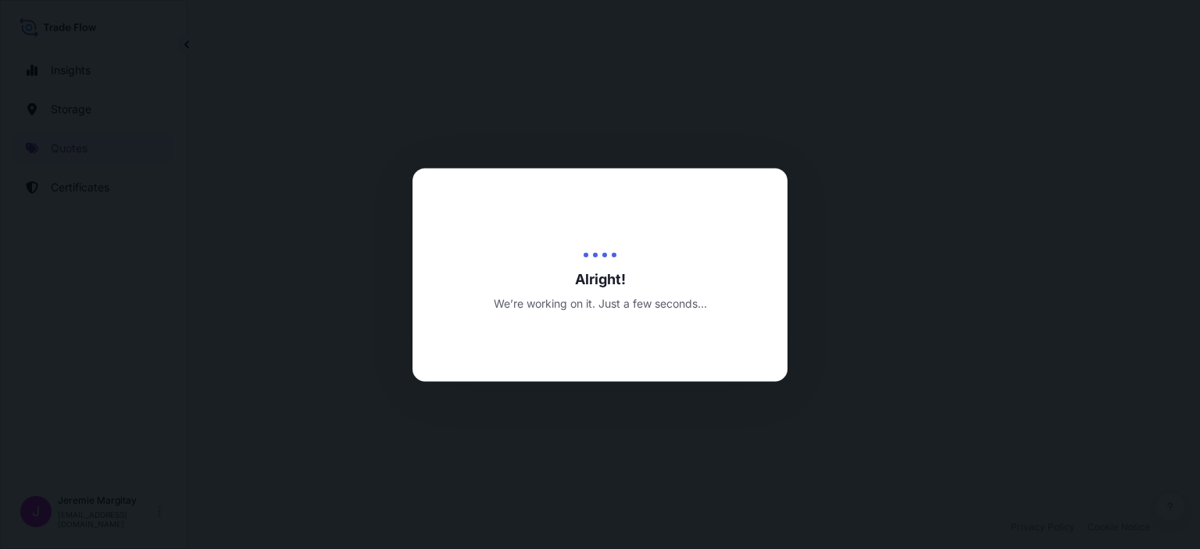
select select "Road / [GEOGRAPHIC_DATA]"
select select "Art Handling"
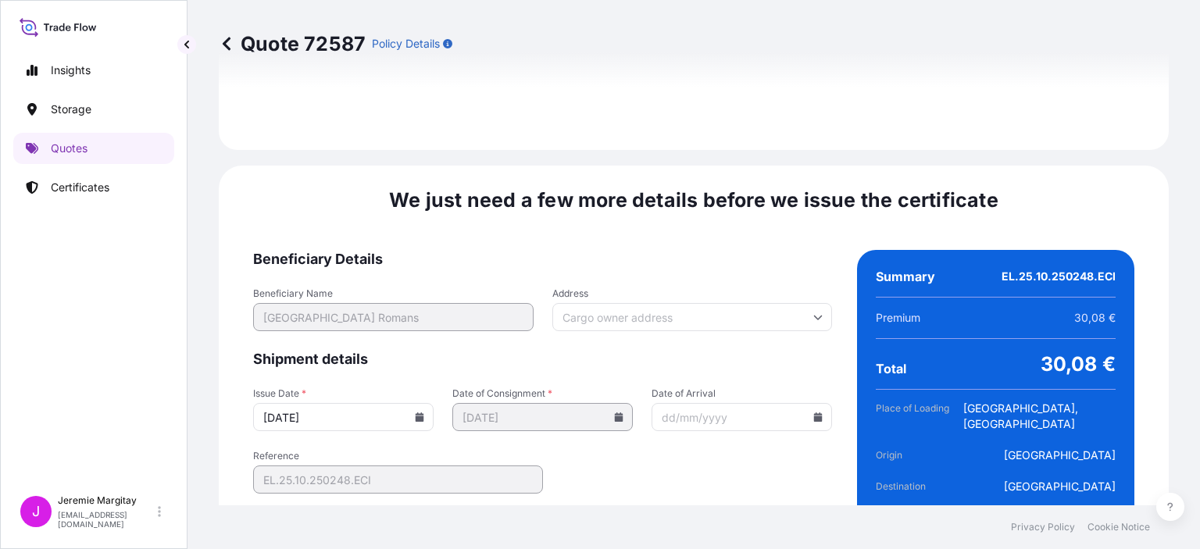
scroll to position [1996, 0]
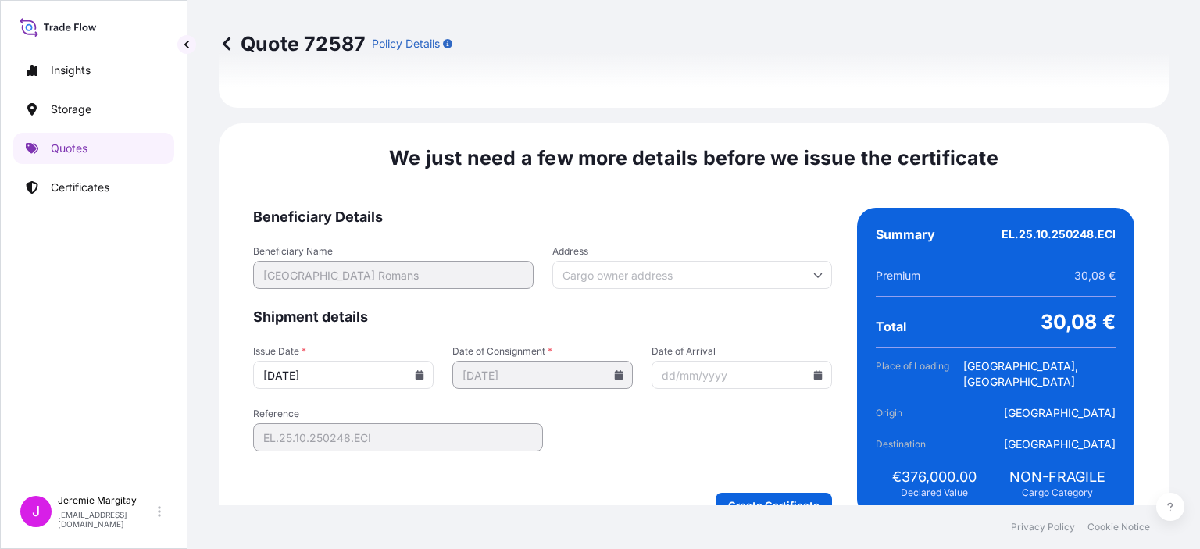
click at [714, 371] on form "Beneficiary Details Beneficiary Name [GEOGRAPHIC_DATA] Romans Address Shipment …" at bounding box center [542, 363] width 579 height 310
click at [704, 361] on input "Date of Arrival" at bounding box center [741, 375] width 180 height 28
click at [813, 370] on icon at bounding box center [817, 374] width 9 height 9
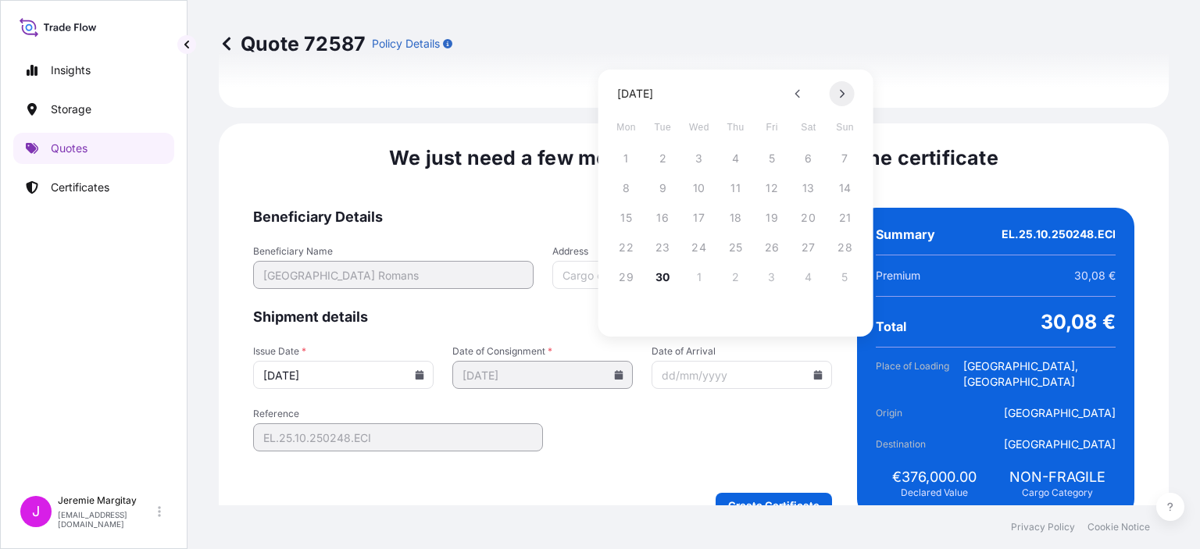
click at [847, 92] on button at bounding box center [842, 93] width 25 height 25
click at [769, 219] on button "17" at bounding box center [771, 217] width 25 height 25
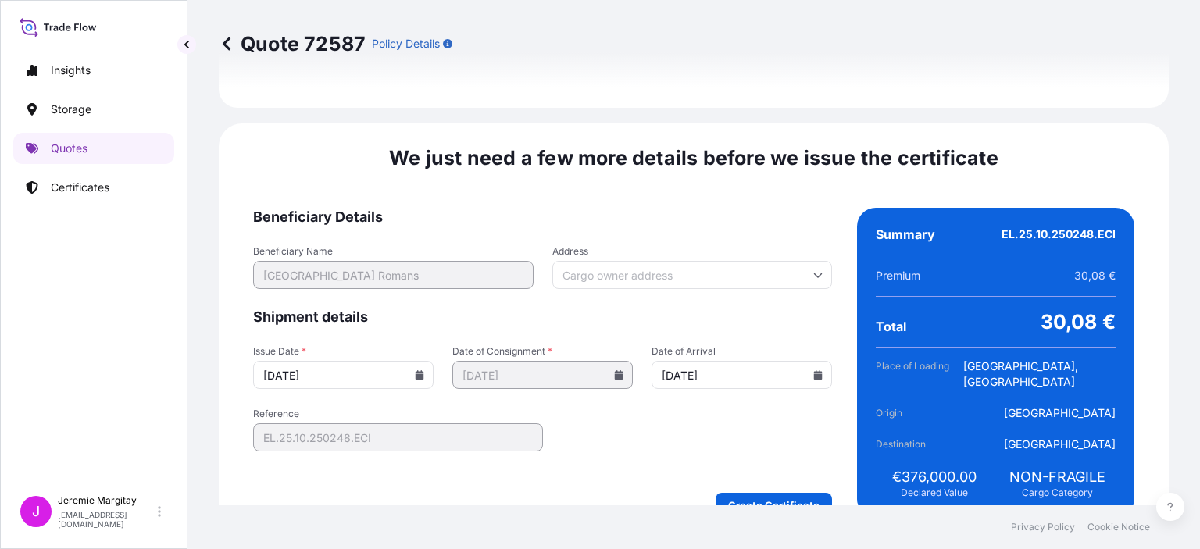
type input "[DATE]"
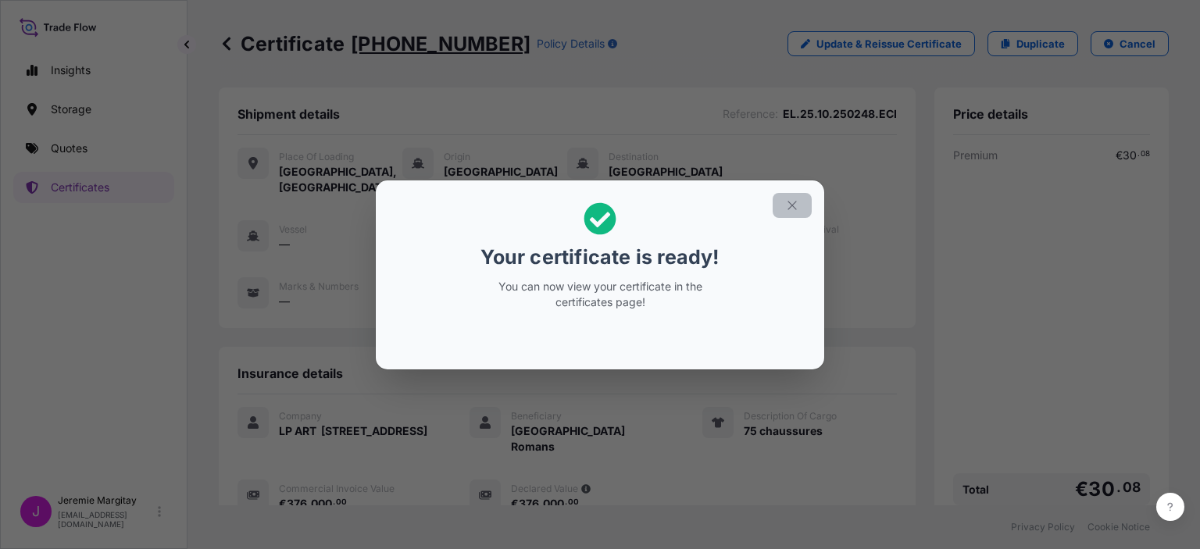
click at [790, 206] on icon "button" at bounding box center [792, 205] width 14 height 14
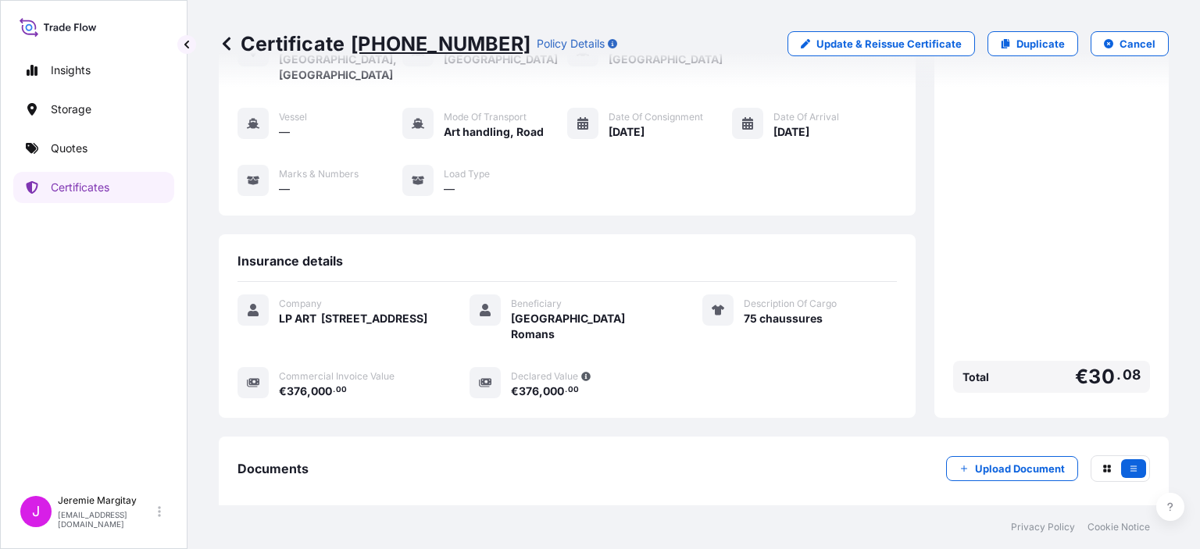
scroll to position [184, 0]
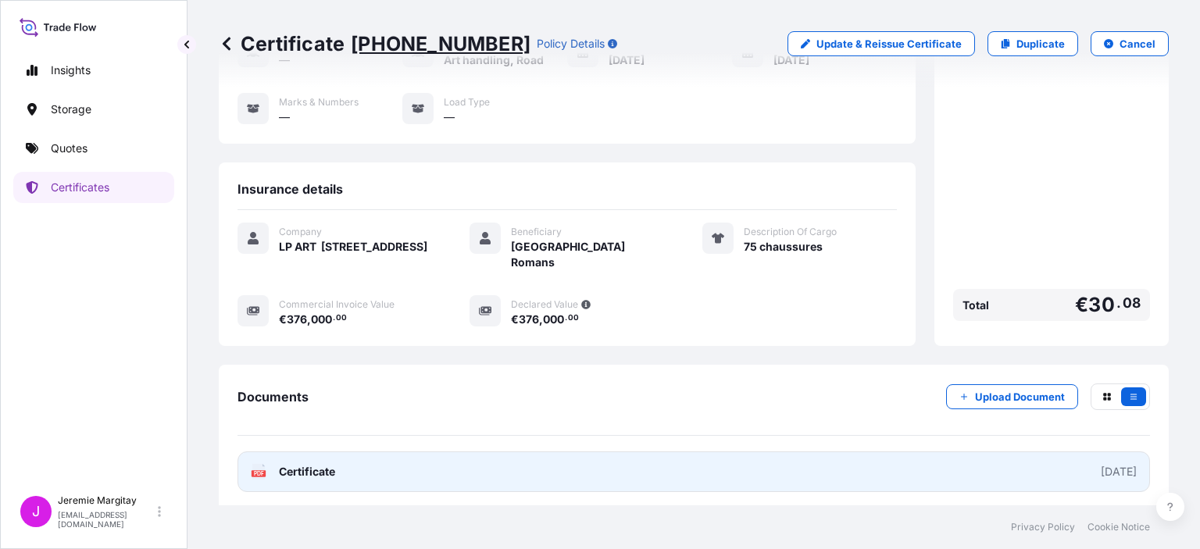
click at [295, 464] on span "Certificate" at bounding box center [307, 472] width 56 height 16
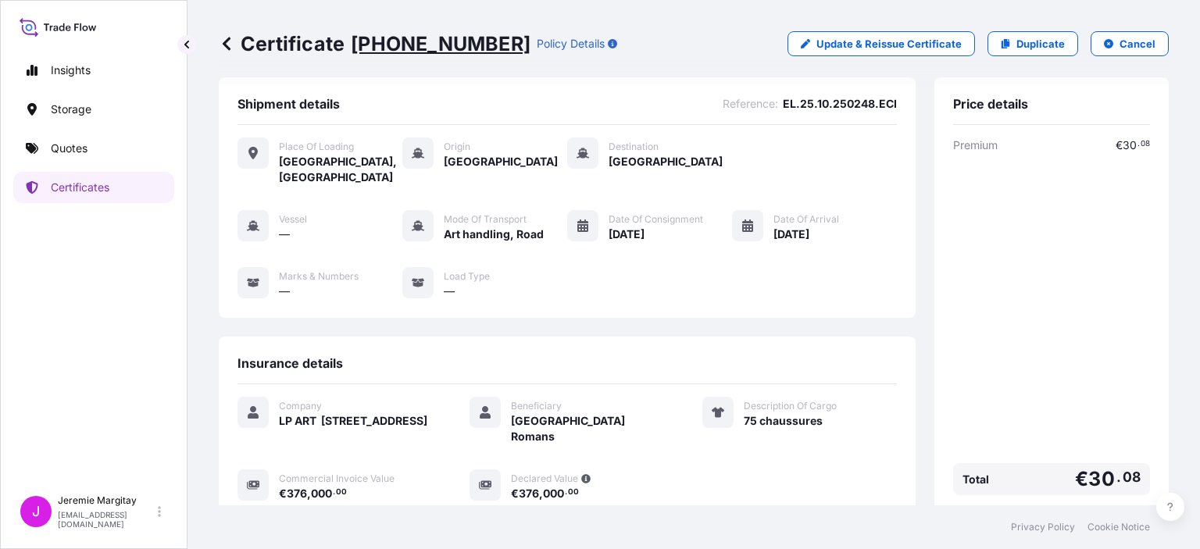
scroll to position [0, 0]
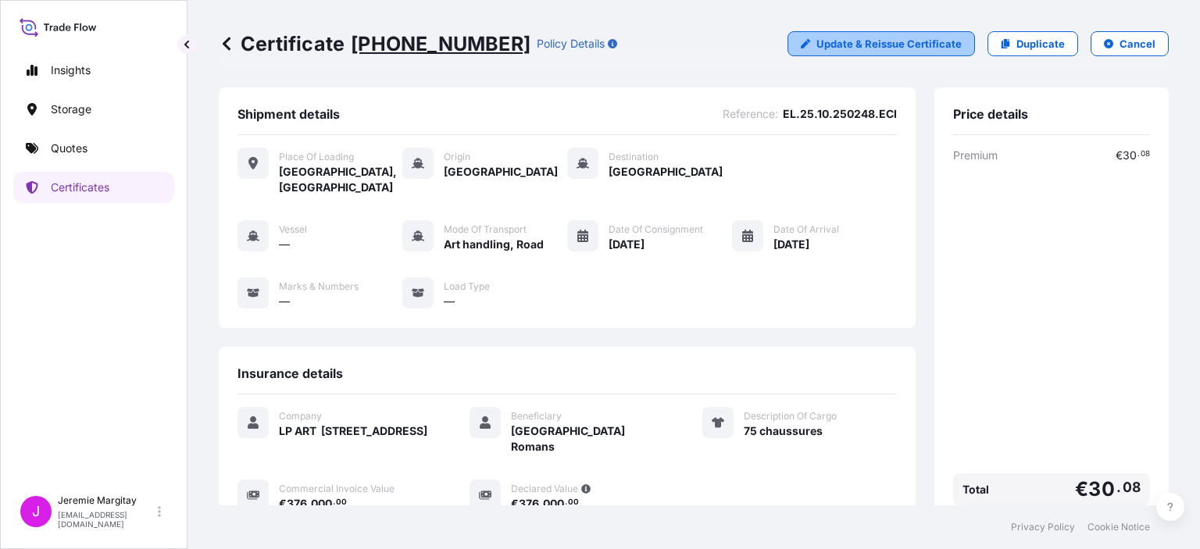
click at [894, 44] on p "Update & Reissue Certificate" at bounding box center [888, 44] width 145 height 16
select select "Road / [GEOGRAPHIC_DATA]"
select select "Art Handling"
select select "31995"
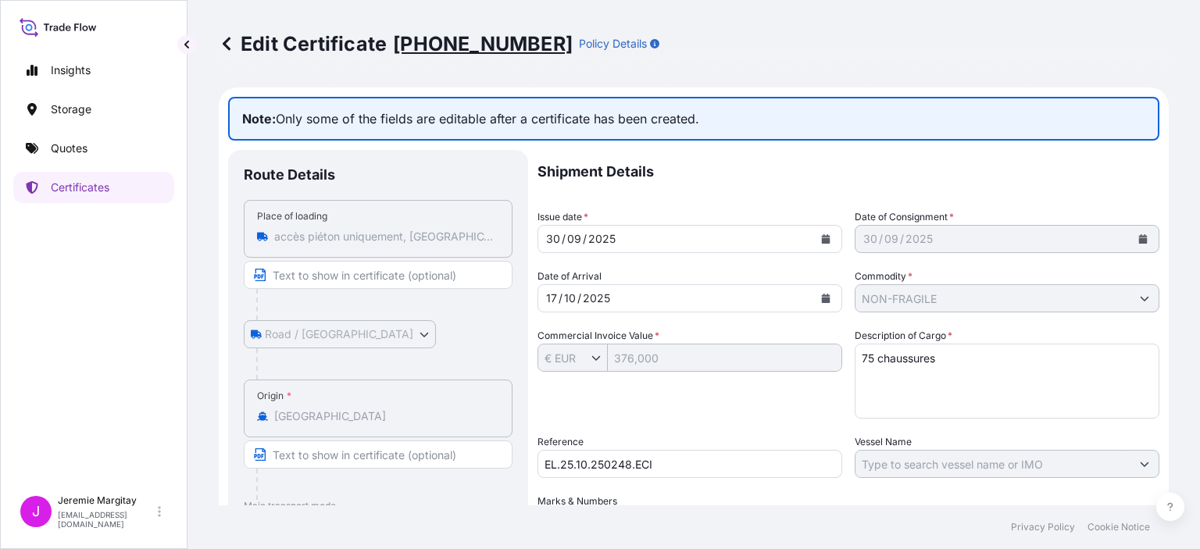
drag, startPoint x: 59, startPoint y: 330, endPoint x: 51, endPoint y: 377, distance: 47.6
click at [59, 330] on div "Insights Storage Quotes Certificates" at bounding box center [93, 264] width 161 height 447
click at [86, 115] on p "Storage" at bounding box center [71, 110] width 41 height 16
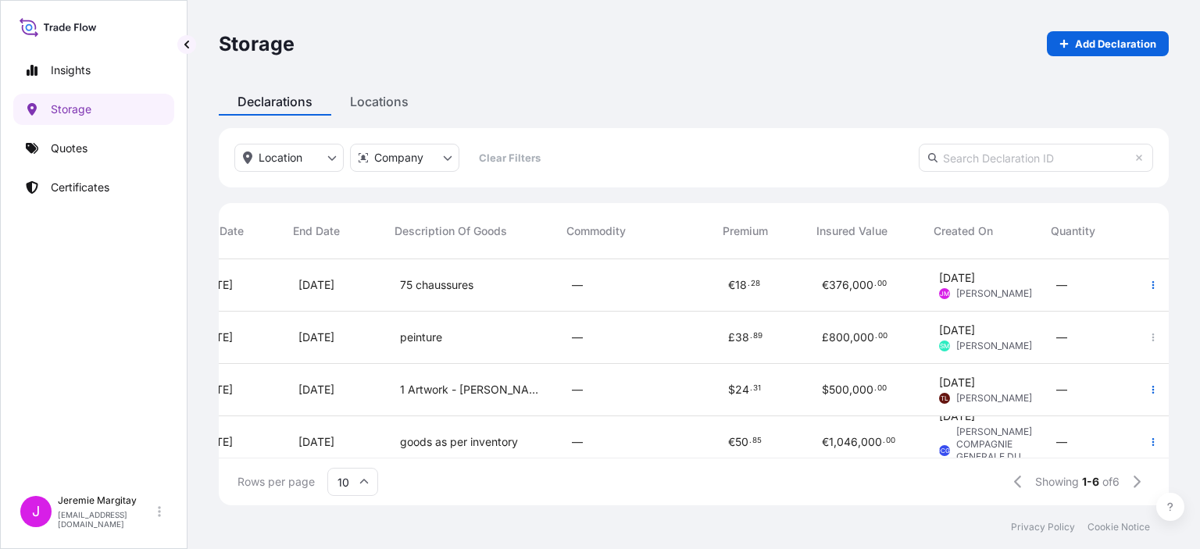
scroll to position [0, 812]
click at [1140, 277] on button "button" at bounding box center [1152, 285] width 25 height 25
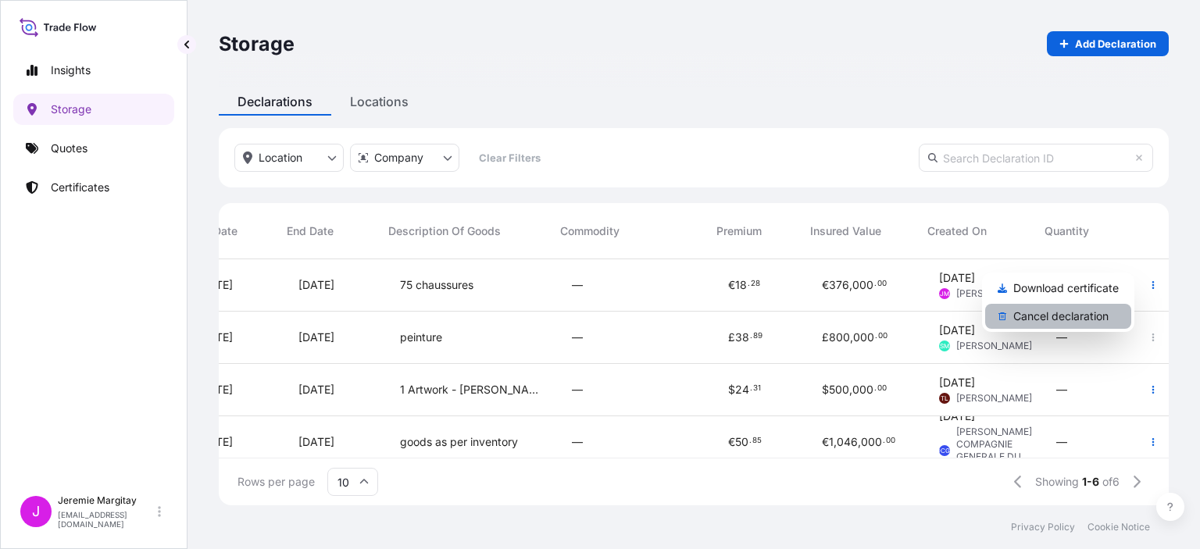
click at [1081, 312] on p "Cancel declaration" at bounding box center [1060, 317] width 95 height 16
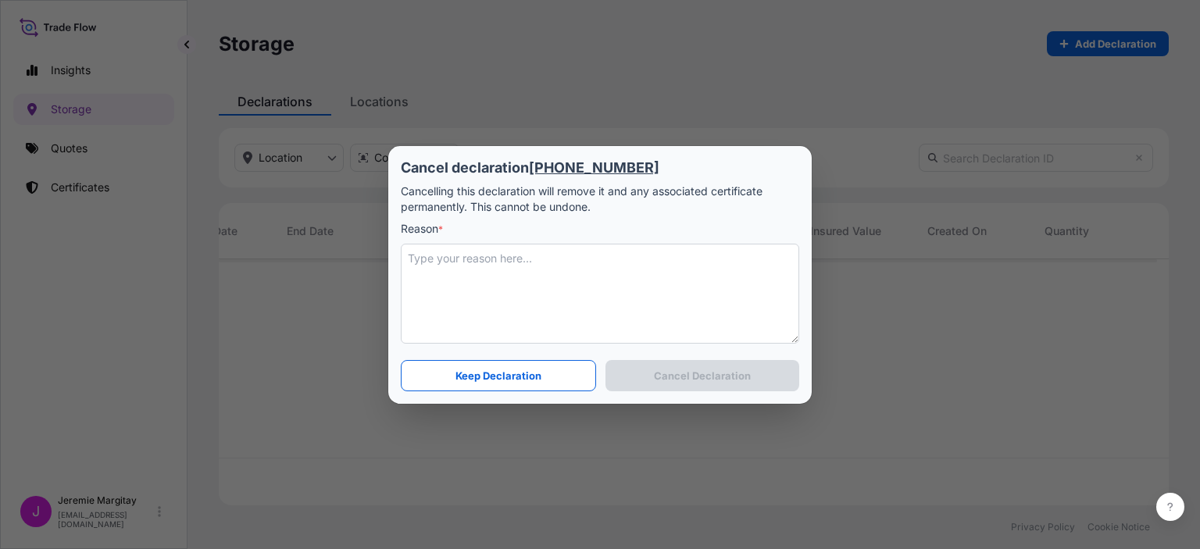
scroll to position [0, 800]
click at [517, 306] on textarea at bounding box center [600, 294] width 398 height 100
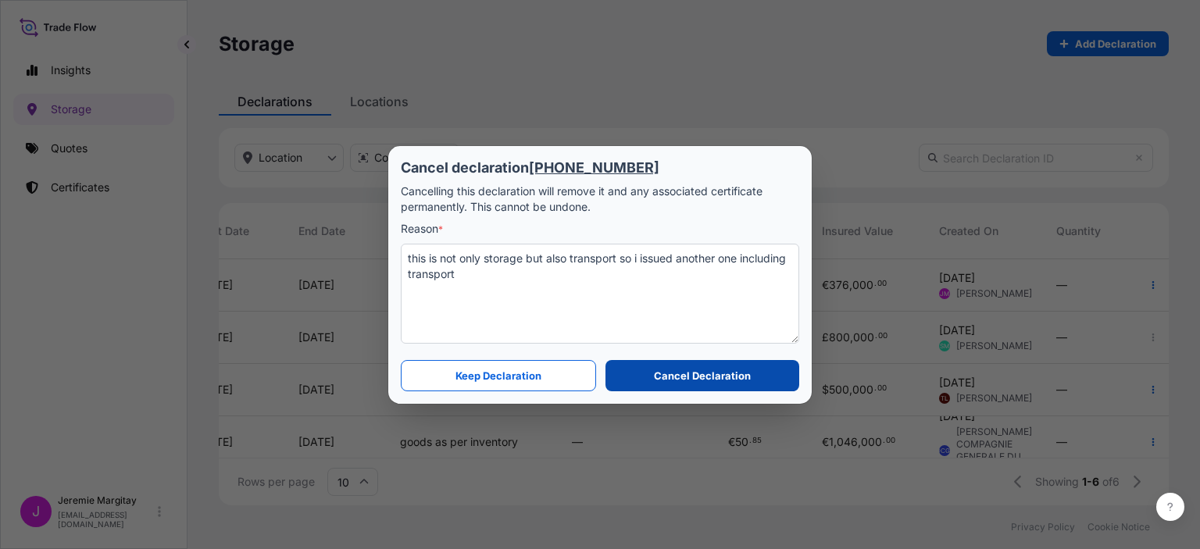
type textarea "this is not only storage but also transport so i issued another one including t…"
click at [708, 386] on button "Cancel Declaration" at bounding box center [702, 375] width 194 height 31
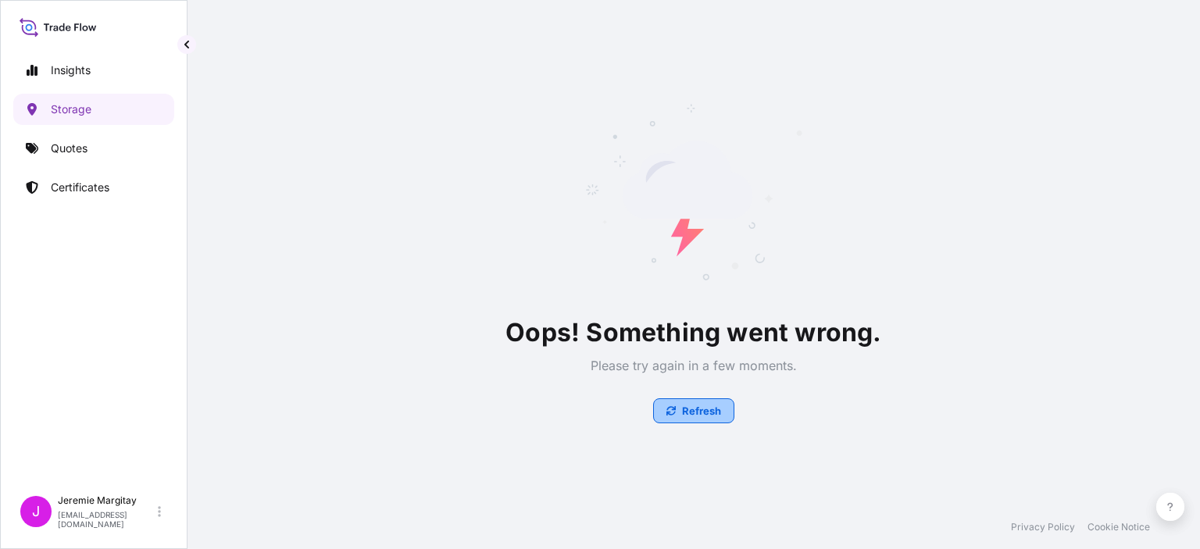
click at [688, 409] on p "Refresh" at bounding box center [701, 411] width 39 height 16
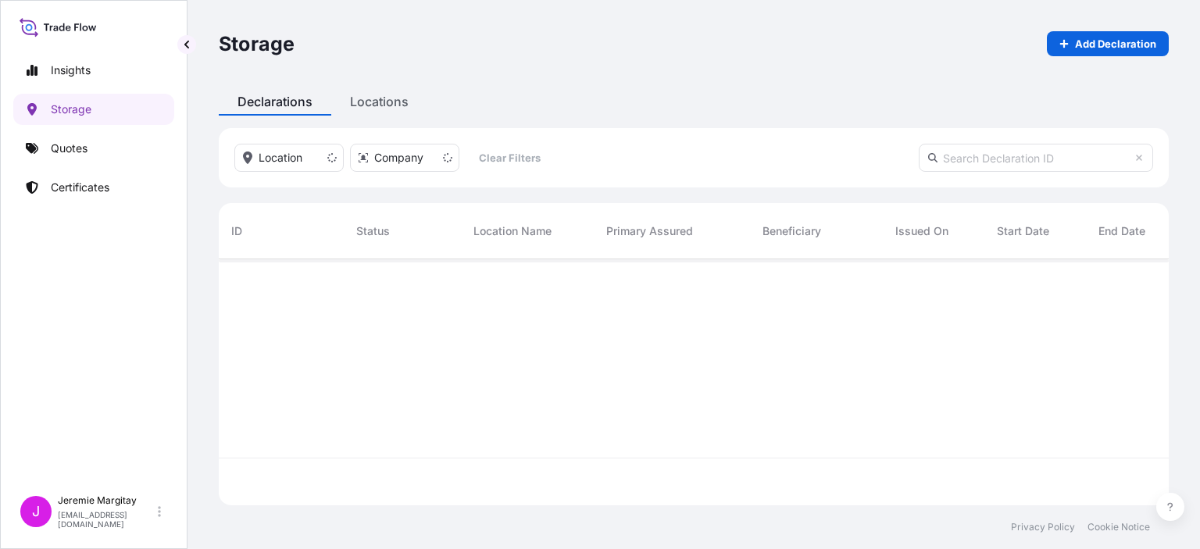
scroll to position [243, 937]
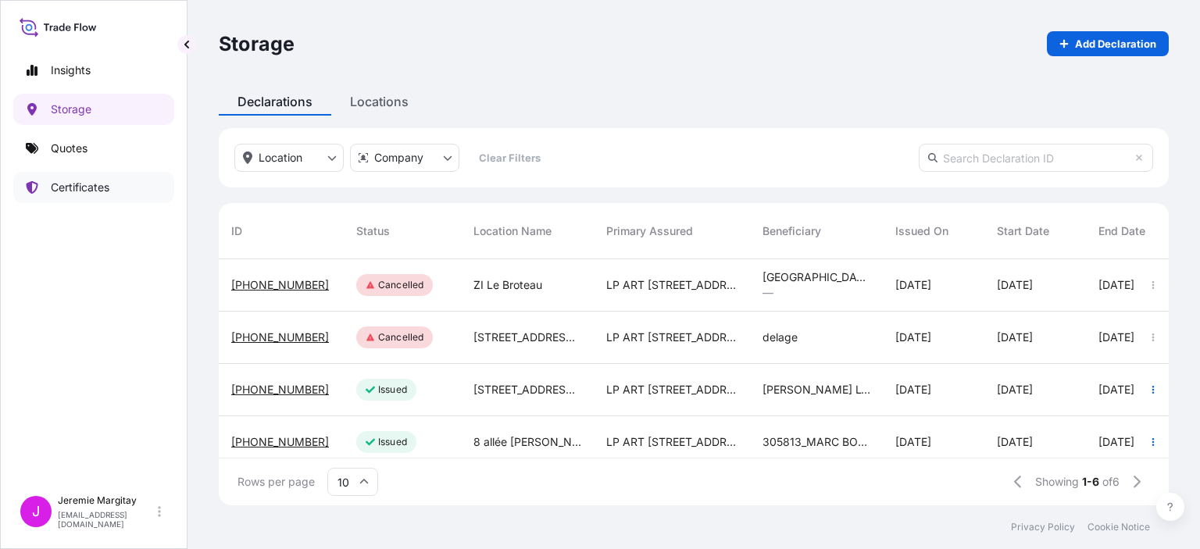
click at [31, 171] on div "Insights Storage Quotes Certificates" at bounding box center [93, 264] width 161 height 447
click at [113, 202] on link "Certificates" at bounding box center [93, 187] width 161 height 31
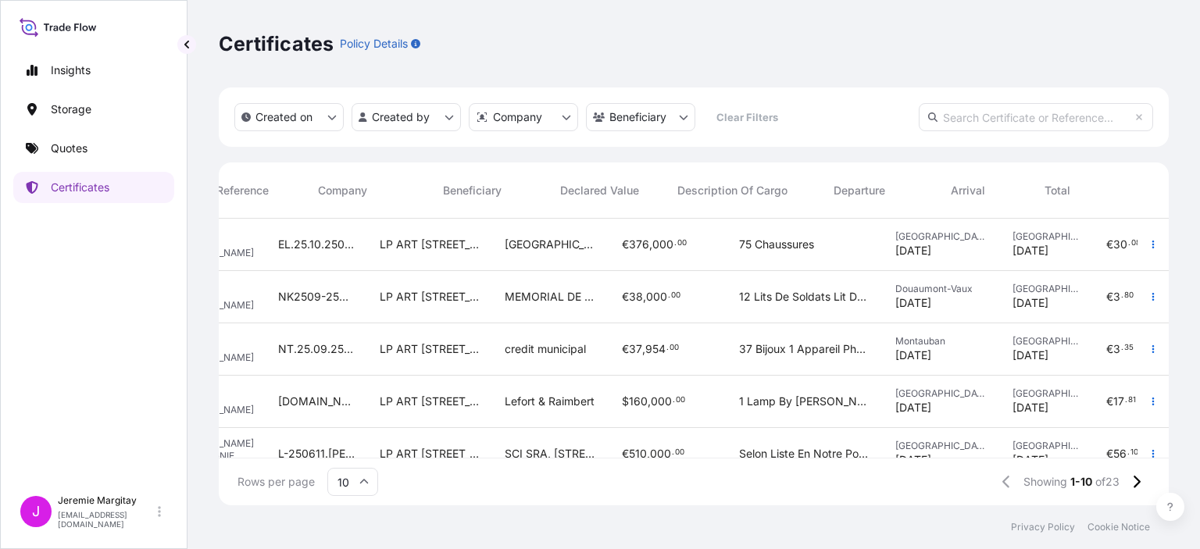
scroll to position [0, 280]
